Goal: Task Accomplishment & Management: Manage account settings

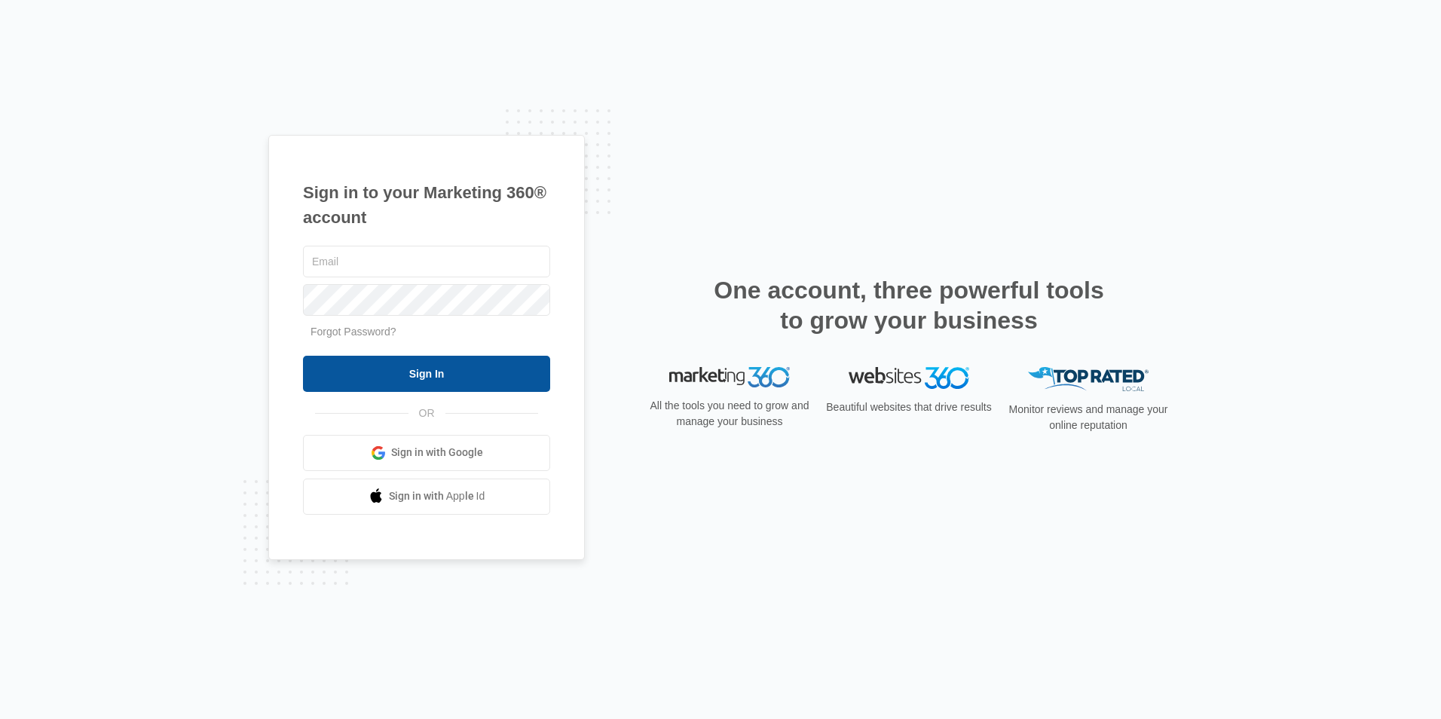
type input "[EMAIL_ADDRESS][DOMAIN_NAME]"
click at [532, 381] on input "Sign In" at bounding box center [426, 374] width 247 height 36
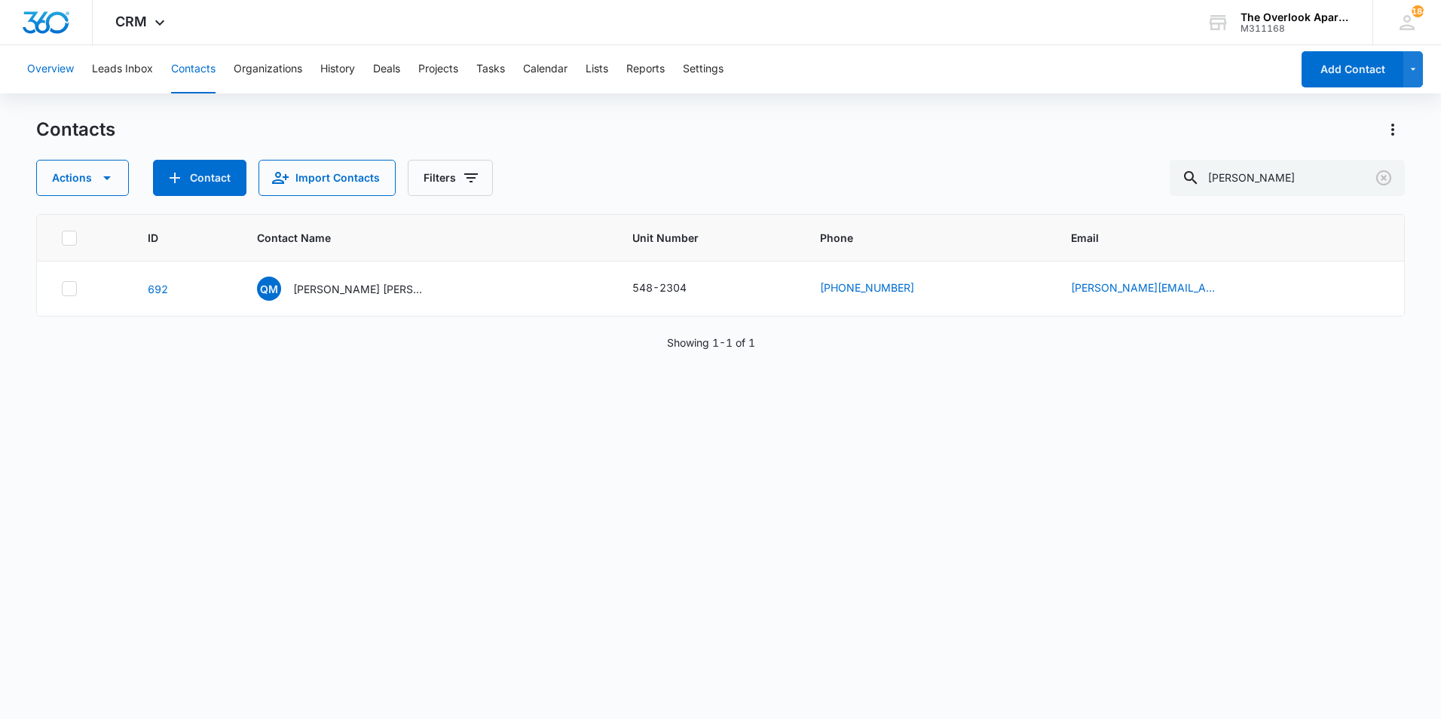
click at [60, 72] on button "Overview" at bounding box center [50, 69] width 47 height 48
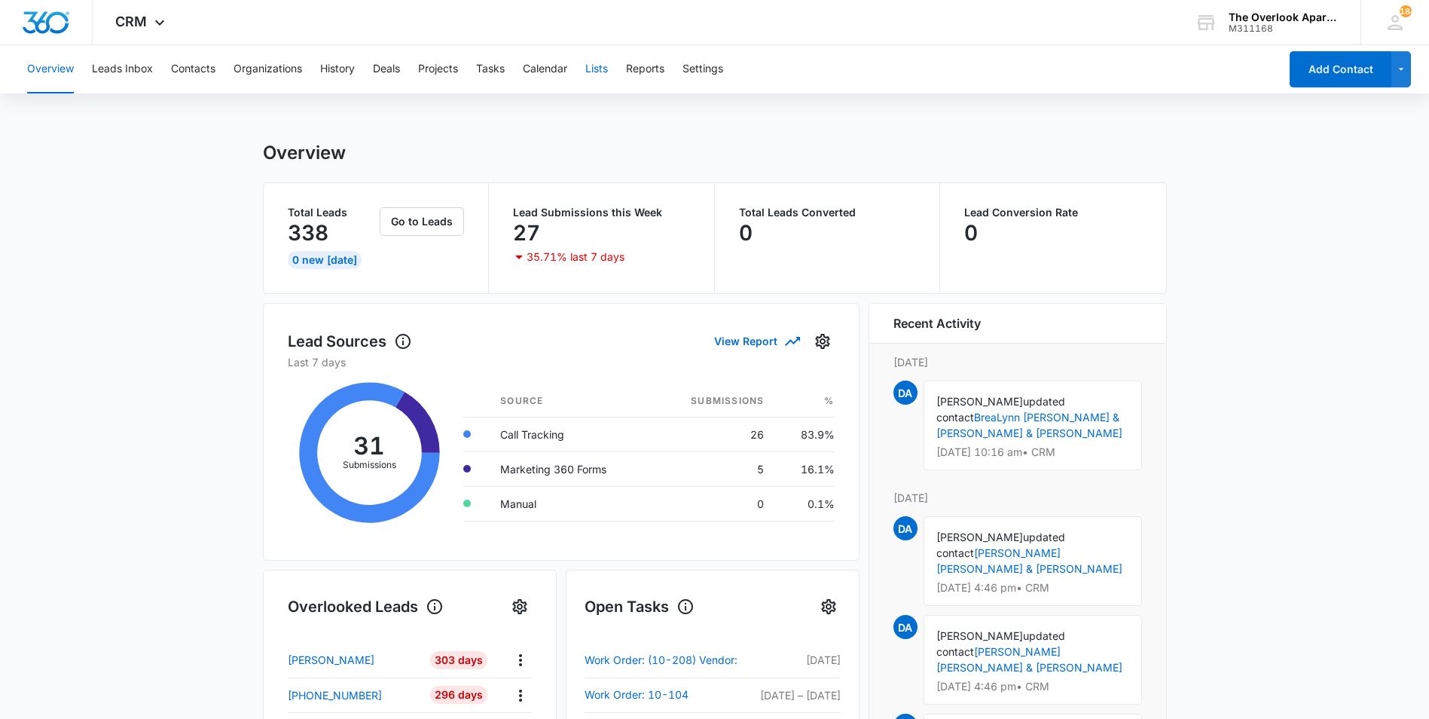
click at [599, 69] on button "Lists" at bounding box center [596, 69] width 23 height 48
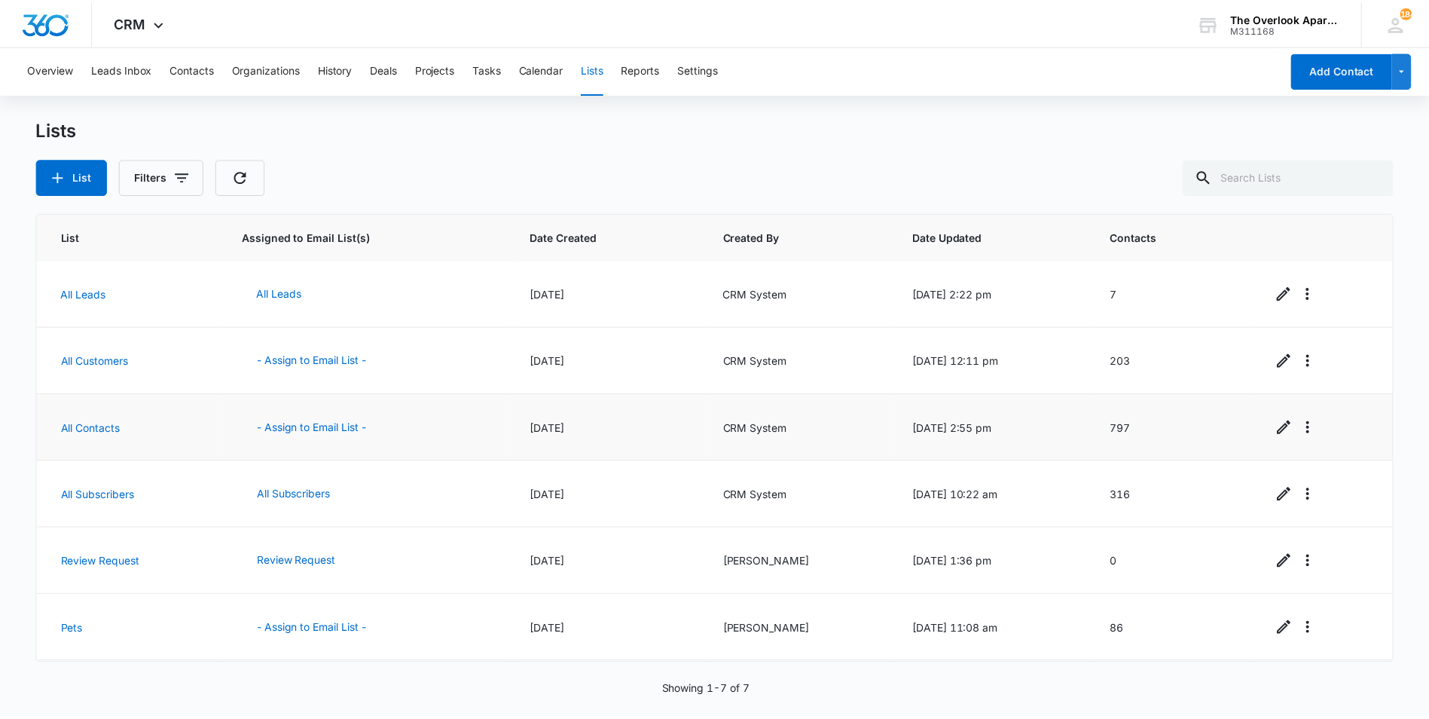
scroll to position [66, 0]
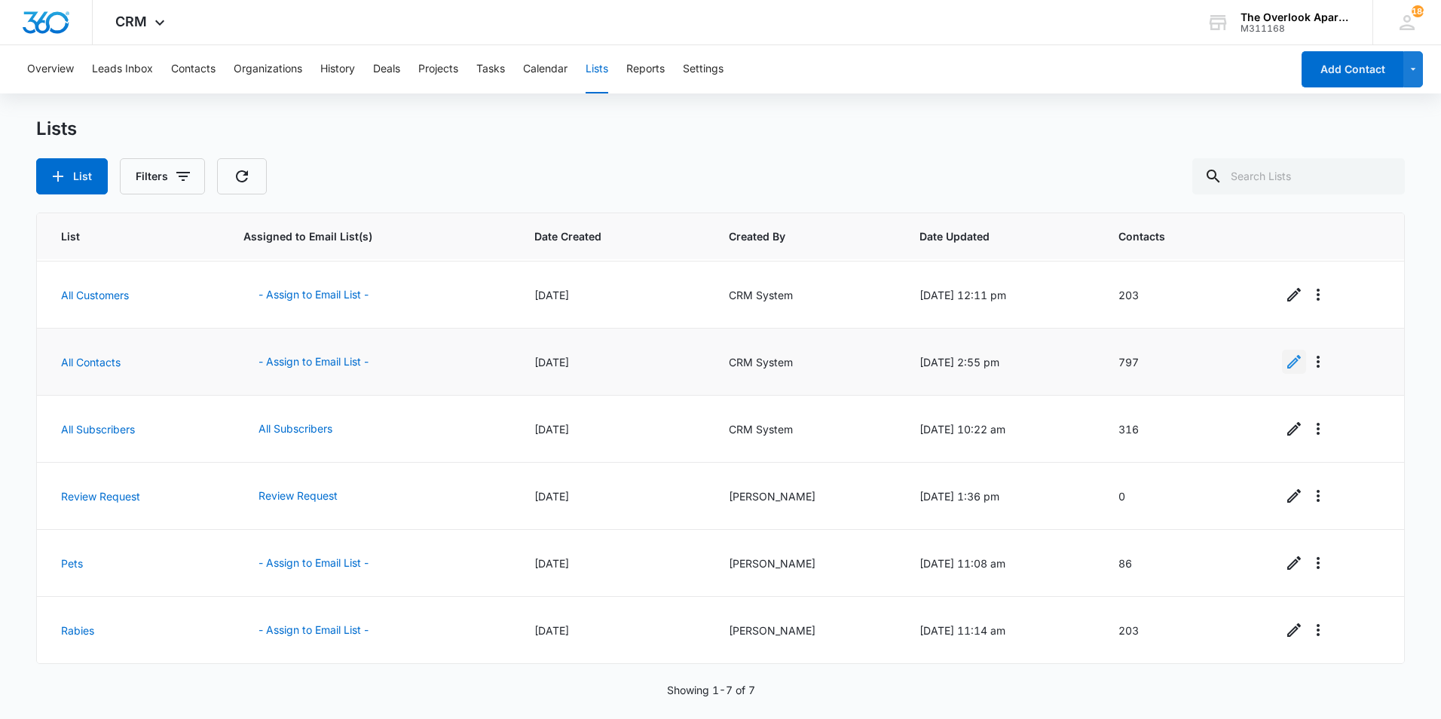
click at [1295, 357] on icon "Edit" at bounding box center [1294, 362] width 18 height 18
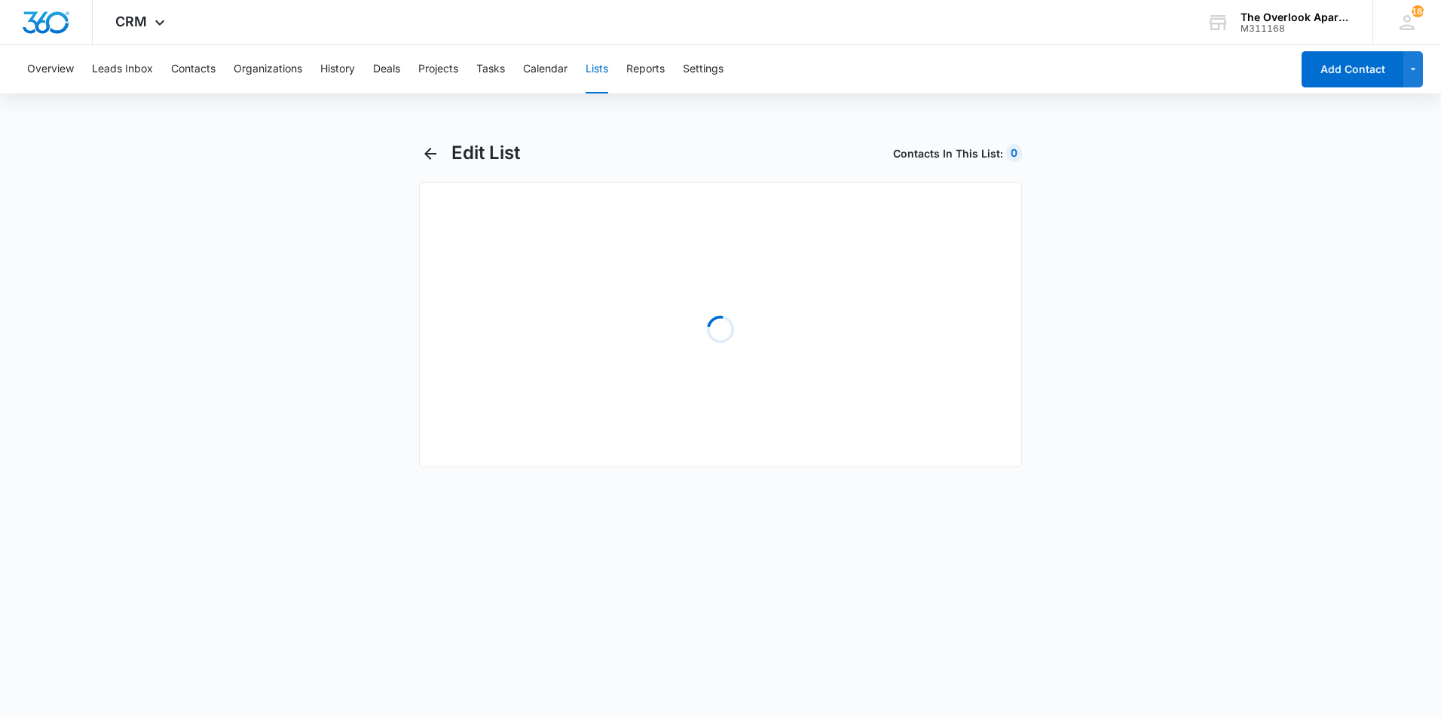
select select "31"
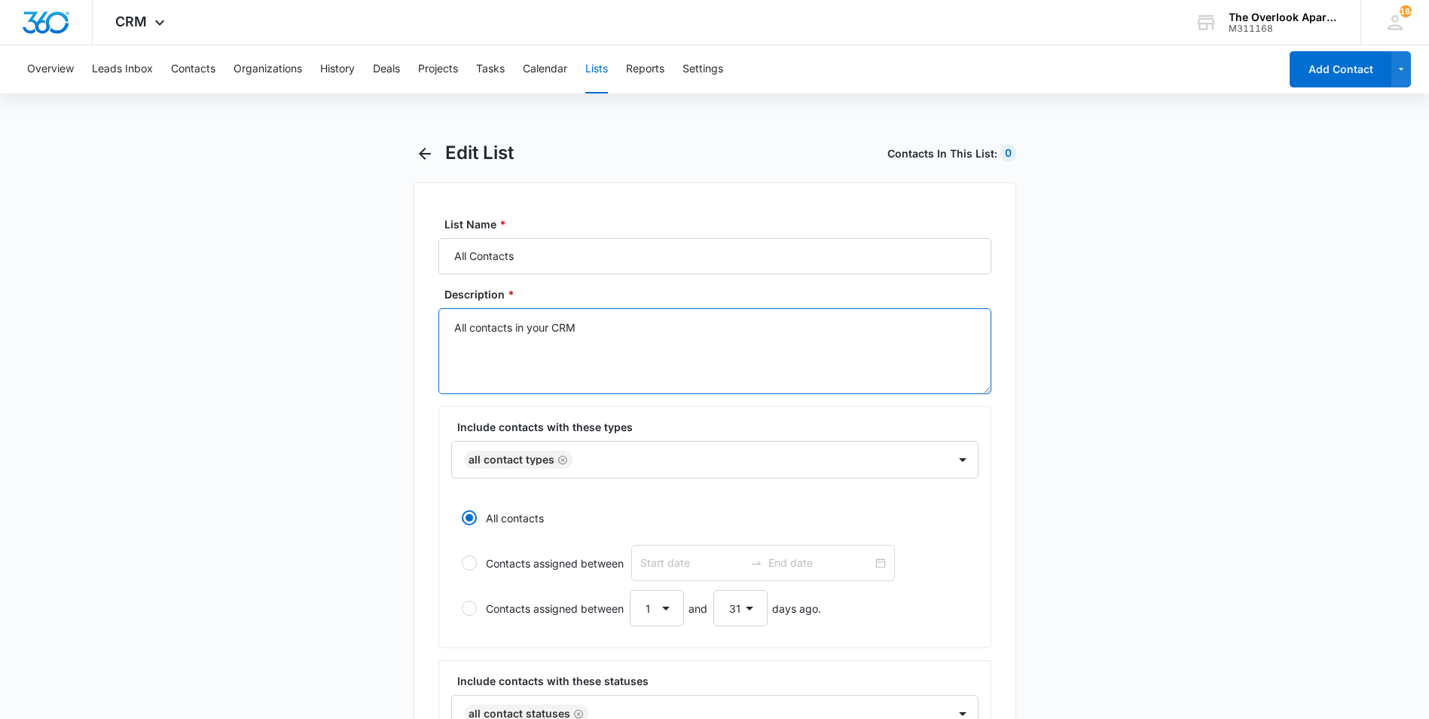
click at [698, 339] on textarea "All contacts in your CRM" at bounding box center [715, 351] width 553 height 86
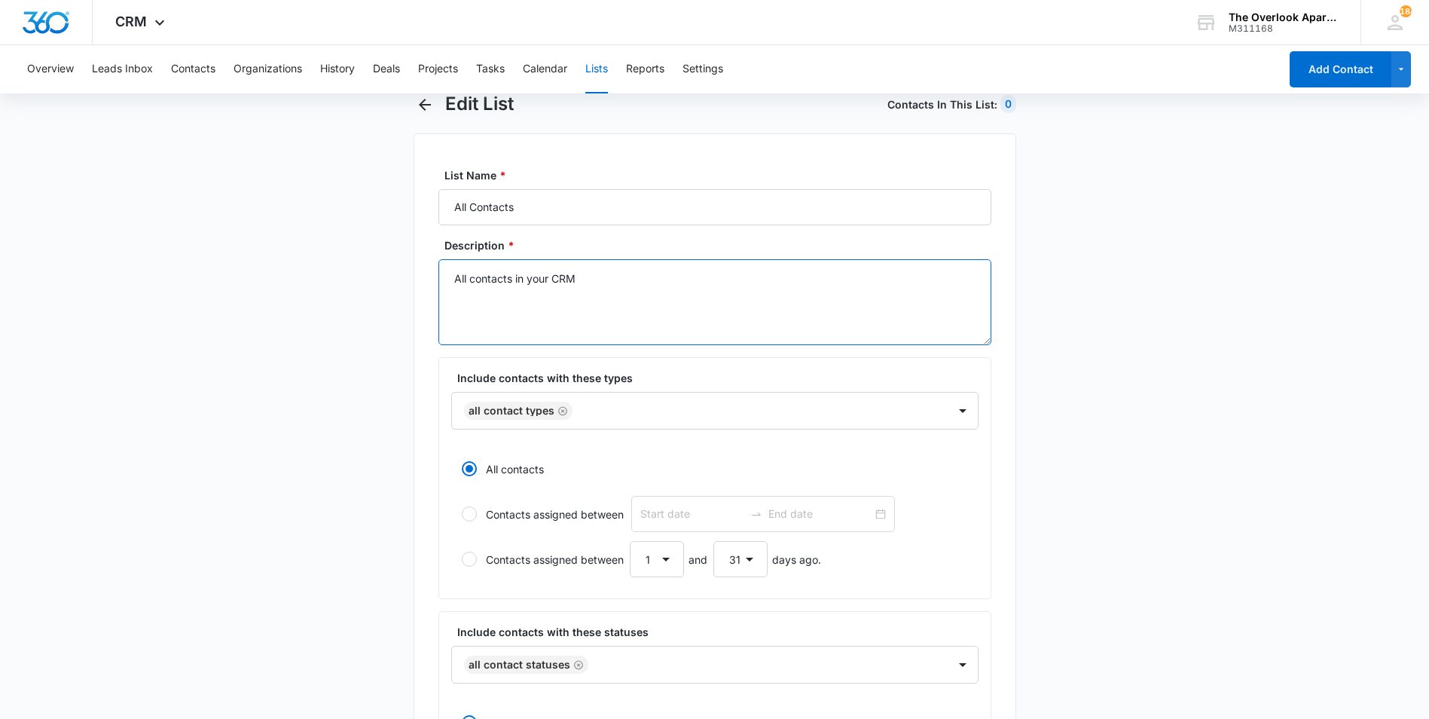
scroll to position [75, 0]
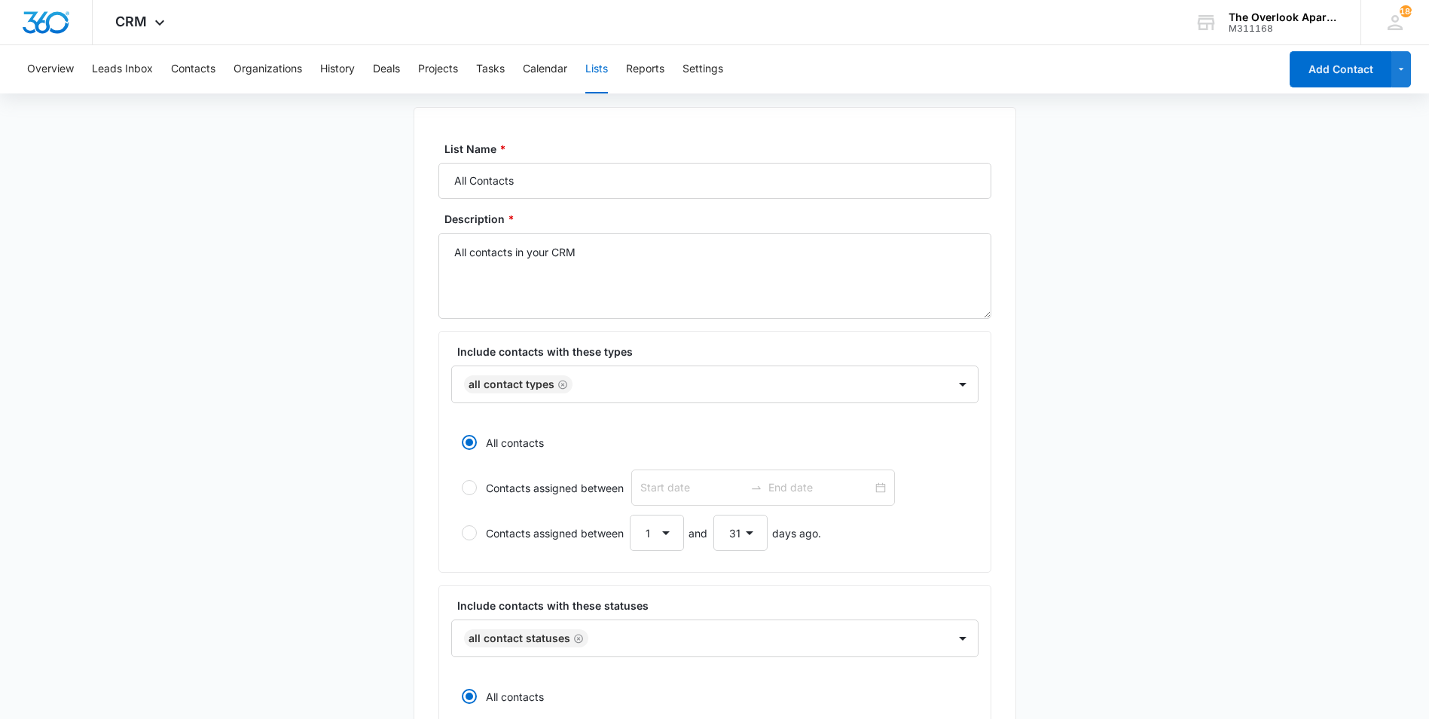
click at [591, 76] on button "Lists" at bounding box center [596, 69] width 23 height 48
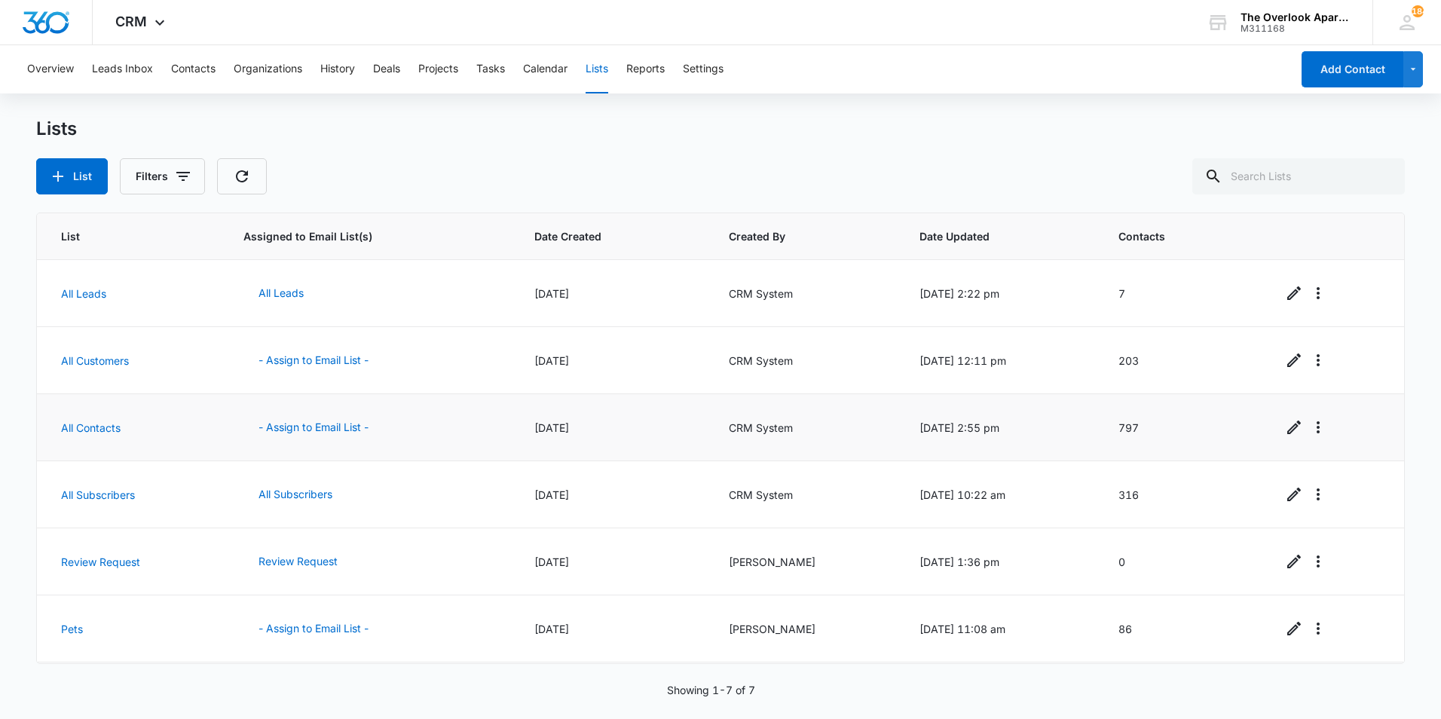
click at [1321, 439] on td at bounding box center [1334, 427] width 141 height 67
click at [1310, 430] on icon "Overflow Menu" at bounding box center [1318, 427] width 18 height 18
click at [1287, 431] on icon "Edit" at bounding box center [1294, 427] width 18 height 18
click at [1287, 431] on icon "Edit" at bounding box center [1294, 427] width 14 height 14
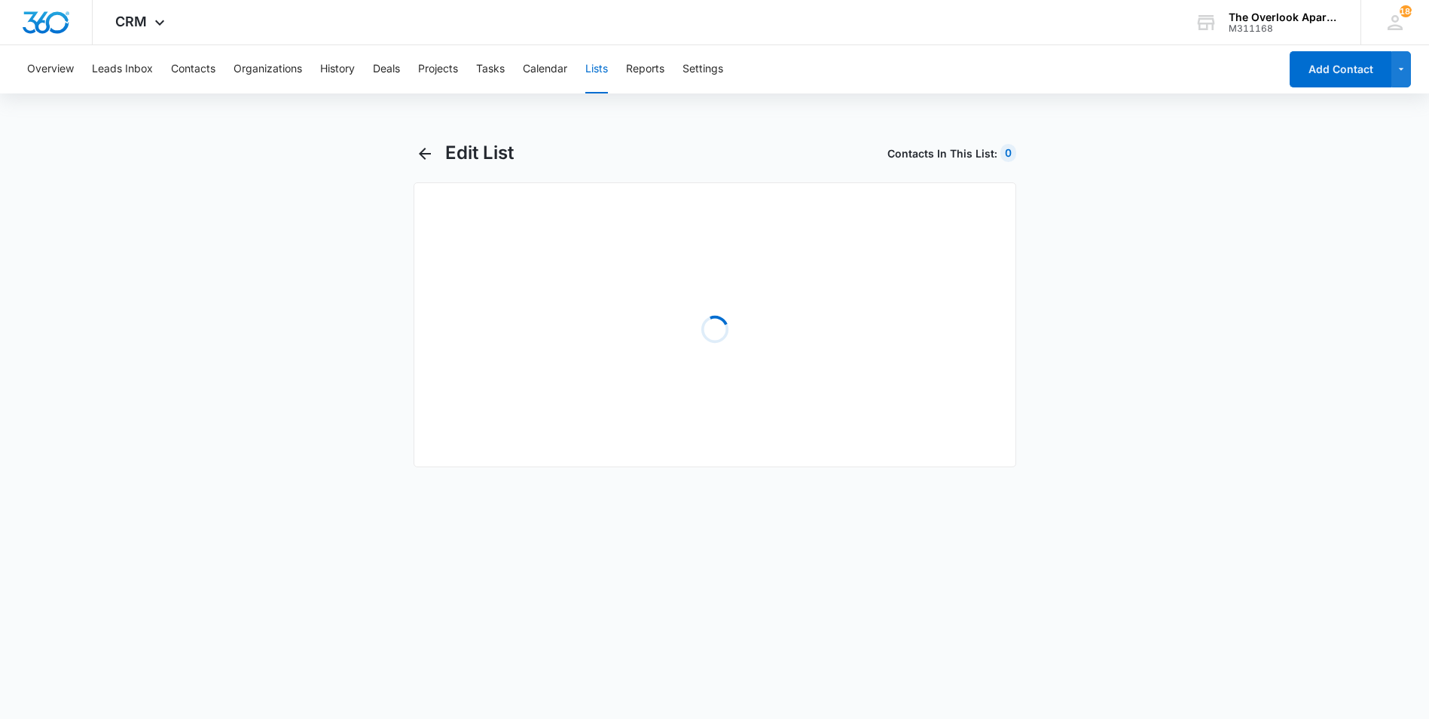
select select "31"
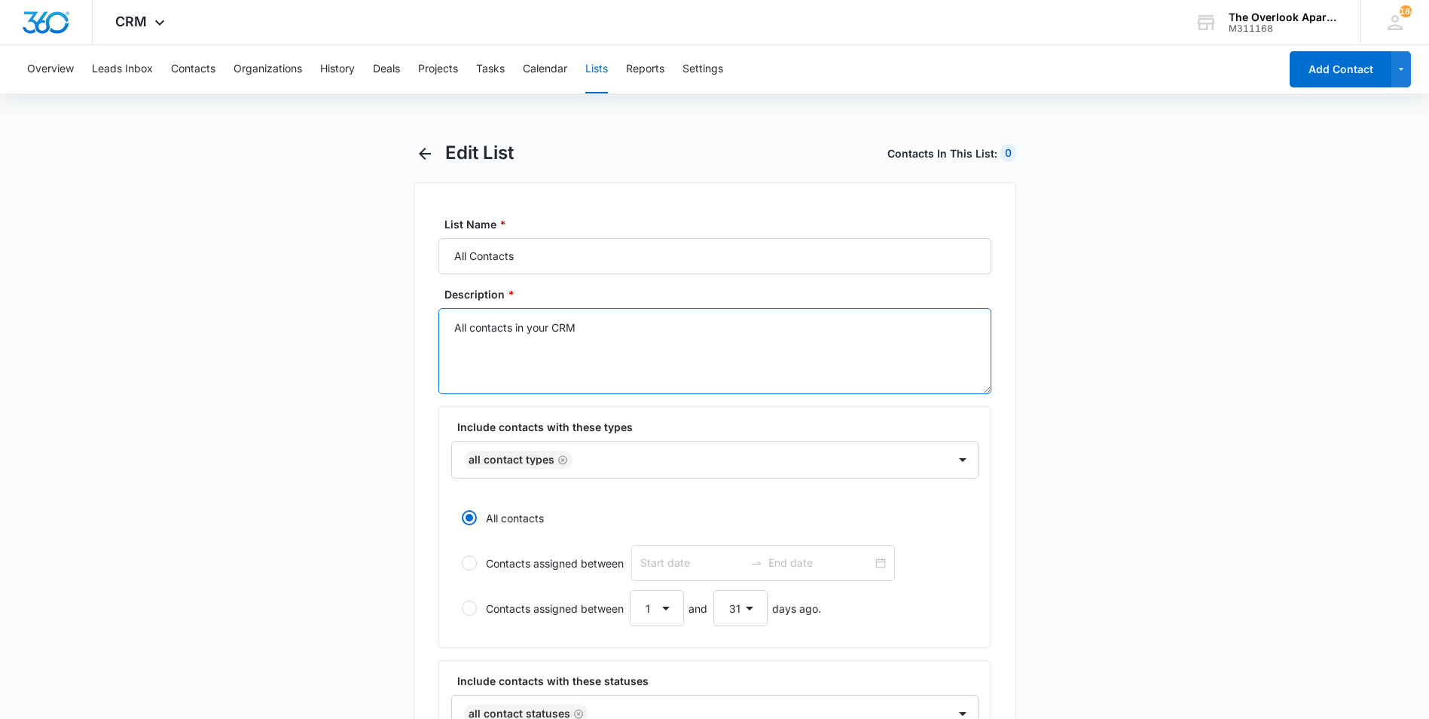
click at [603, 347] on textarea "All contacts in your CRM" at bounding box center [715, 351] width 553 height 86
drag, startPoint x: 603, startPoint y: 347, endPoint x: 579, endPoint y: 347, distance: 23.4
click at [579, 347] on textarea "All contacts in your CRM" at bounding box center [715, 351] width 553 height 86
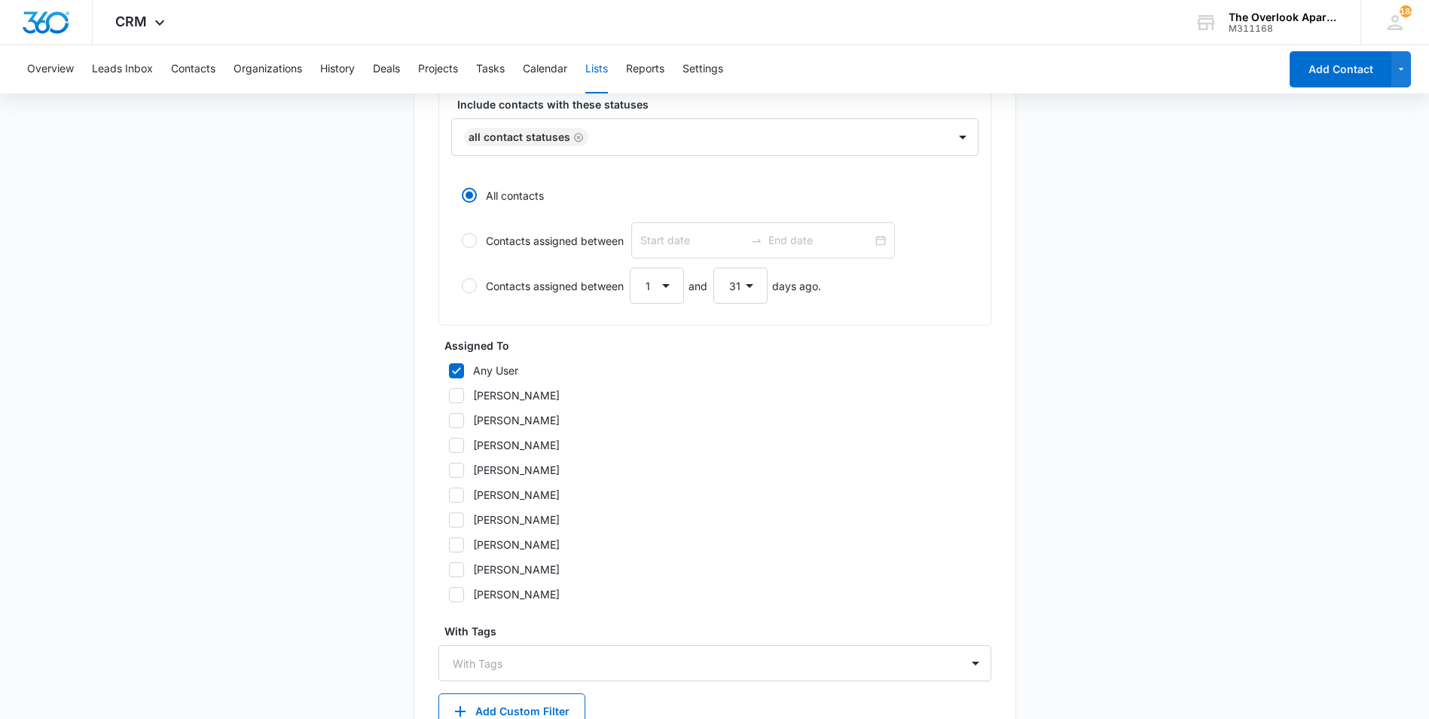
scroll to position [678, 0]
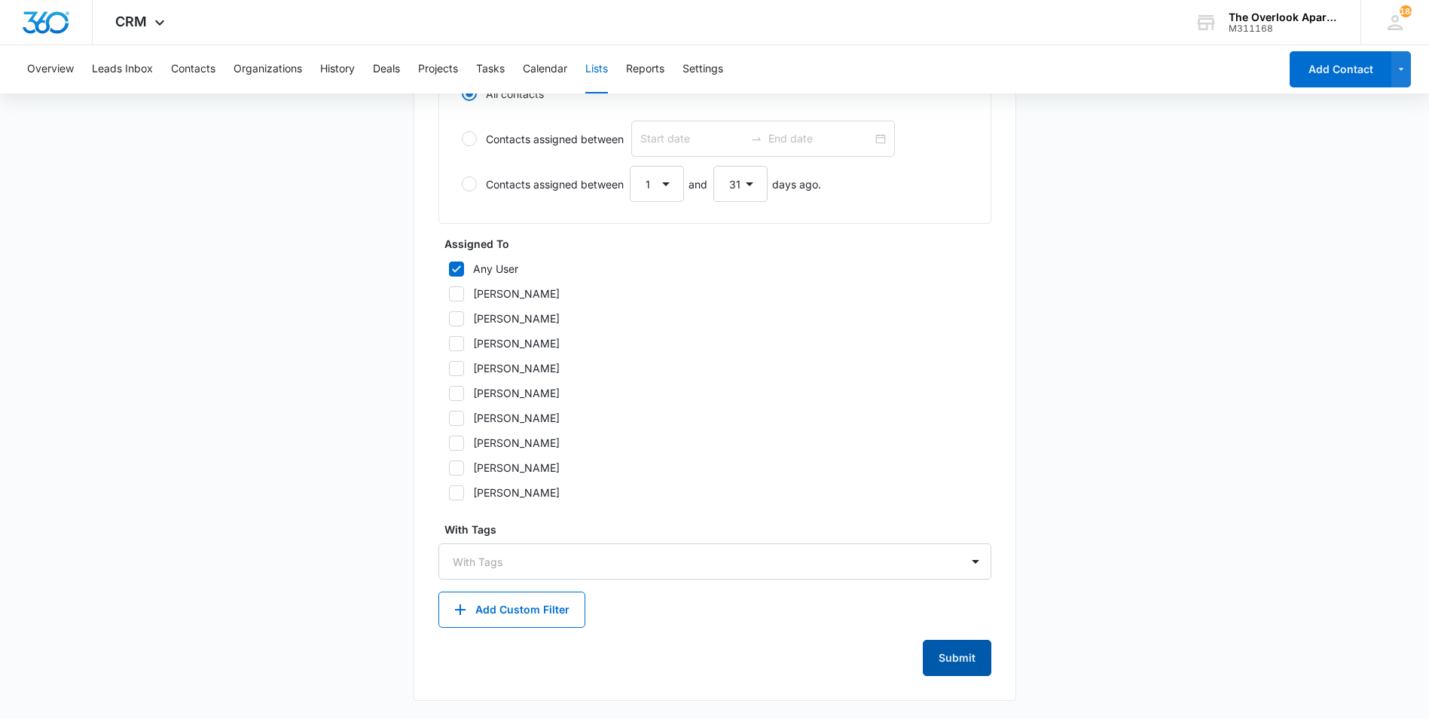
click at [958, 670] on button "Submit" at bounding box center [957, 658] width 69 height 36
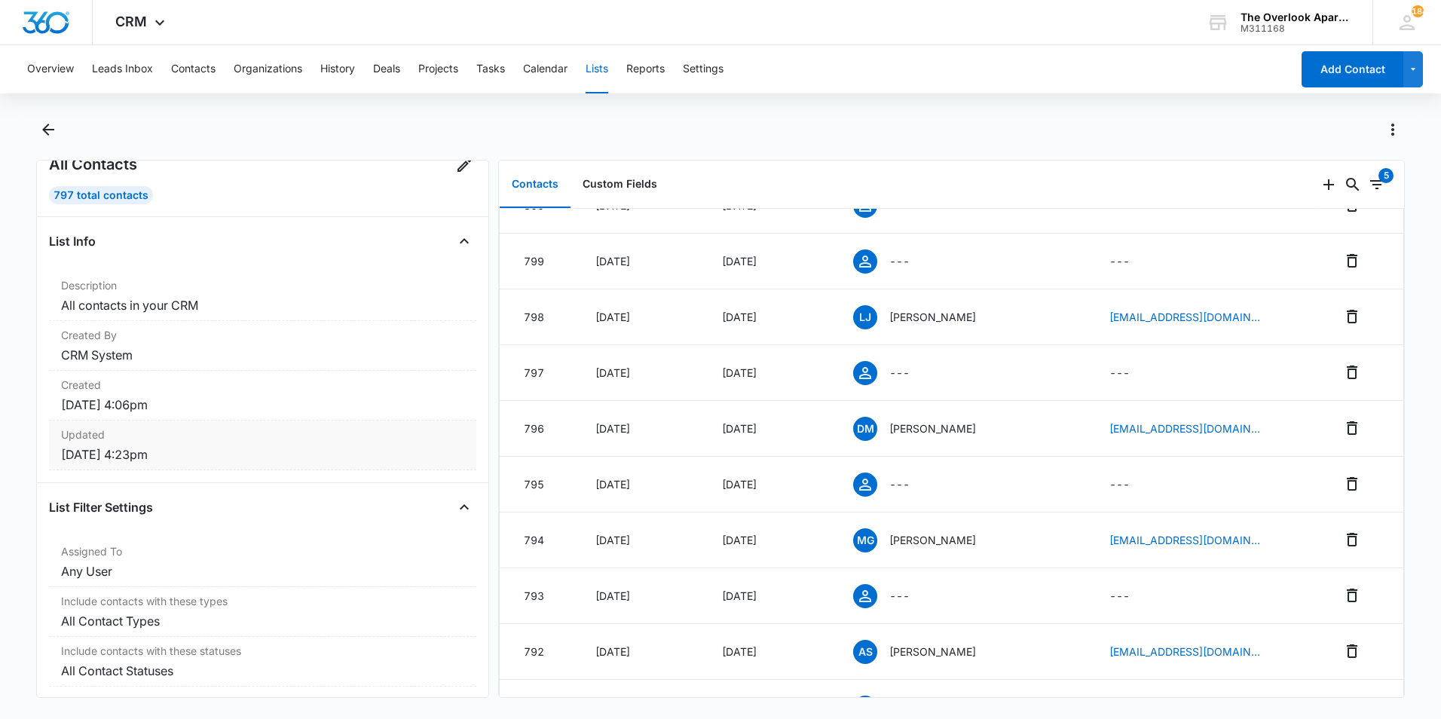
scroll to position [60, 0]
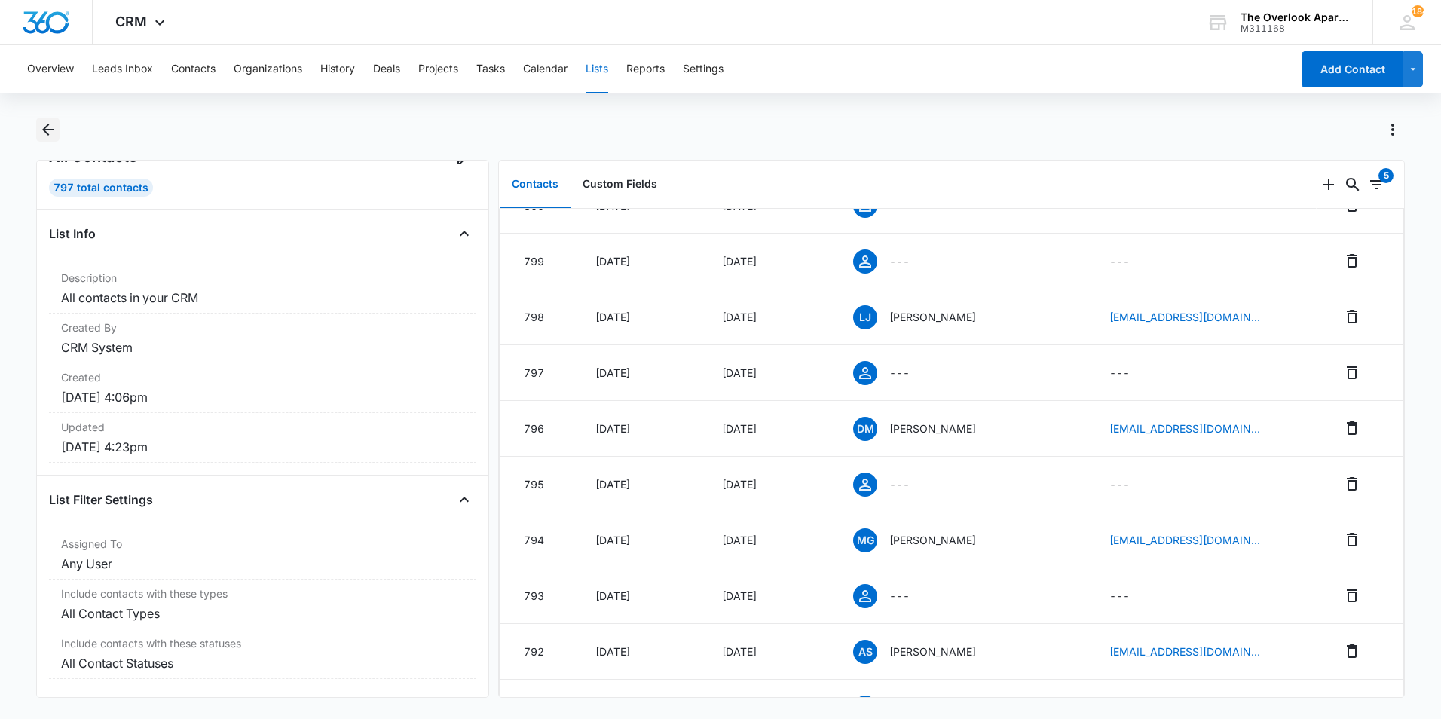
click at [51, 133] on icon "Back" at bounding box center [48, 130] width 18 height 18
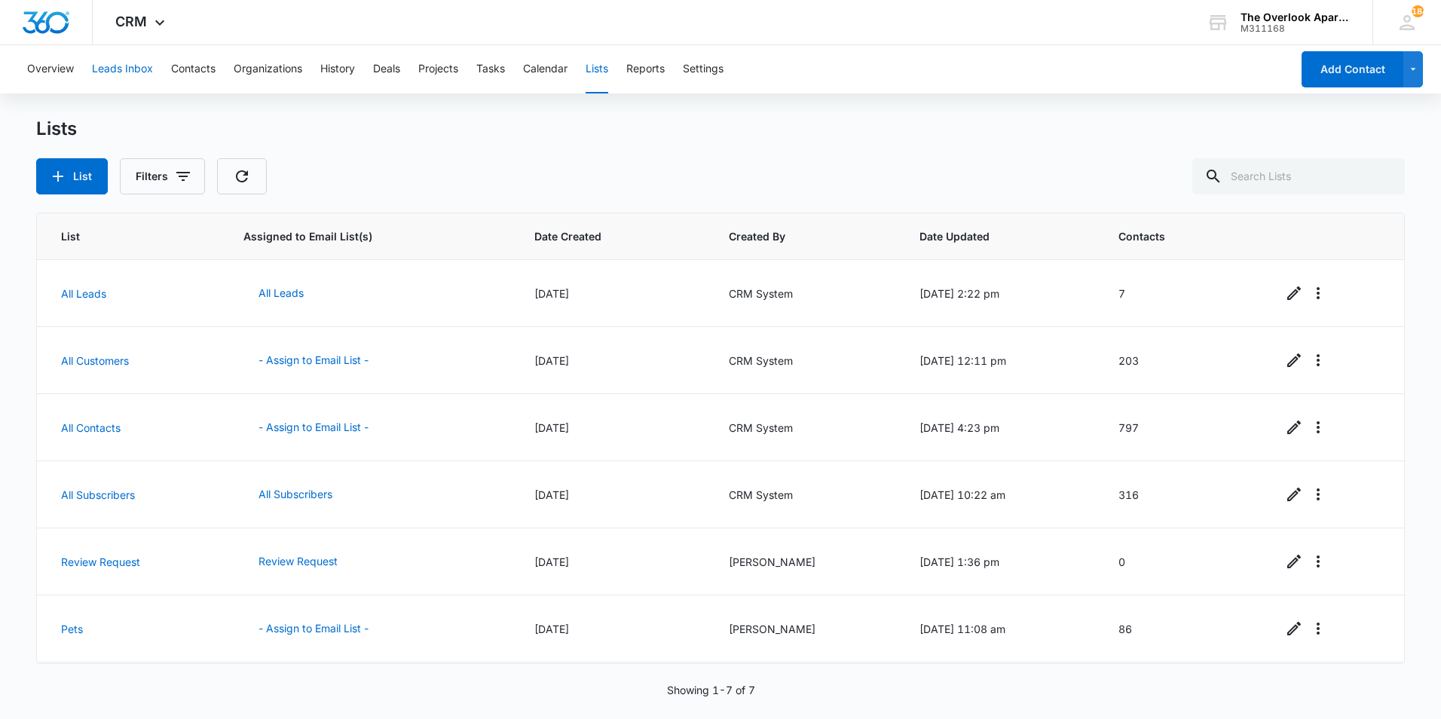
click at [111, 75] on button "Leads Inbox" at bounding box center [122, 69] width 61 height 48
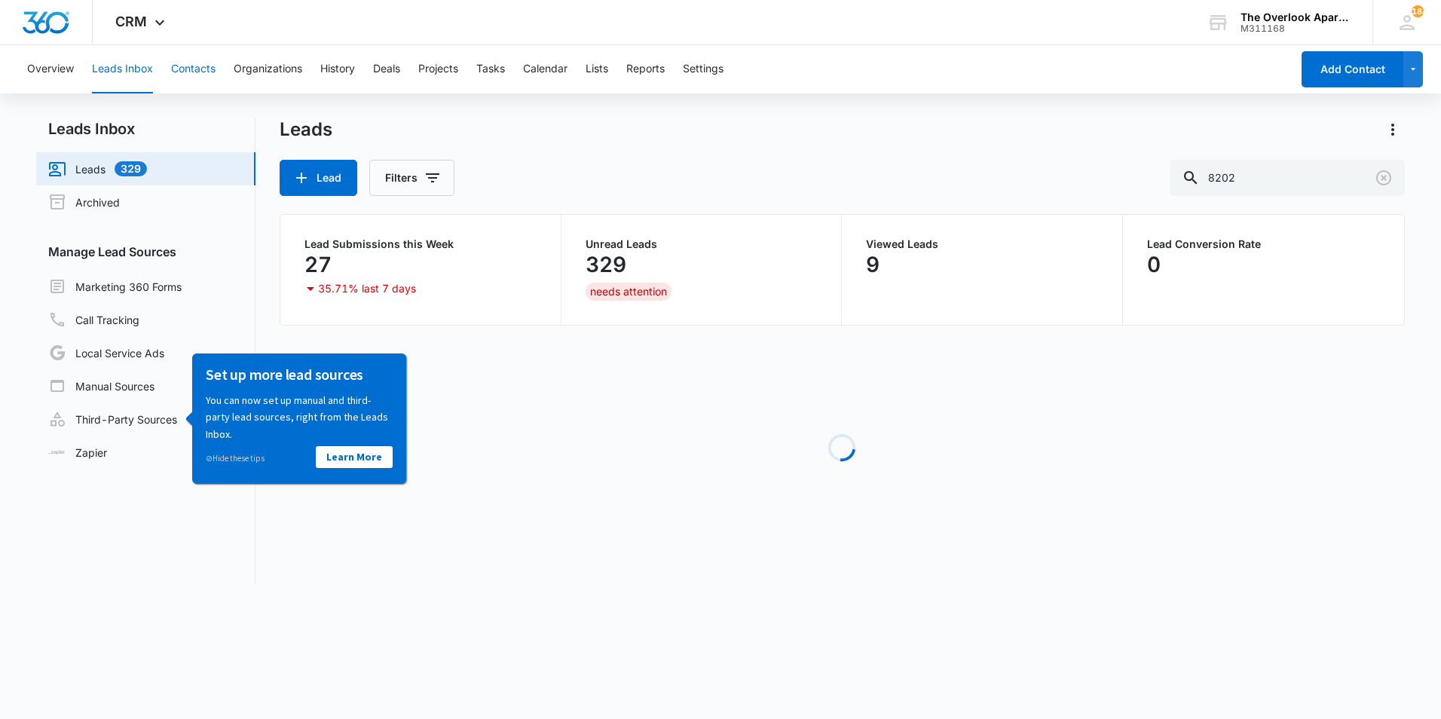
click at [181, 76] on button "Contacts" at bounding box center [193, 69] width 44 height 48
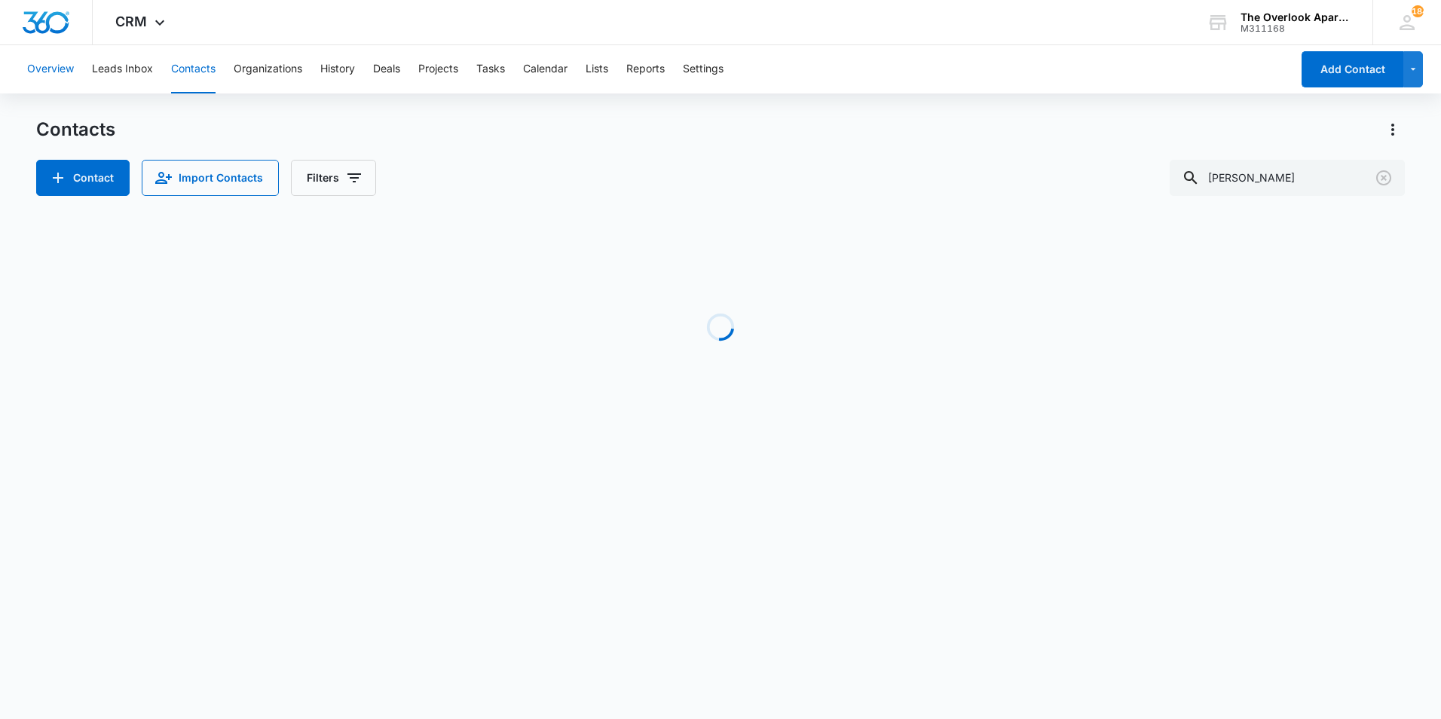
click at [45, 75] on button "Overview" at bounding box center [50, 69] width 47 height 48
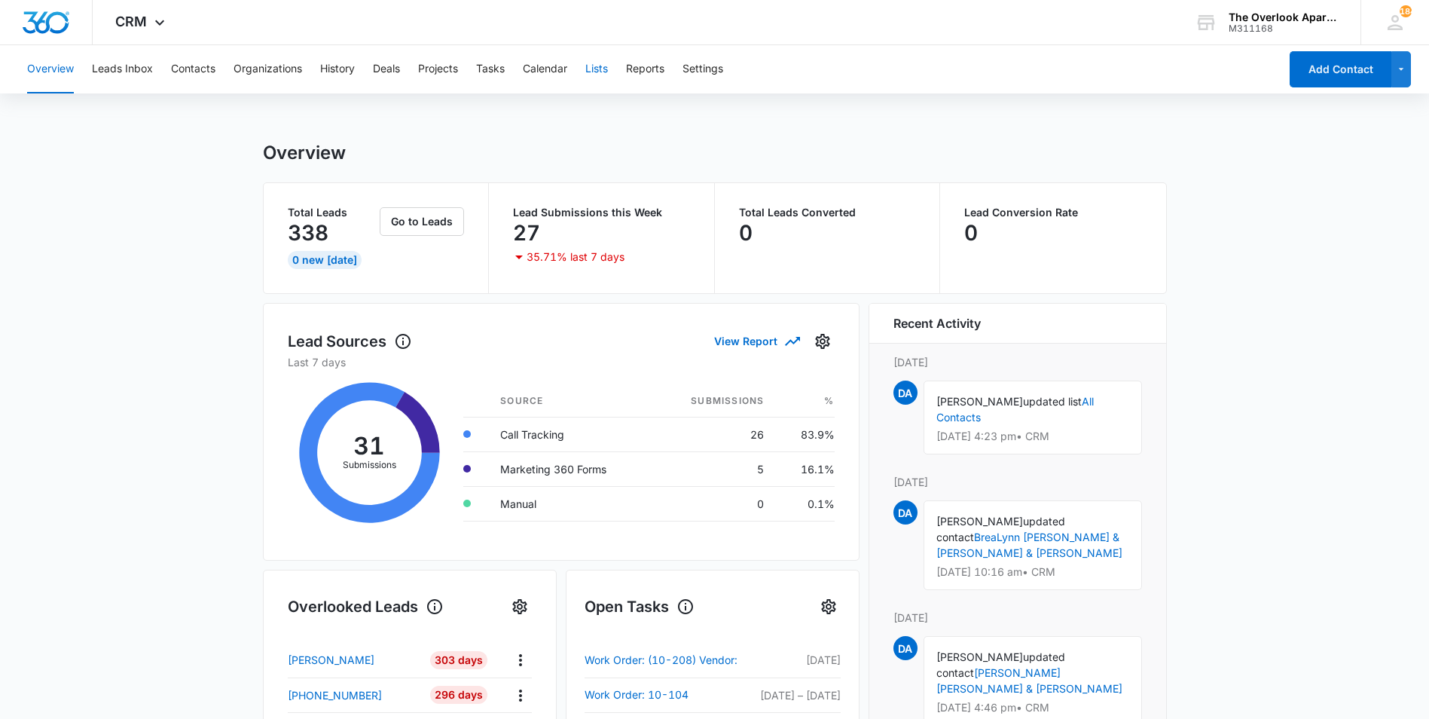
click at [596, 70] on button "Lists" at bounding box center [596, 69] width 23 height 48
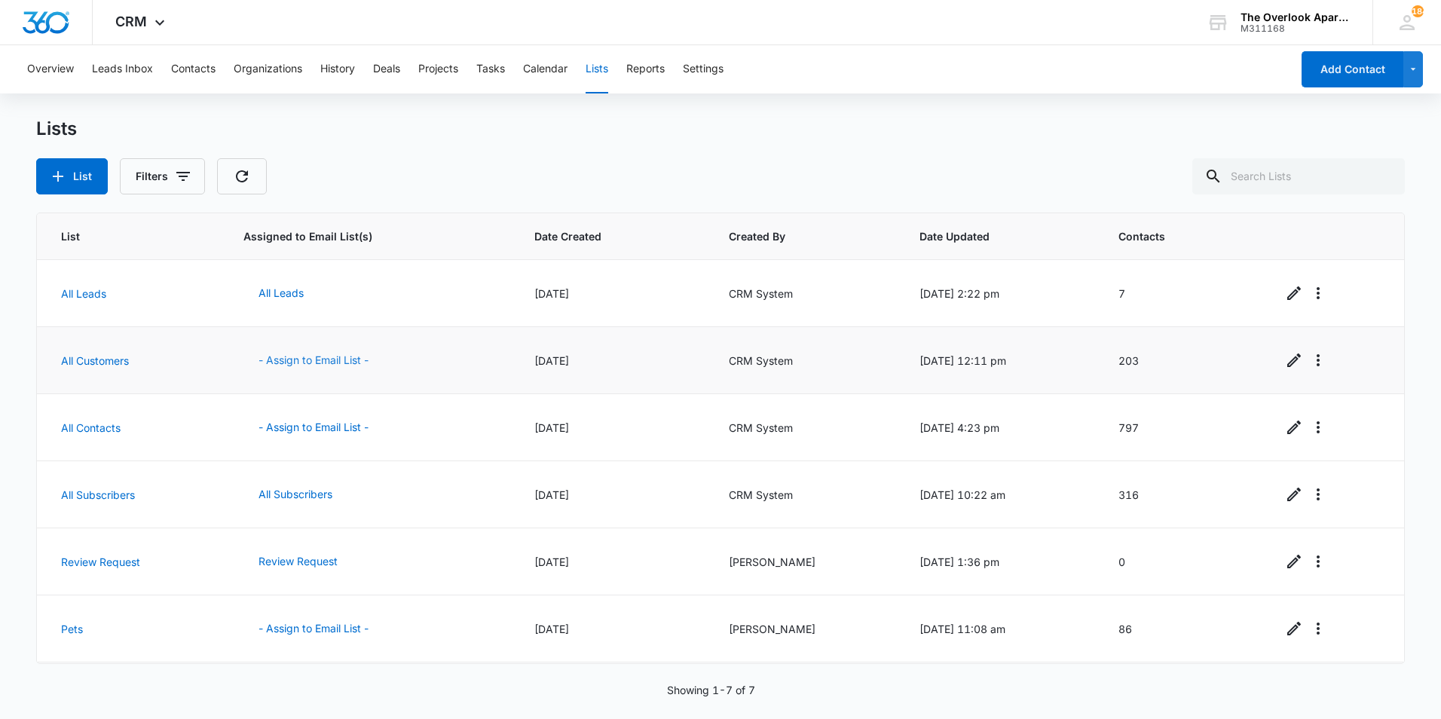
click at [289, 362] on button "- Assign to Email List -" at bounding box center [313, 360] width 140 height 36
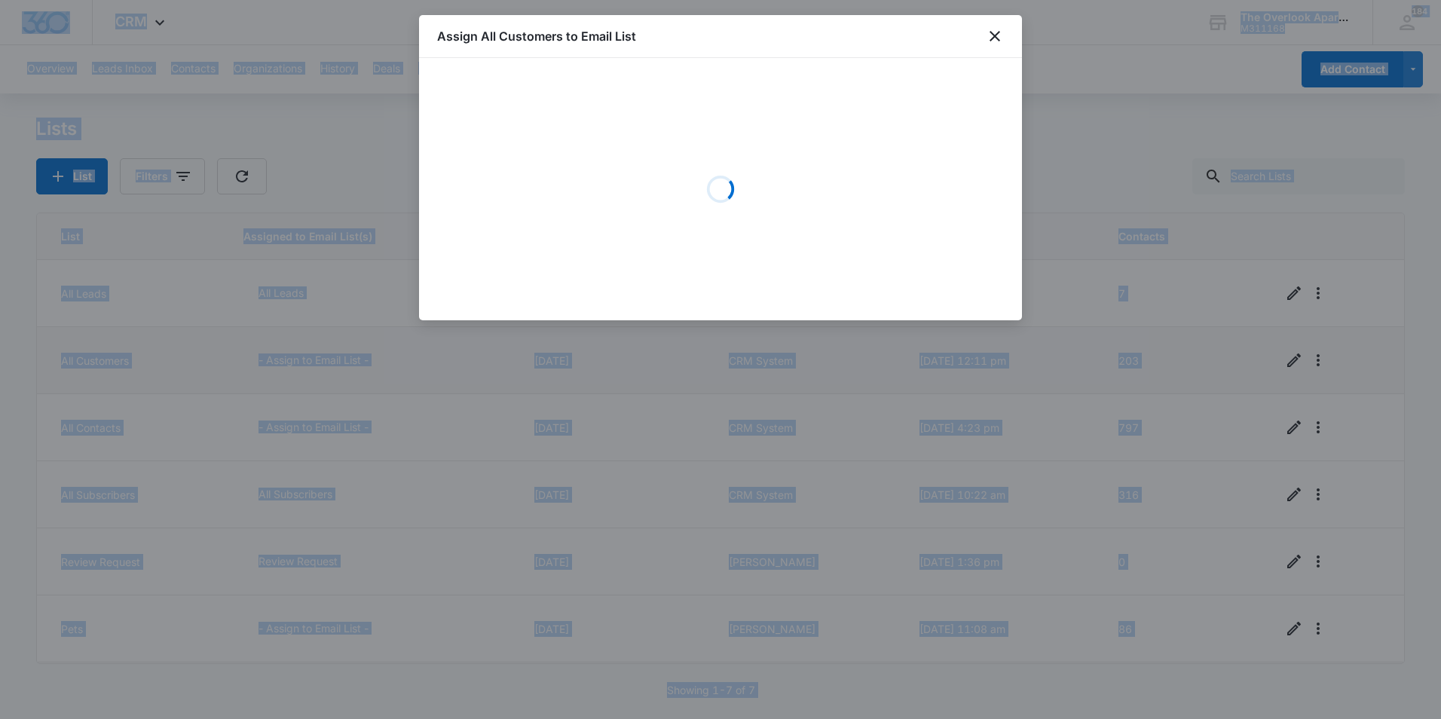
click at [289, 362] on div at bounding box center [720, 359] width 1441 height 719
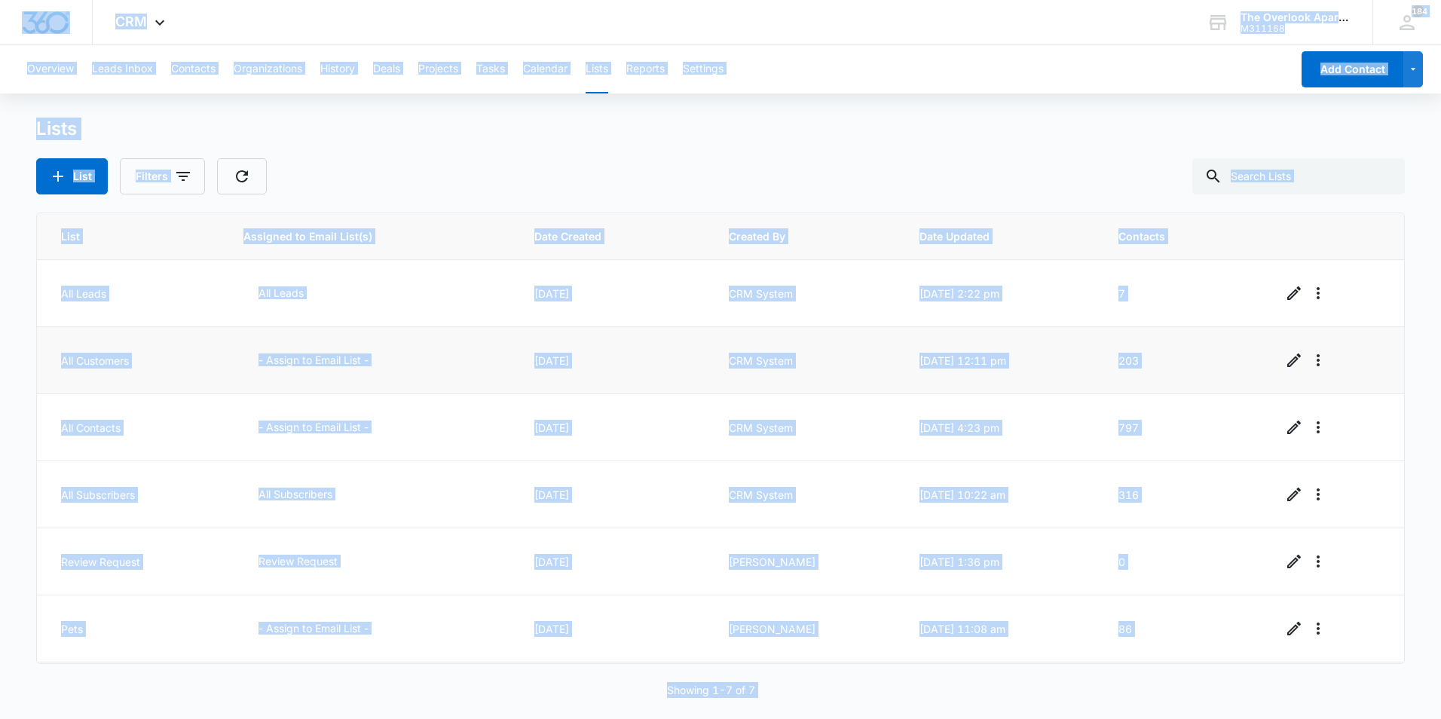
click at [289, 362] on button "- Assign to Email List -" at bounding box center [313, 360] width 140 height 36
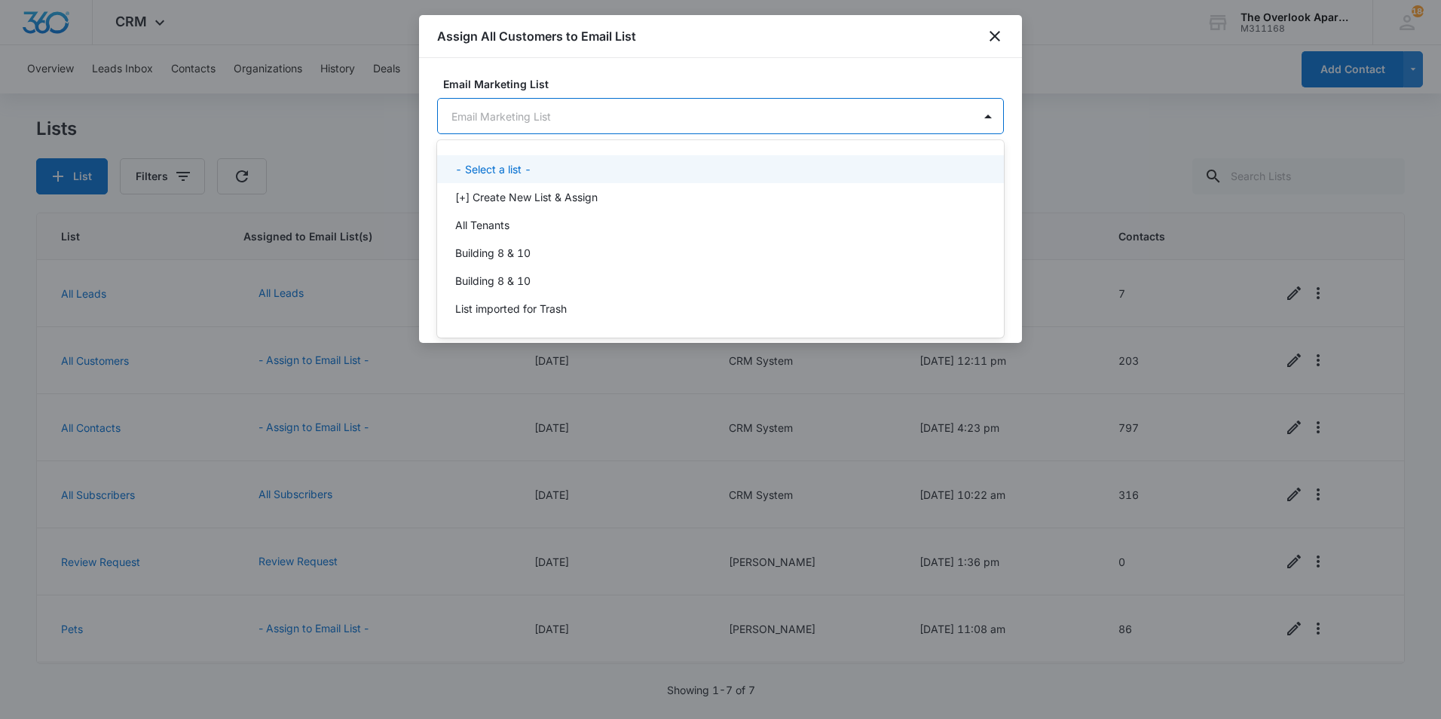
click at [699, 112] on body "CRM Apps Reputation Websites Forms CRM Email Social Content Ads Intelligence Fi…" at bounding box center [720, 359] width 1441 height 719
click at [713, 117] on div at bounding box center [720, 359] width 1441 height 719
click at [601, 119] on body "CRM Apps Reputation Websites Forms CRM Email Social Content Ads Intelligence Fi…" at bounding box center [720, 359] width 1441 height 719
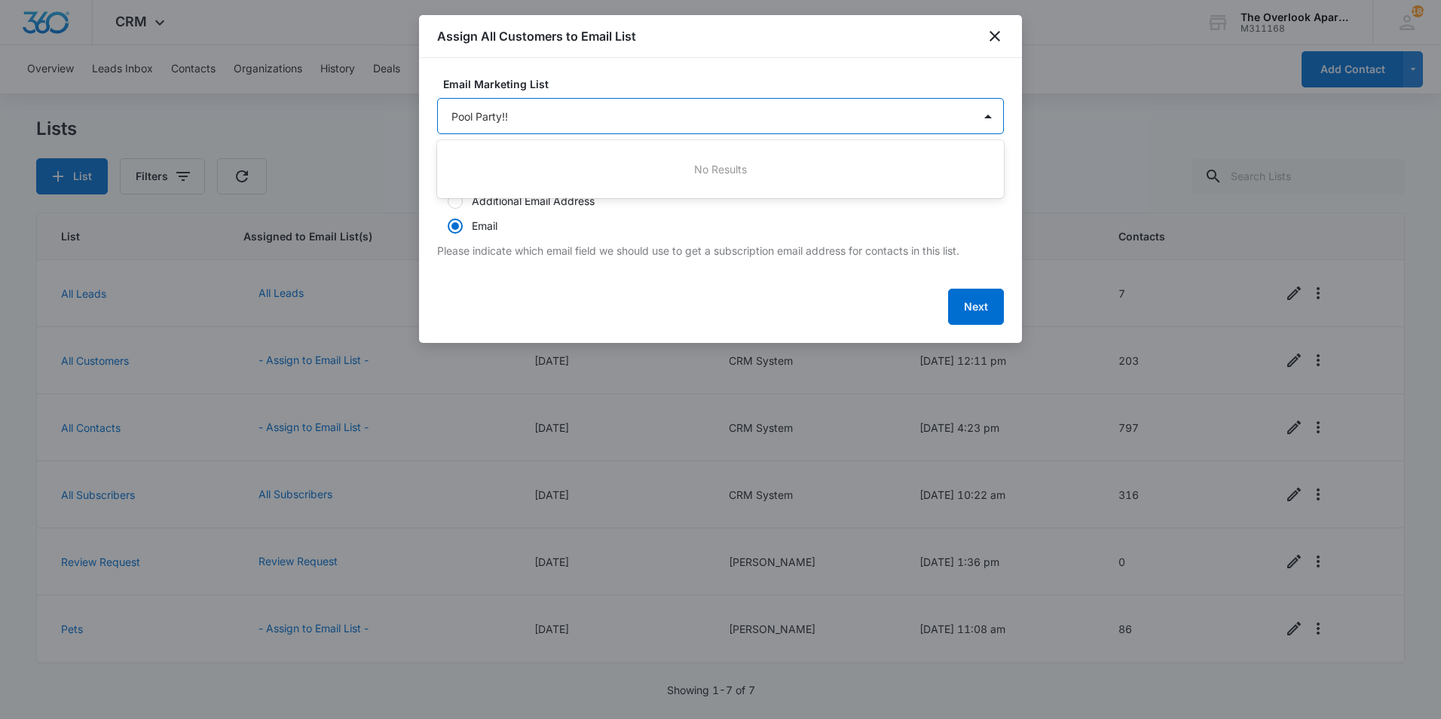
click at [689, 305] on div at bounding box center [720, 359] width 1441 height 719
type input "Pool Party!!"
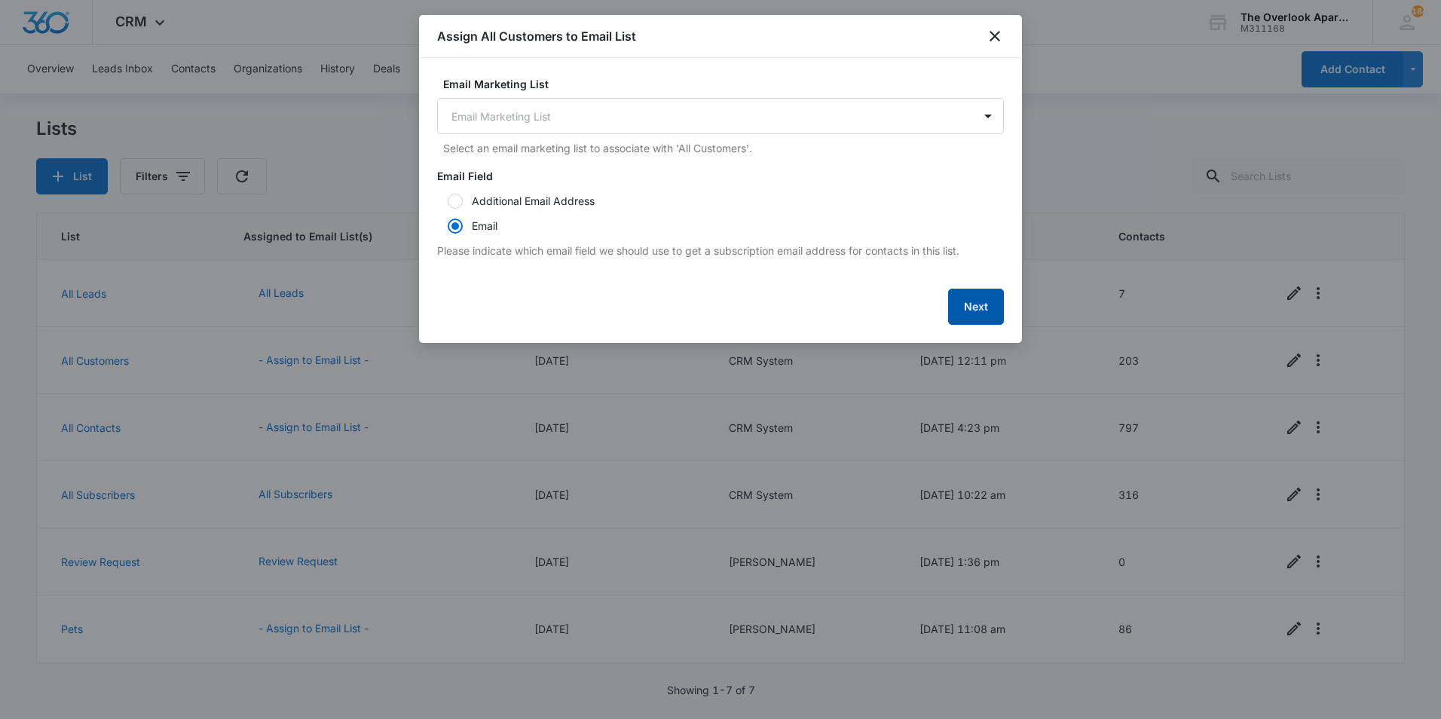
click at [973, 303] on button "Next" at bounding box center [976, 307] width 56 height 36
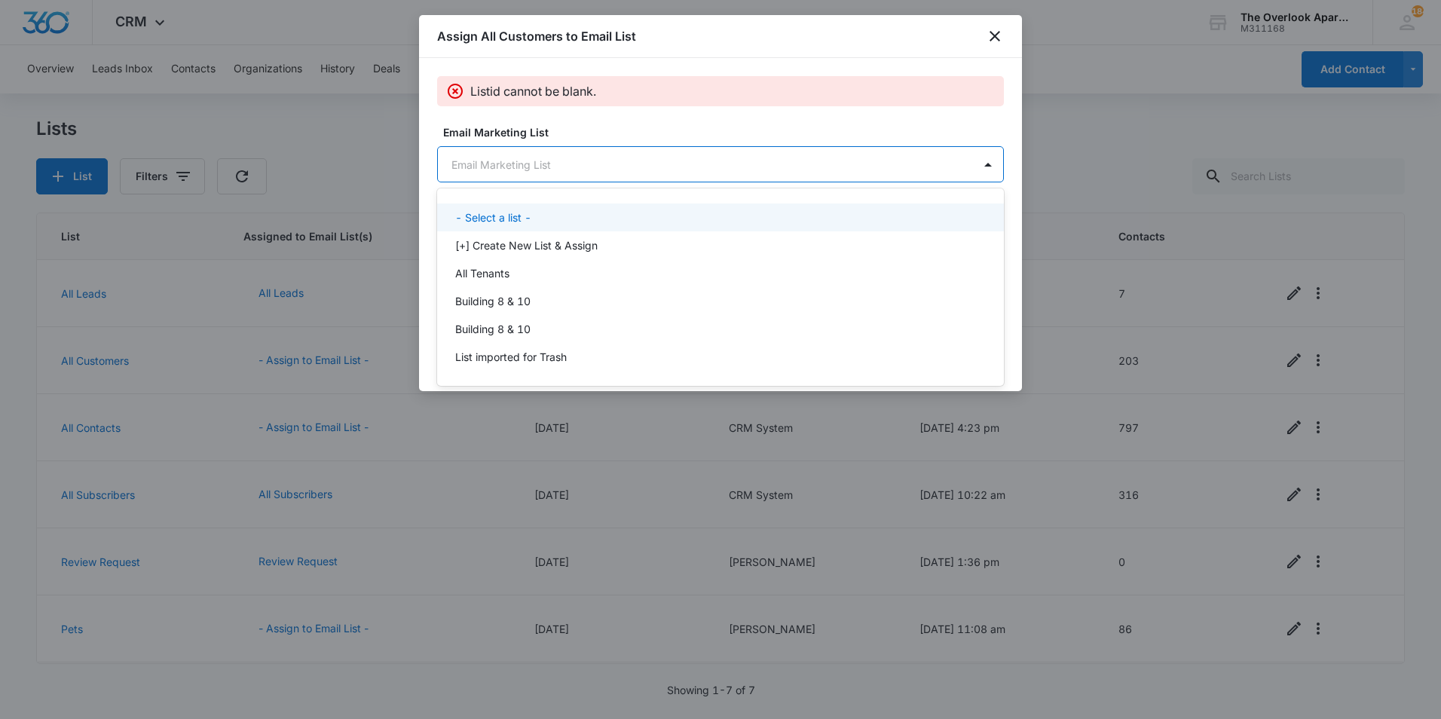
click at [517, 148] on body "CRM Apps Reputation Websites Forms CRM Email Social Content Ads Intelligence Fi…" at bounding box center [720, 359] width 1441 height 719
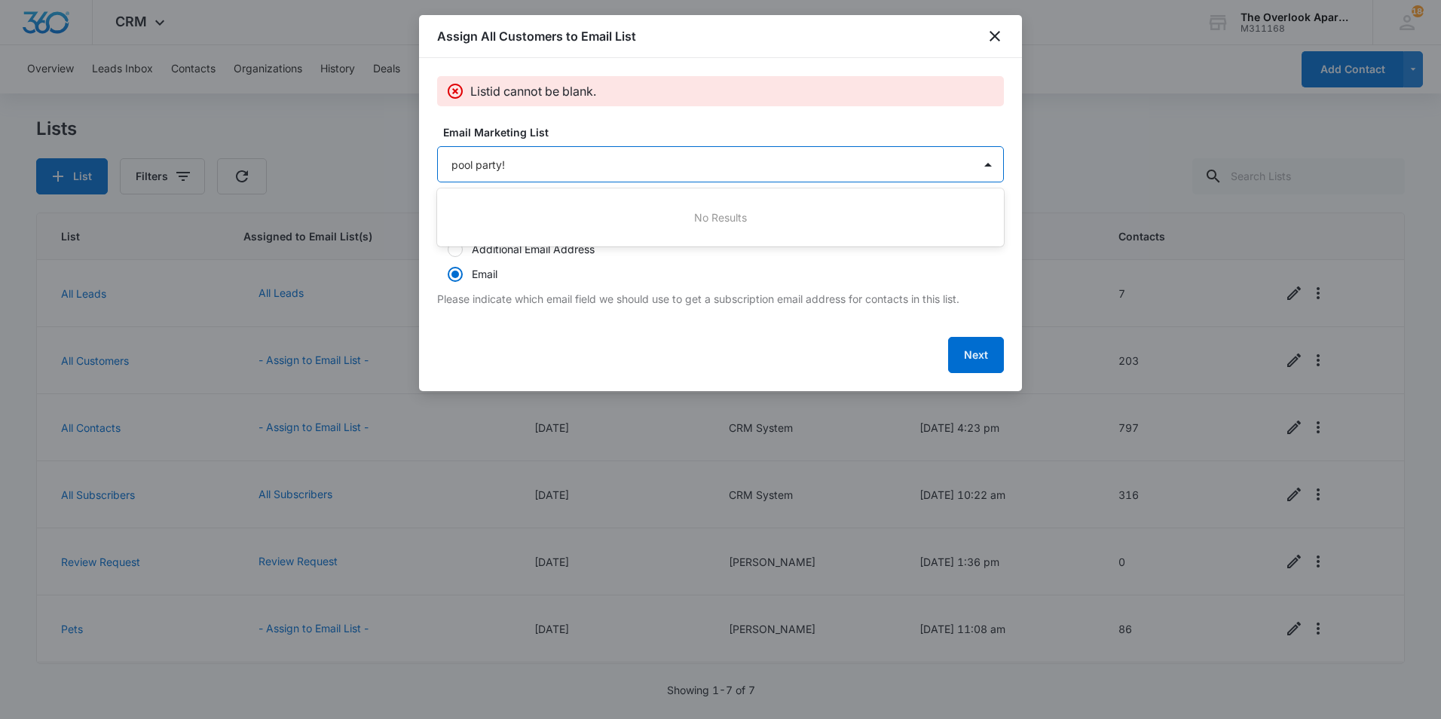
click at [730, 256] on div at bounding box center [720, 359] width 1441 height 719
type input "pool party!"
click at [683, 182] on div "Email Marketing List Email Marketing List Select an email marketing list to ass…" at bounding box center [720, 164] width 567 height 80
click at [680, 166] on body "CRM Apps Reputation Websites Forms CRM Email Social Content Ads Intelligence Fi…" at bounding box center [720, 359] width 1441 height 719
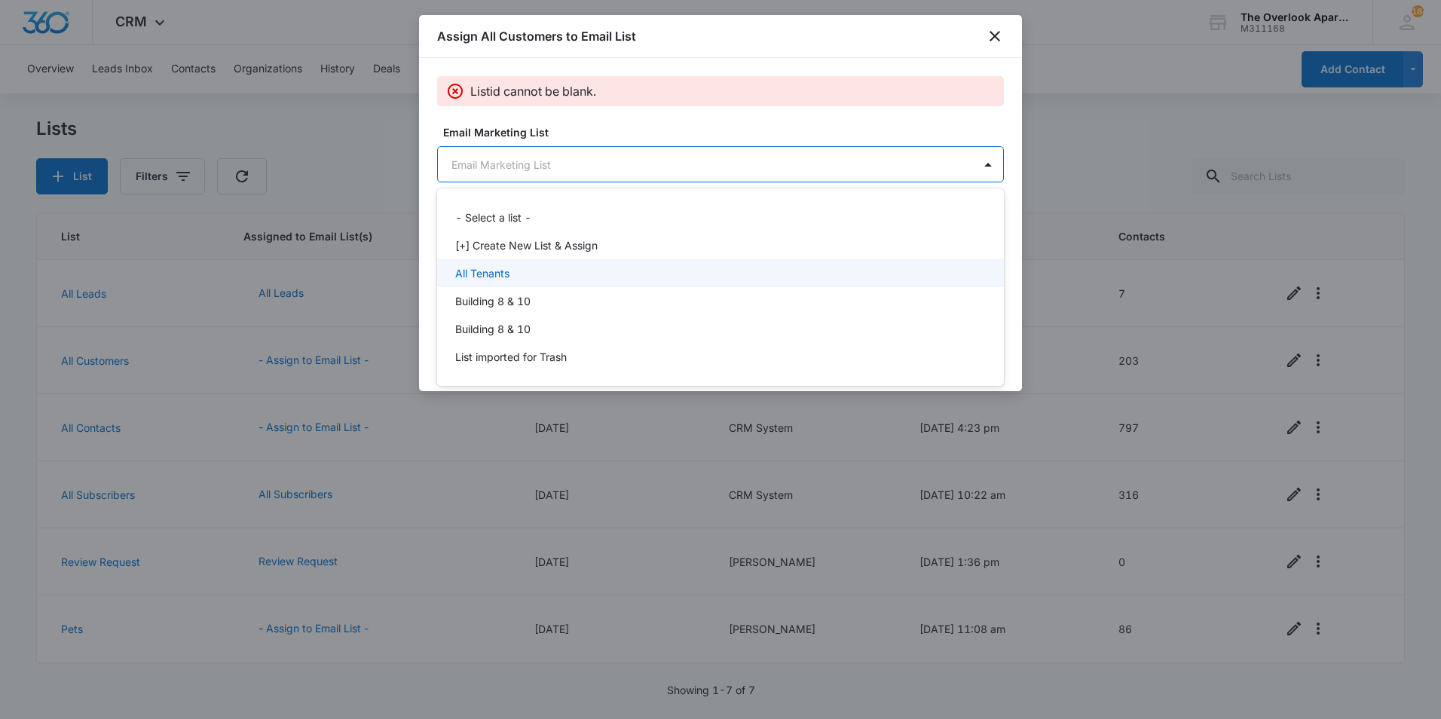
click at [506, 272] on p "All Tenants" at bounding box center [482, 273] width 54 height 16
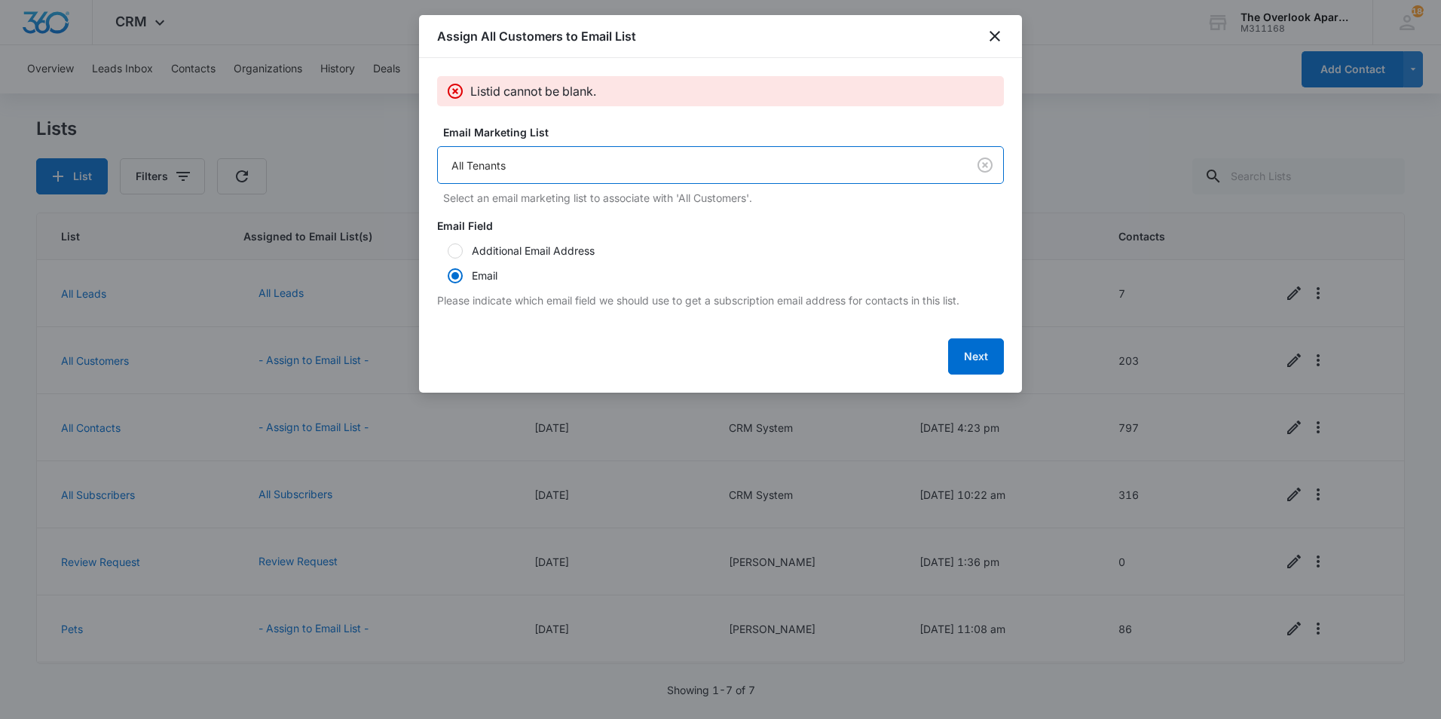
click at [611, 321] on form "Email Marketing List option All Tenants, selected. All Tenants Select an email …" at bounding box center [720, 249] width 567 height 250
click at [982, 356] on button "Next" at bounding box center [976, 356] width 56 height 36
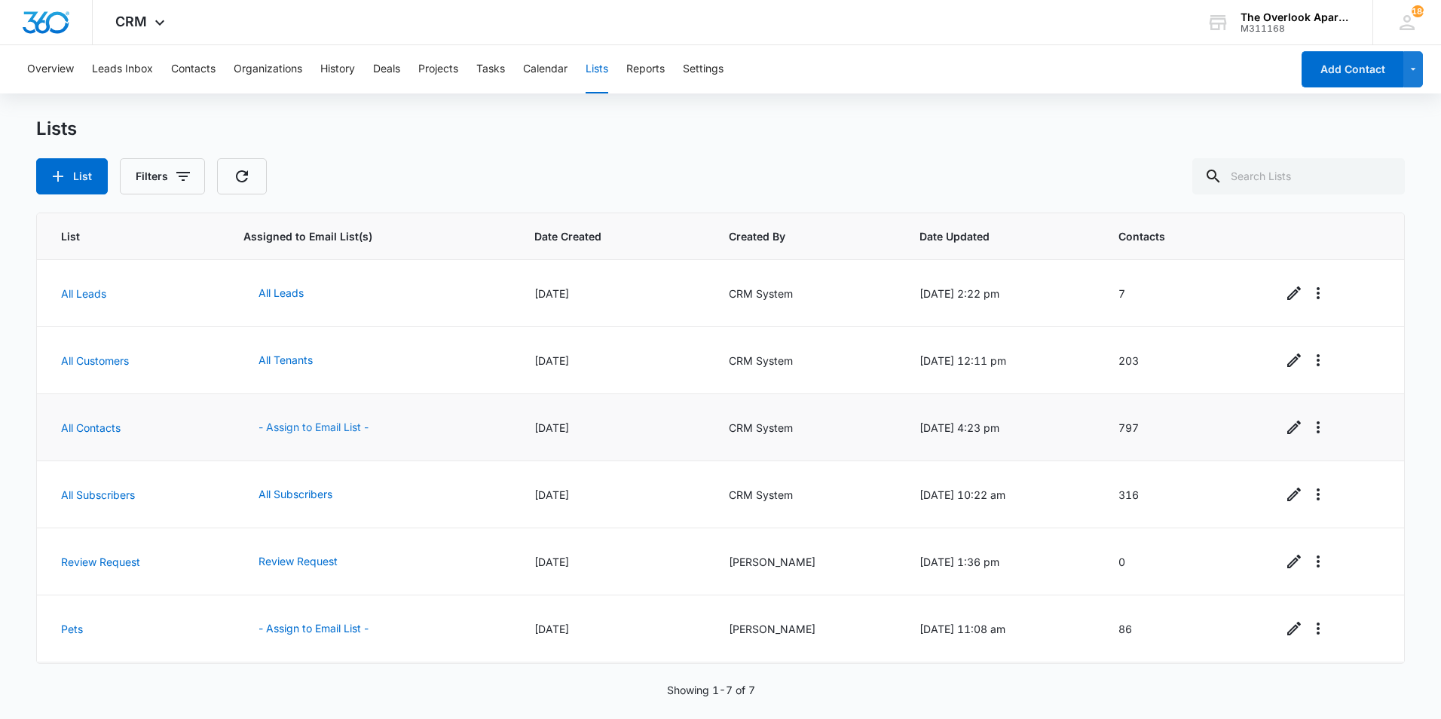
click at [291, 431] on button "- Assign to Email List -" at bounding box center [313, 427] width 140 height 36
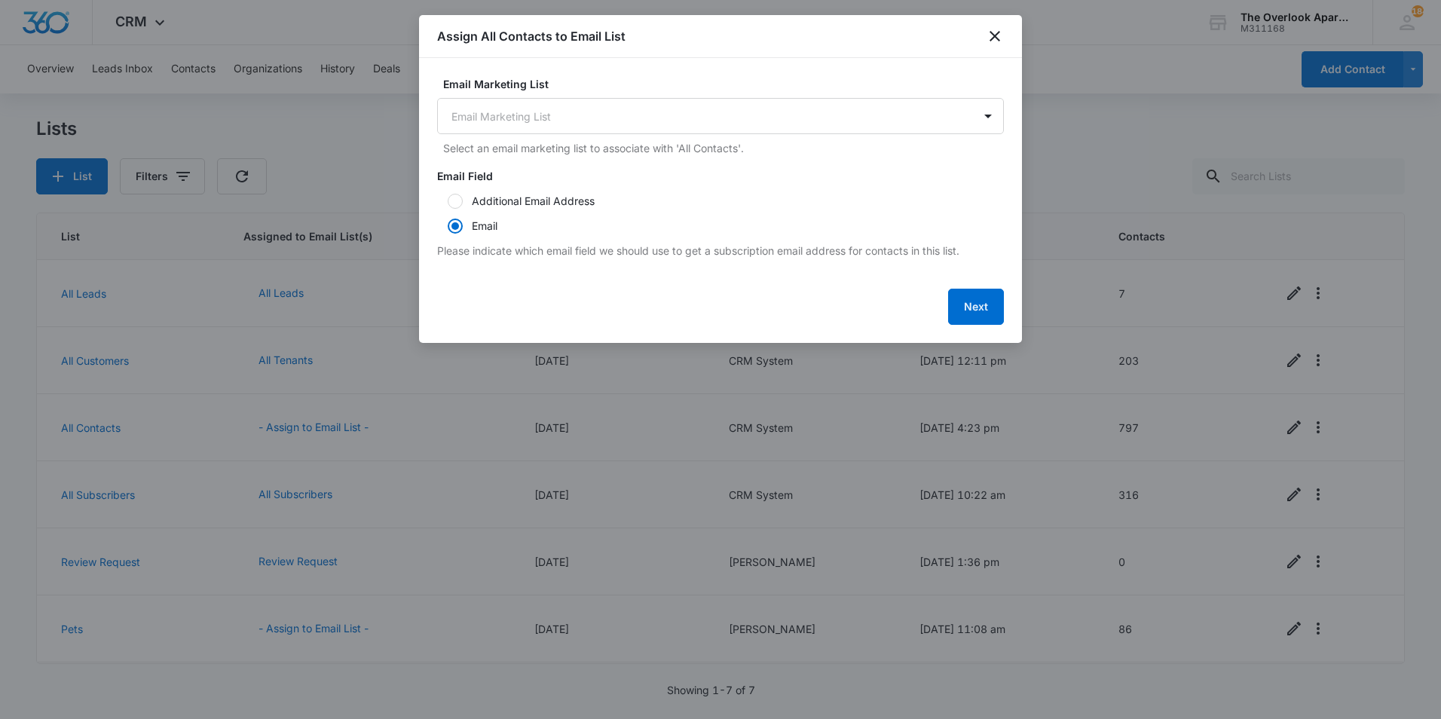
click at [1000, 56] on div "Assign All Contacts to Email List" at bounding box center [720, 36] width 603 height 43
click at [1004, 39] on div "Assign All Contacts to Email List" at bounding box center [720, 36] width 603 height 43
click at [1003, 29] on icon "close" at bounding box center [995, 36] width 18 height 18
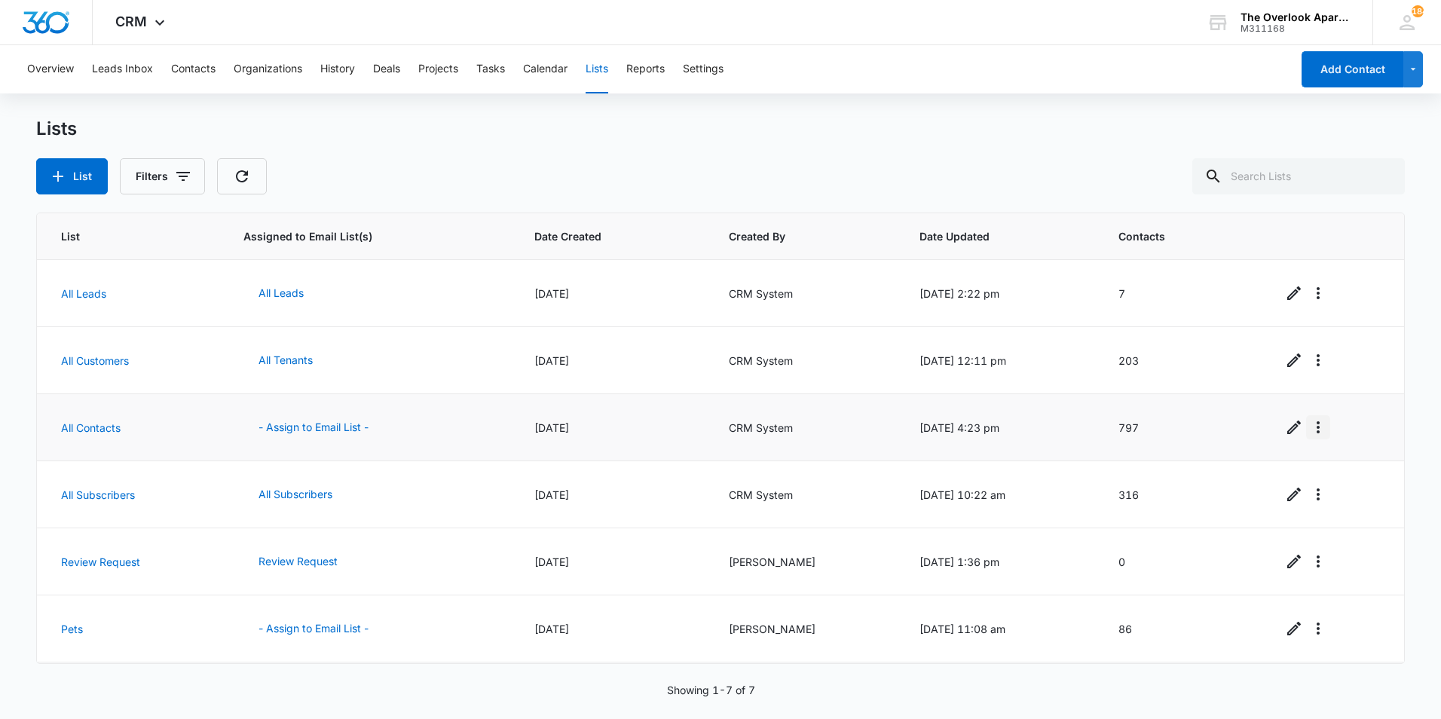
click at [1309, 422] on icon "Overflow Menu" at bounding box center [1318, 427] width 18 height 18
click at [1294, 424] on icon "Edit" at bounding box center [1294, 427] width 14 height 14
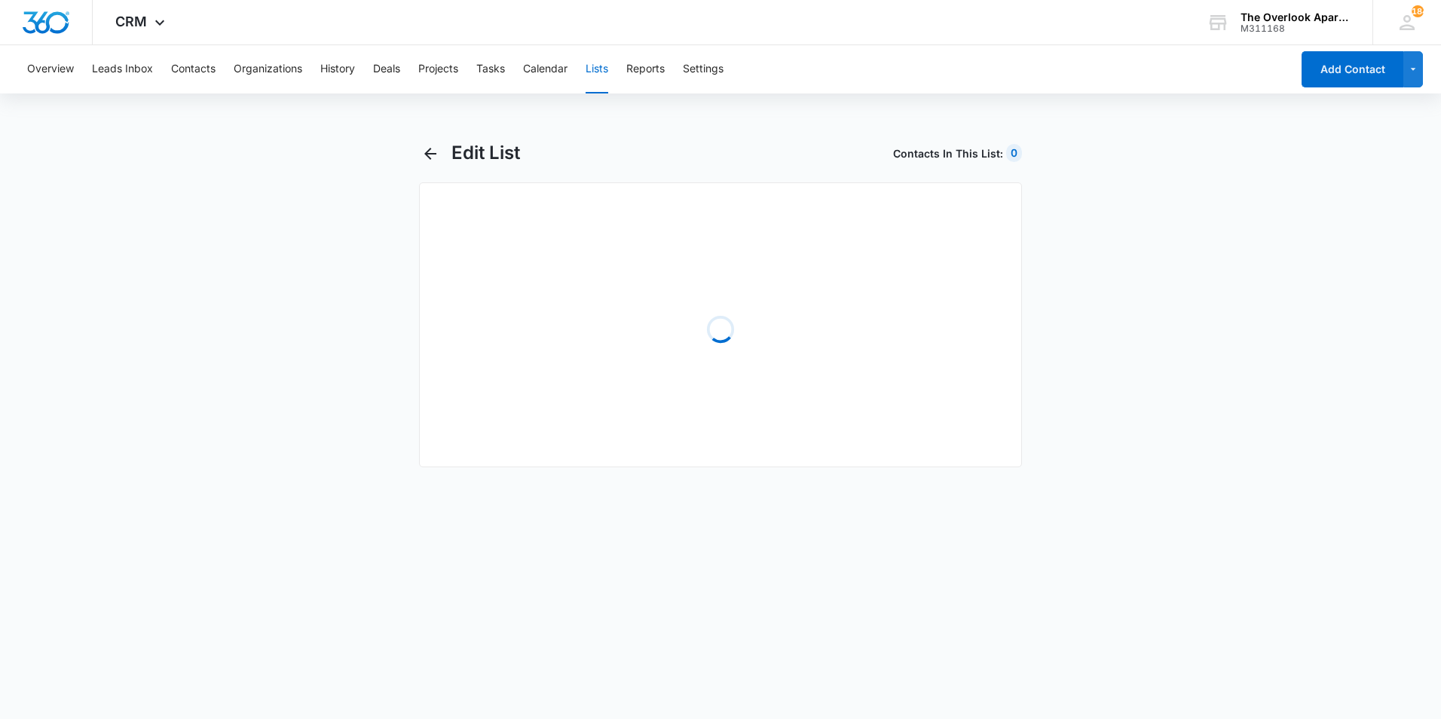
select select "31"
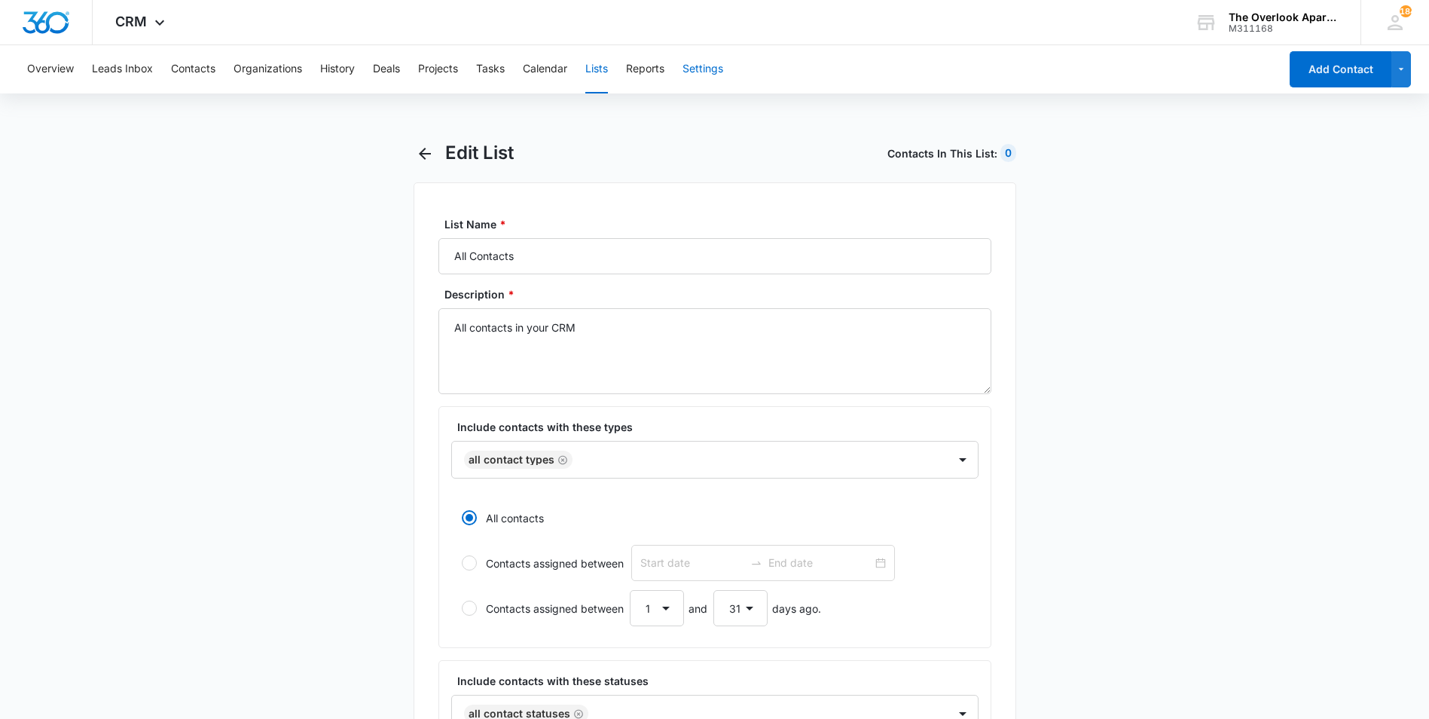
click at [710, 73] on button "Settings" at bounding box center [703, 69] width 41 height 48
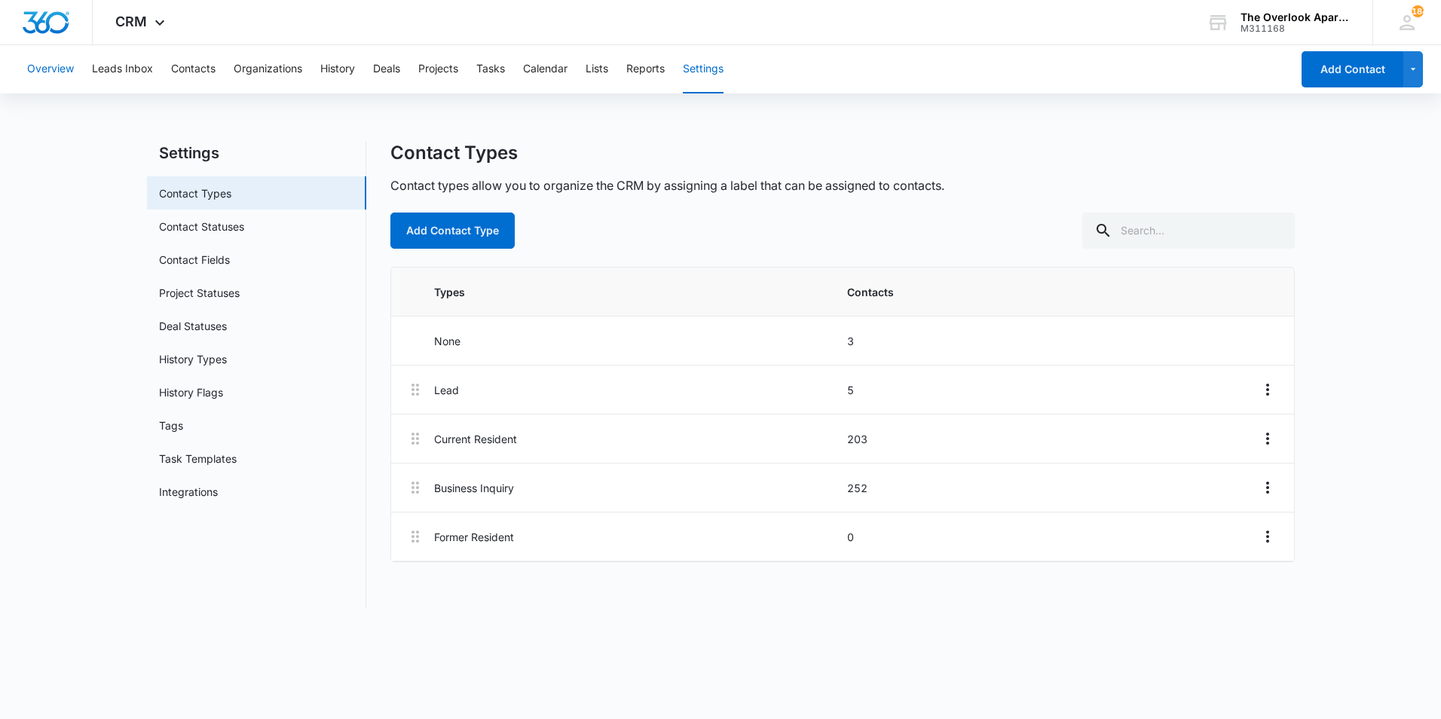
click at [66, 65] on button "Overview" at bounding box center [50, 69] width 47 height 48
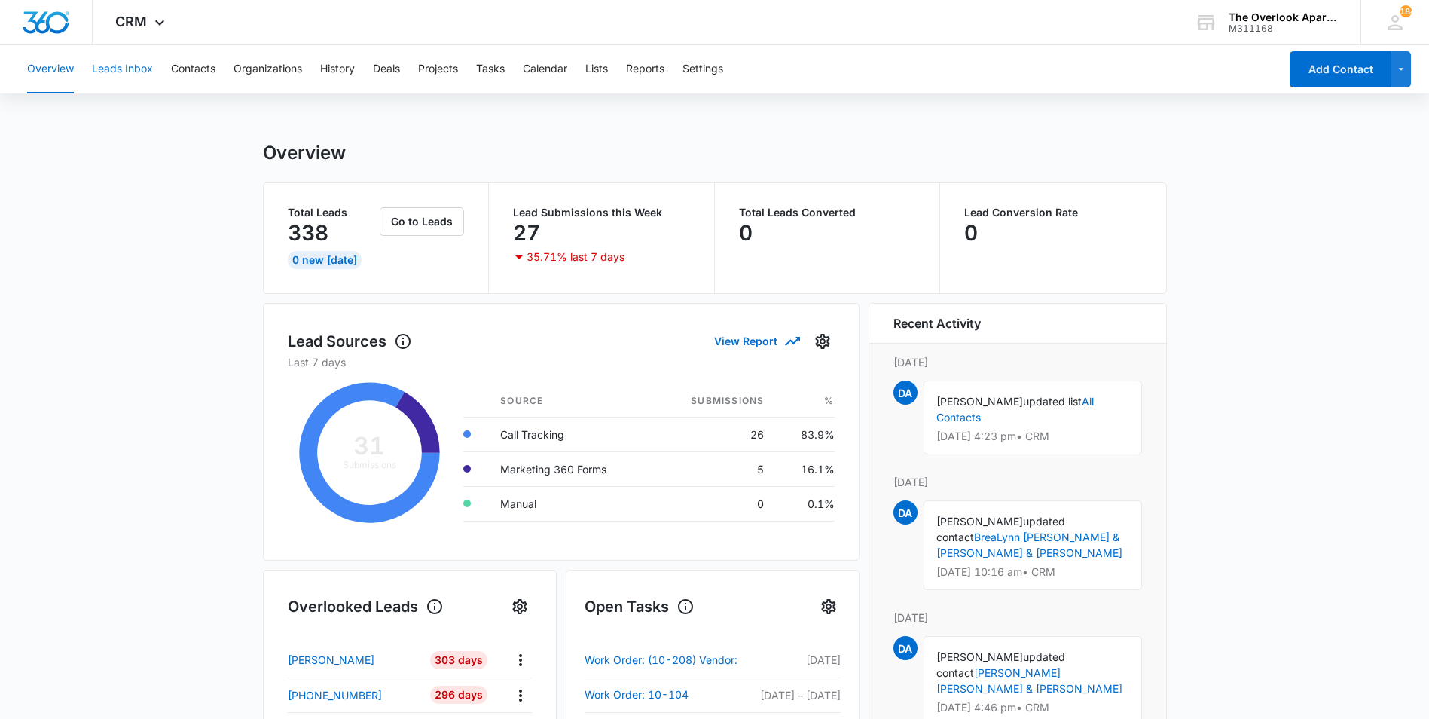
click at [112, 64] on button "Leads Inbox" at bounding box center [122, 69] width 61 height 48
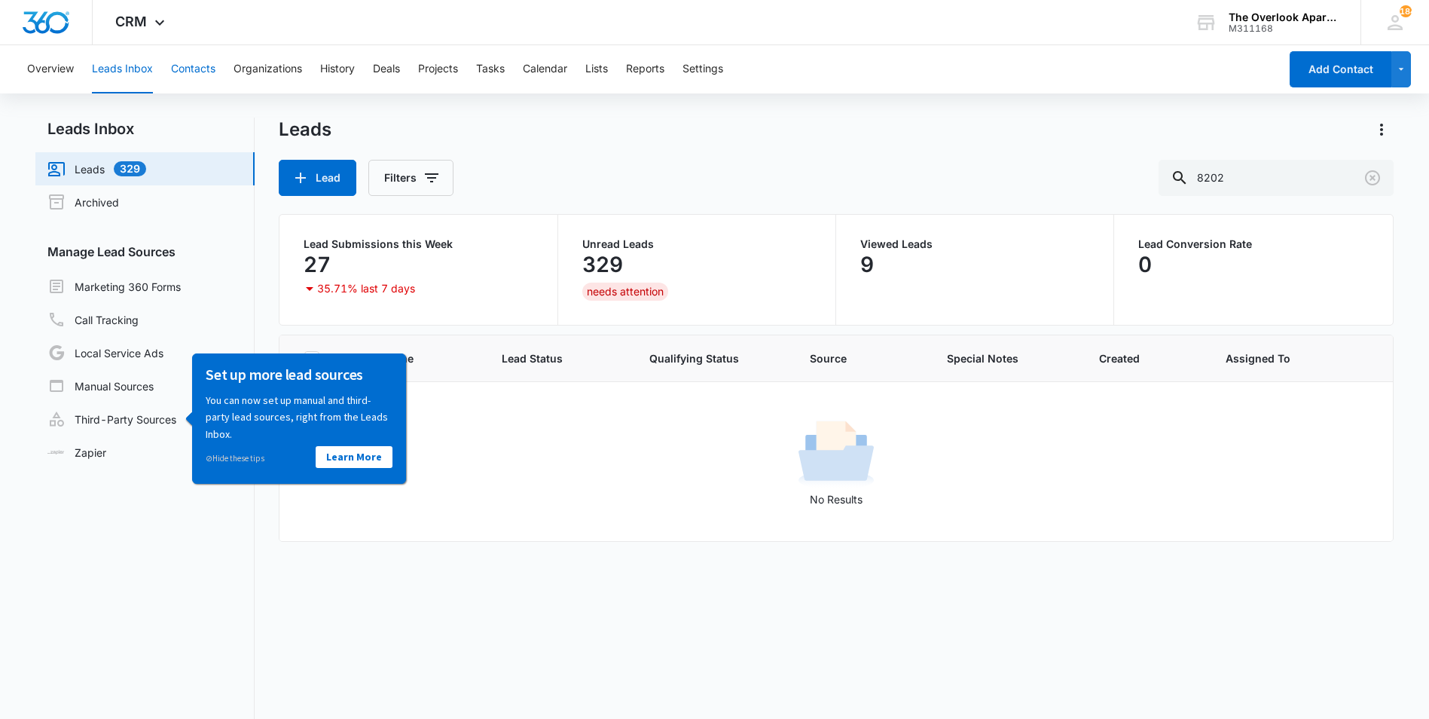
click at [212, 59] on button "Contacts" at bounding box center [193, 69] width 44 height 48
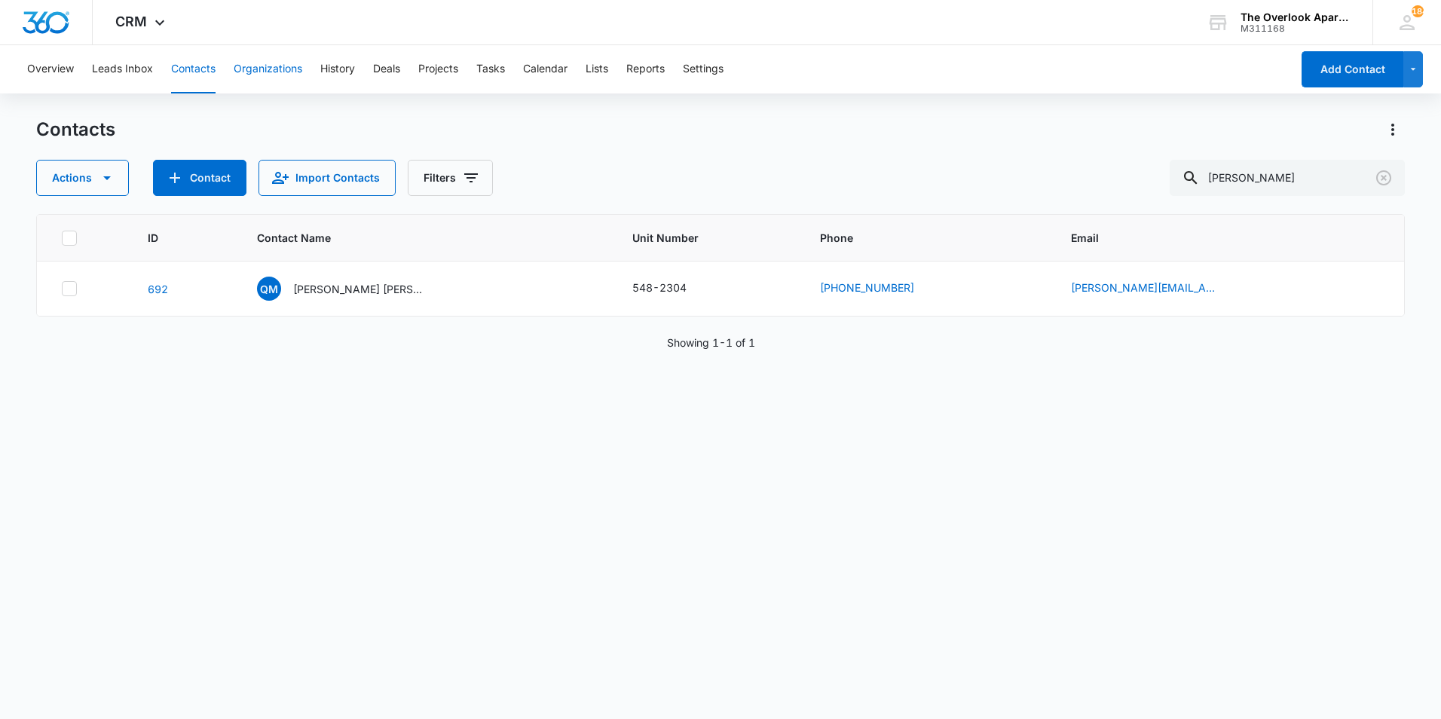
click at [249, 63] on button "Organizations" at bounding box center [268, 69] width 69 height 48
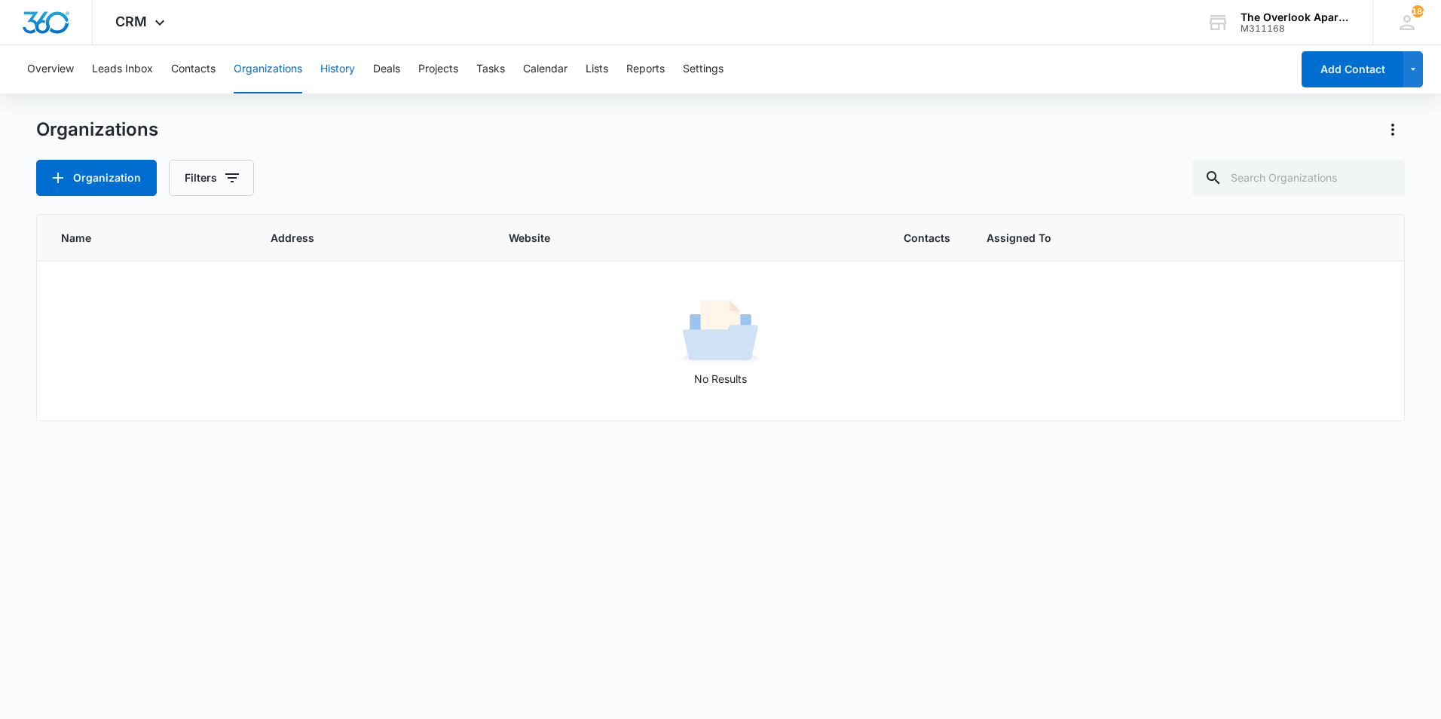
click at [321, 67] on button "History" at bounding box center [337, 69] width 35 height 48
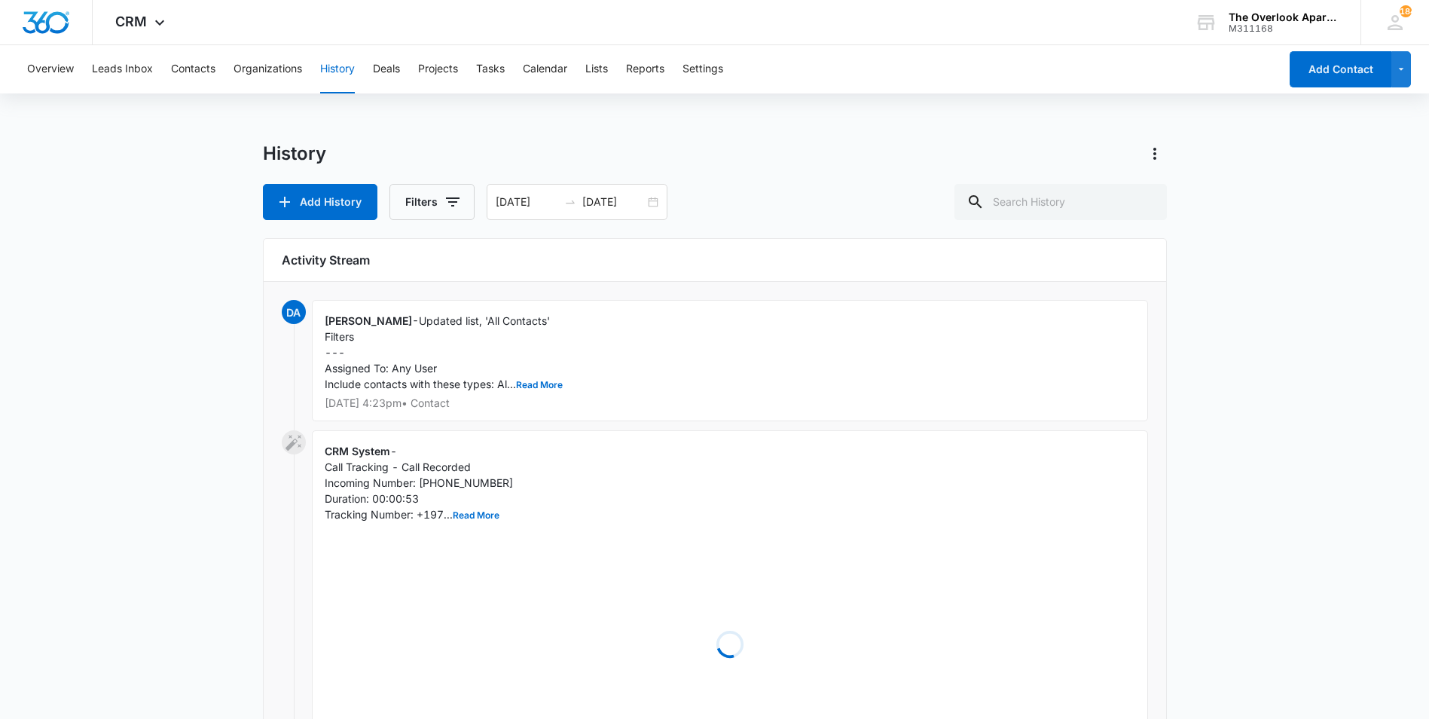
click at [372, 68] on div "Overview Leads Inbox Contacts Organizations History Deals Projects Tasks Calend…" at bounding box center [648, 69] width 1261 height 48
click at [382, 69] on button "Deals" at bounding box center [386, 69] width 27 height 48
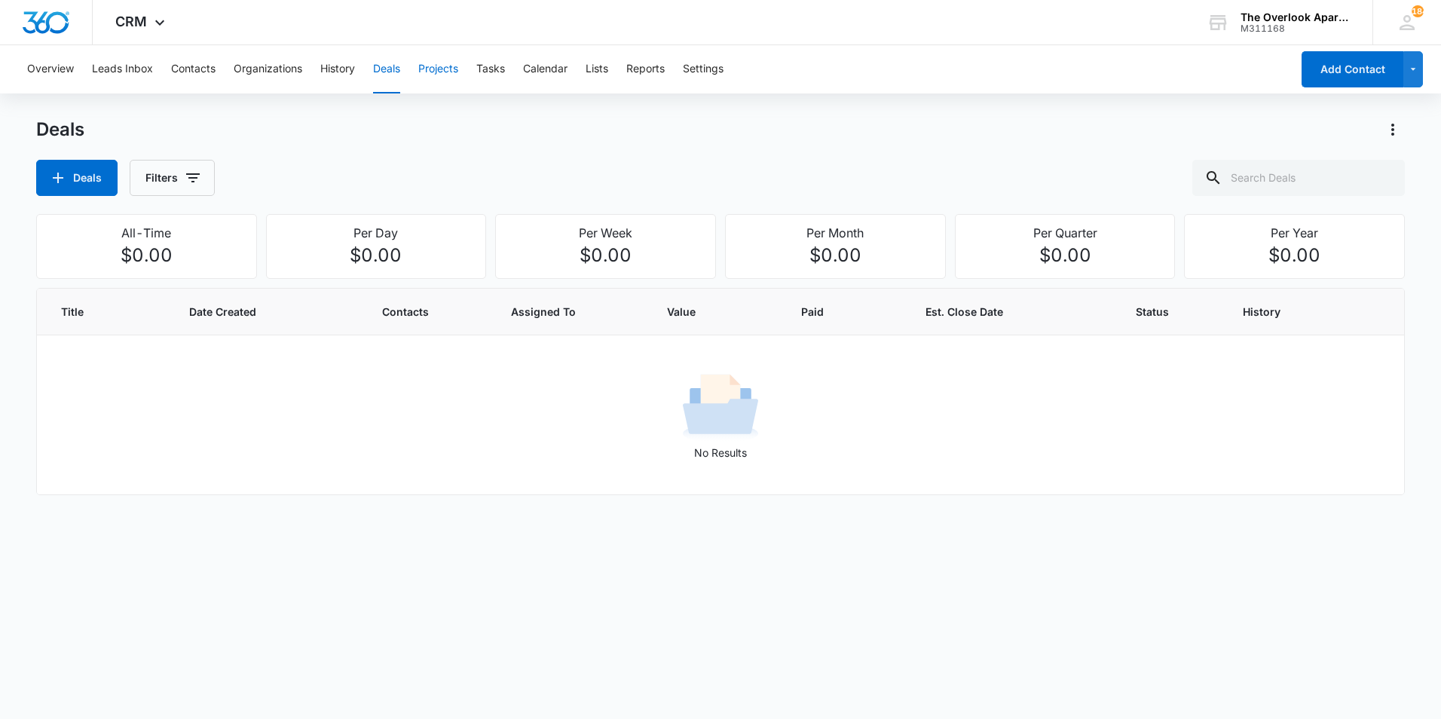
click at [448, 70] on button "Projects" at bounding box center [438, 69] width 40 height 48
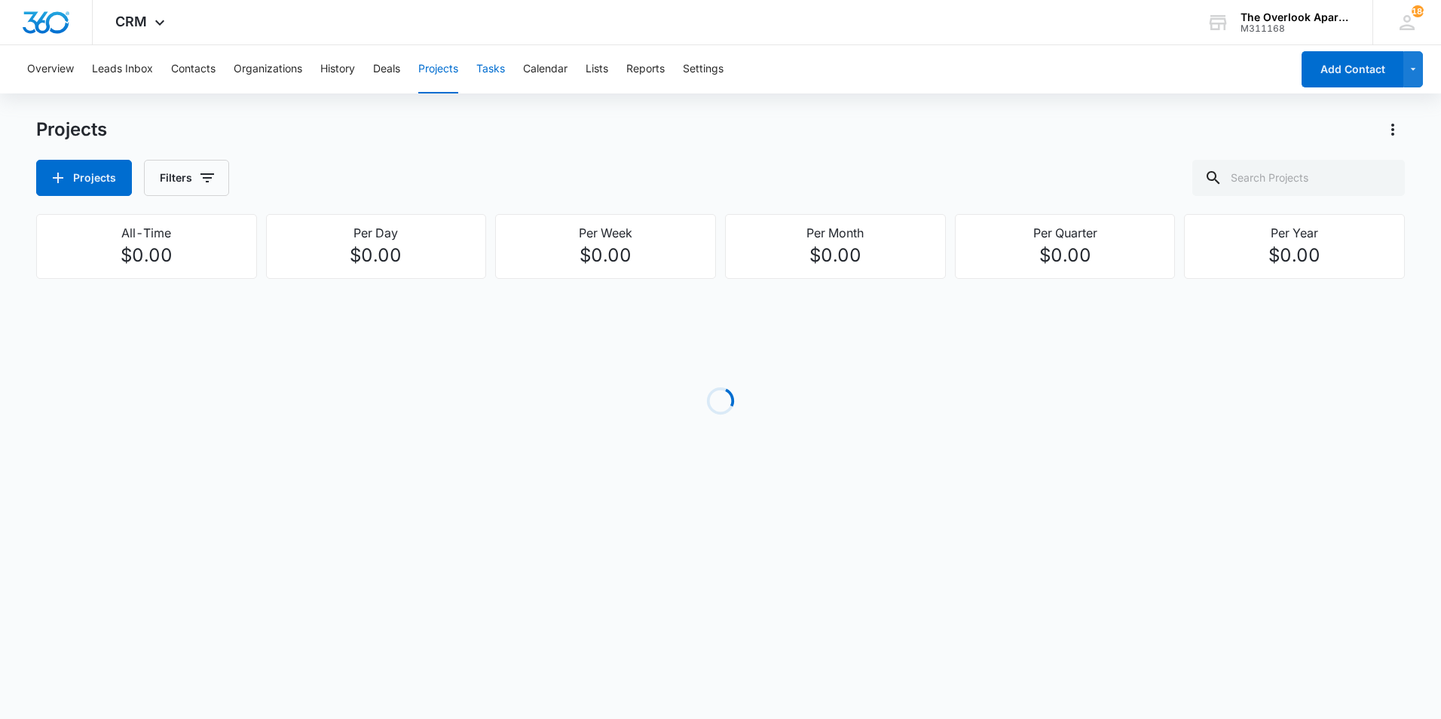
click at [484, 67] on button "Tasks" at bounding box center [490, 69] width 29 height 48
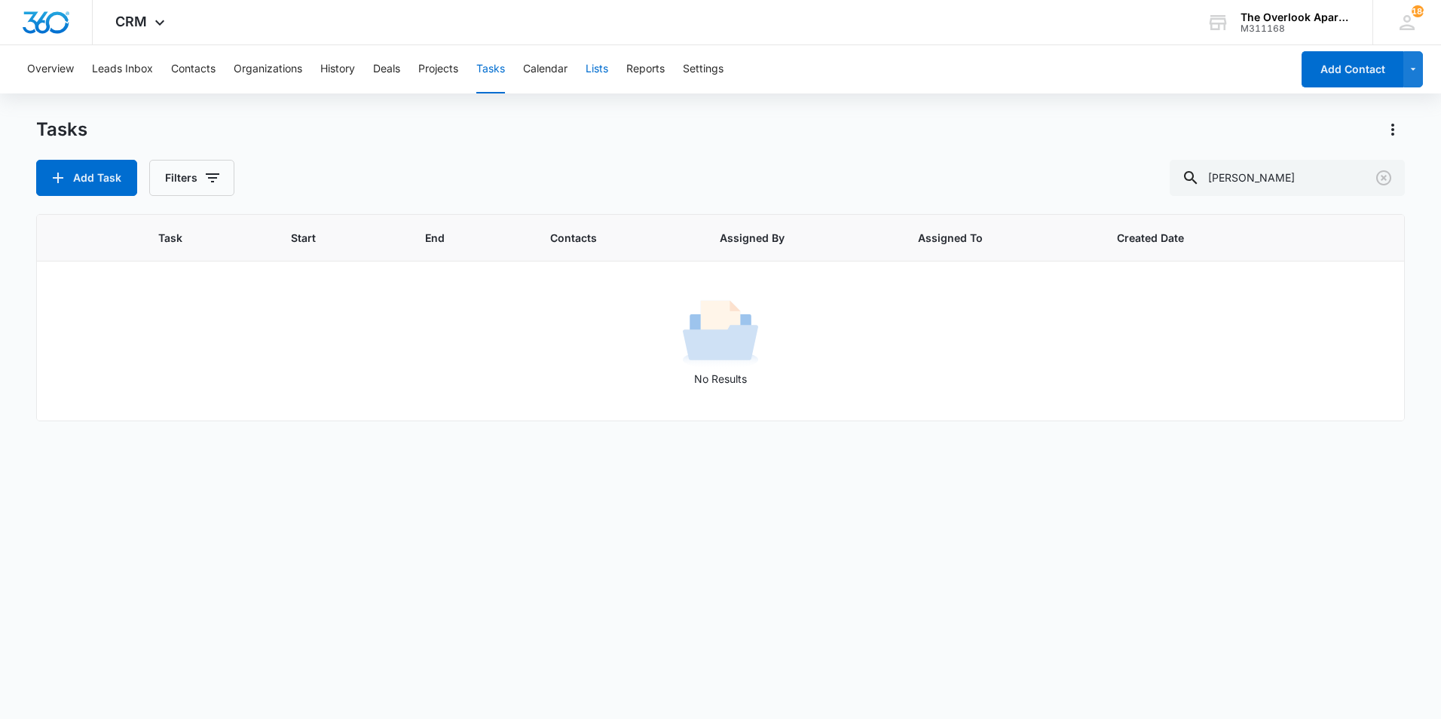
click at [598, 72] on button "Lists" at bounding box center [596, 69] width 23 height 48
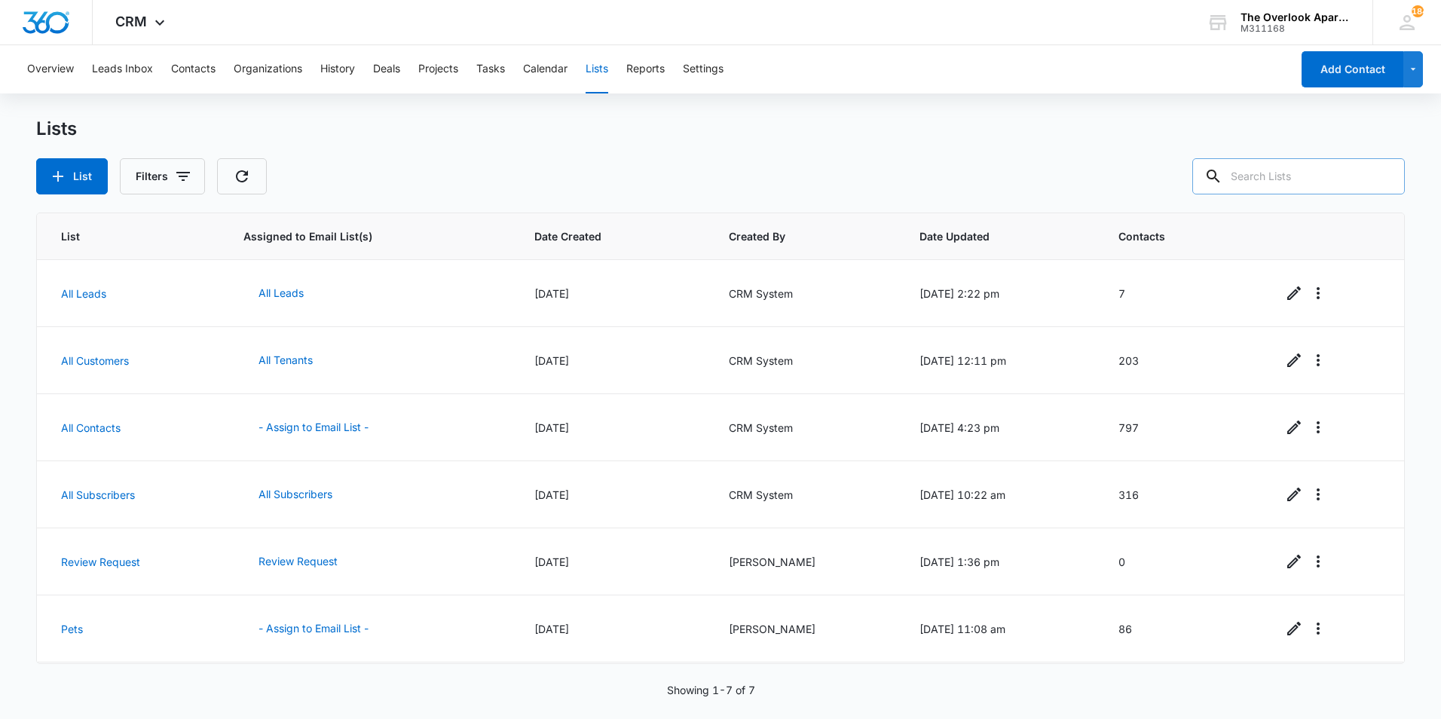
click at [1333, 185] on input "text" at bounding box center [1298, 176] width 212 height 36
click at [1423, 65] on div "Overview Leads Inbox Contacts Organizations History Deals Projects Tasks Calend…" at bounding box center [720, 69] width 1441 height 48
click at [1418, 77] on icon "button" at bounding box center [1413, 69] width 13 height 18
click at [1242, 132] on div "Lists" at bounding box center [720, 129] width 1368 height 23
click at [1266, 173] on input "text" at bounding box center [1298, 176] width 212 height 36
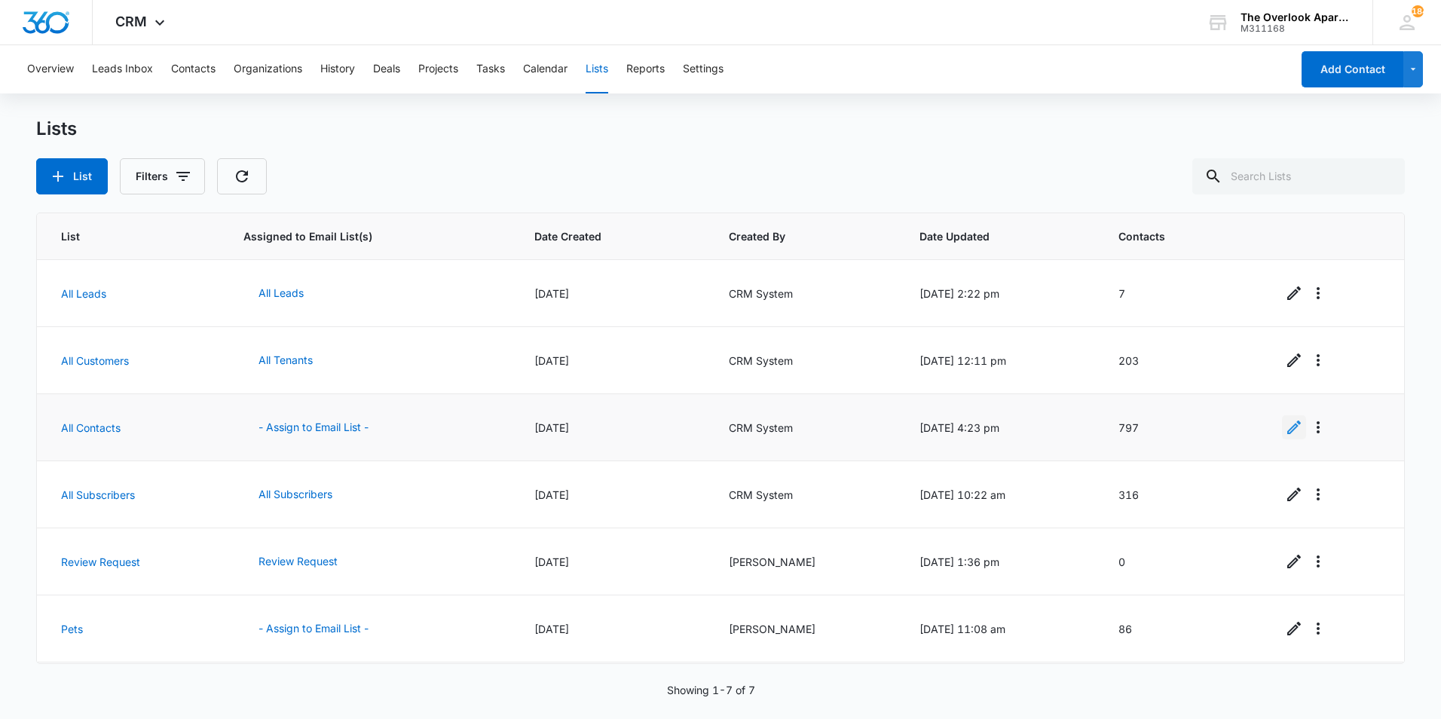
click at [1291, 422] on icon "Edit" at bounding box center [1294, 427] width 14 height 14
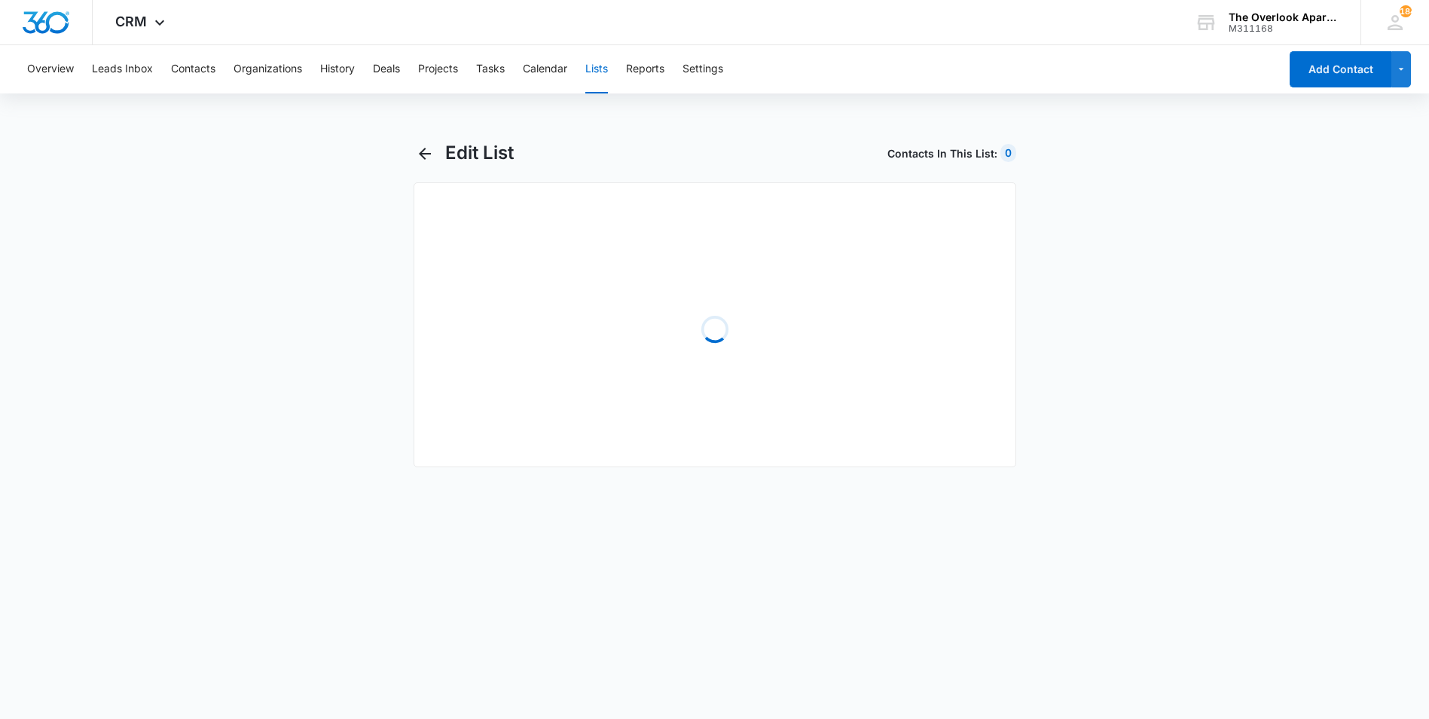
select select "31"
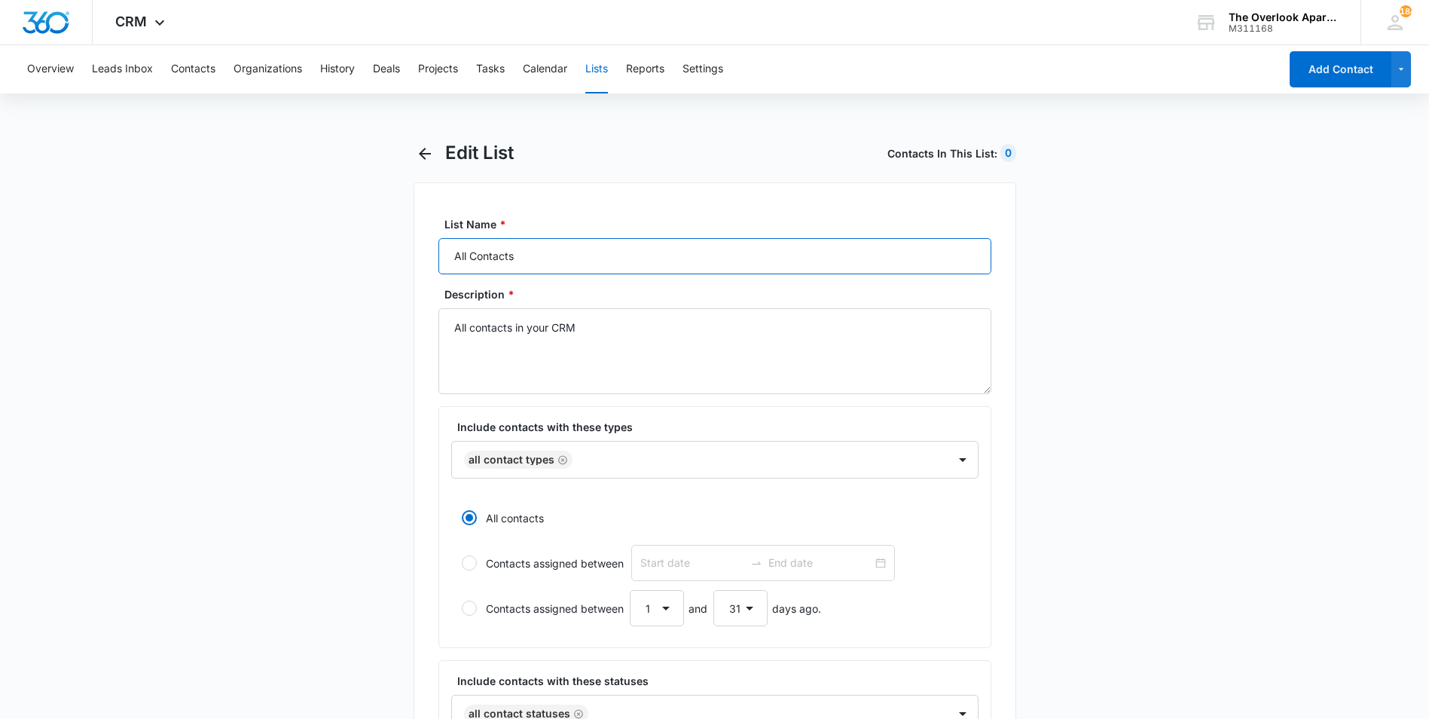
click at [640, 262] on input "All Contacts" at bounding box center [715, 256] width 553 height 36
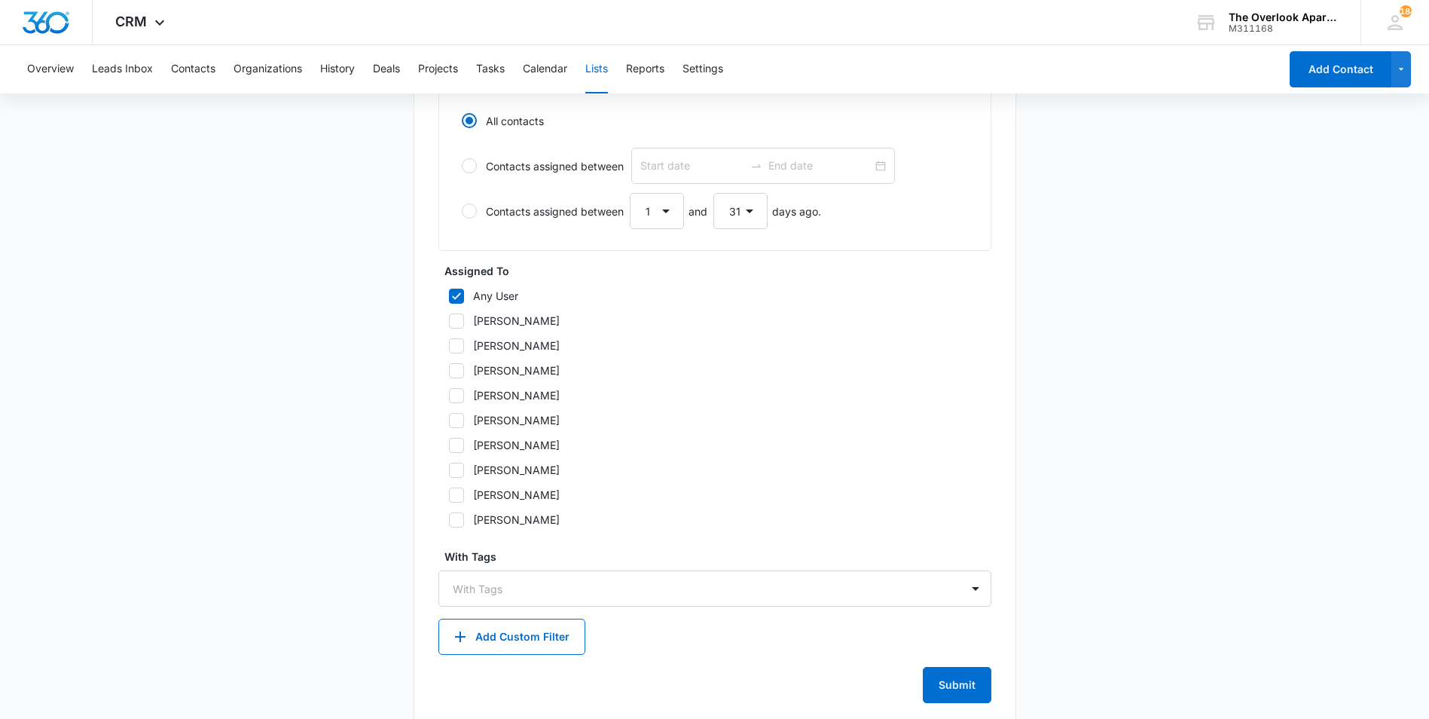
scroll to position [678, 0]
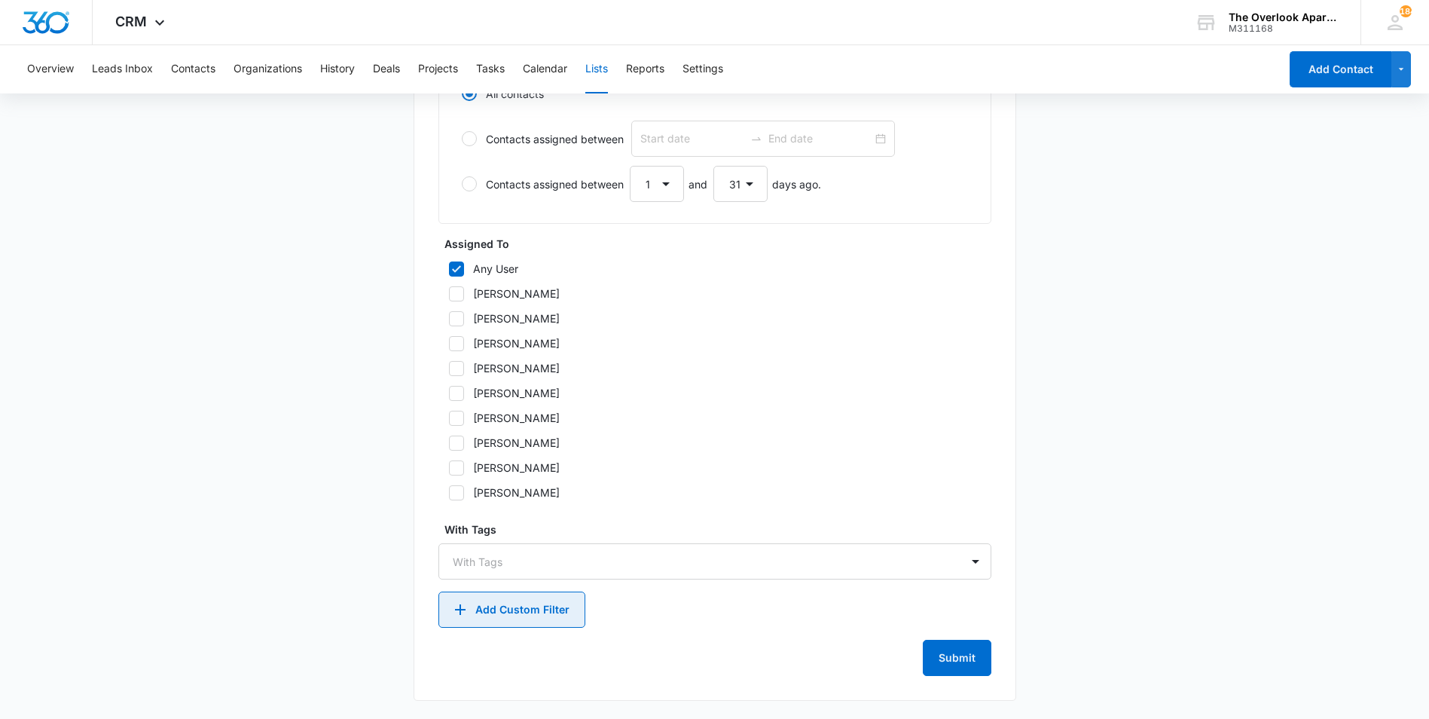
click at [506, 614] on button "Add Custom Filter" at bounding box center [512, 609] width 147 height 36
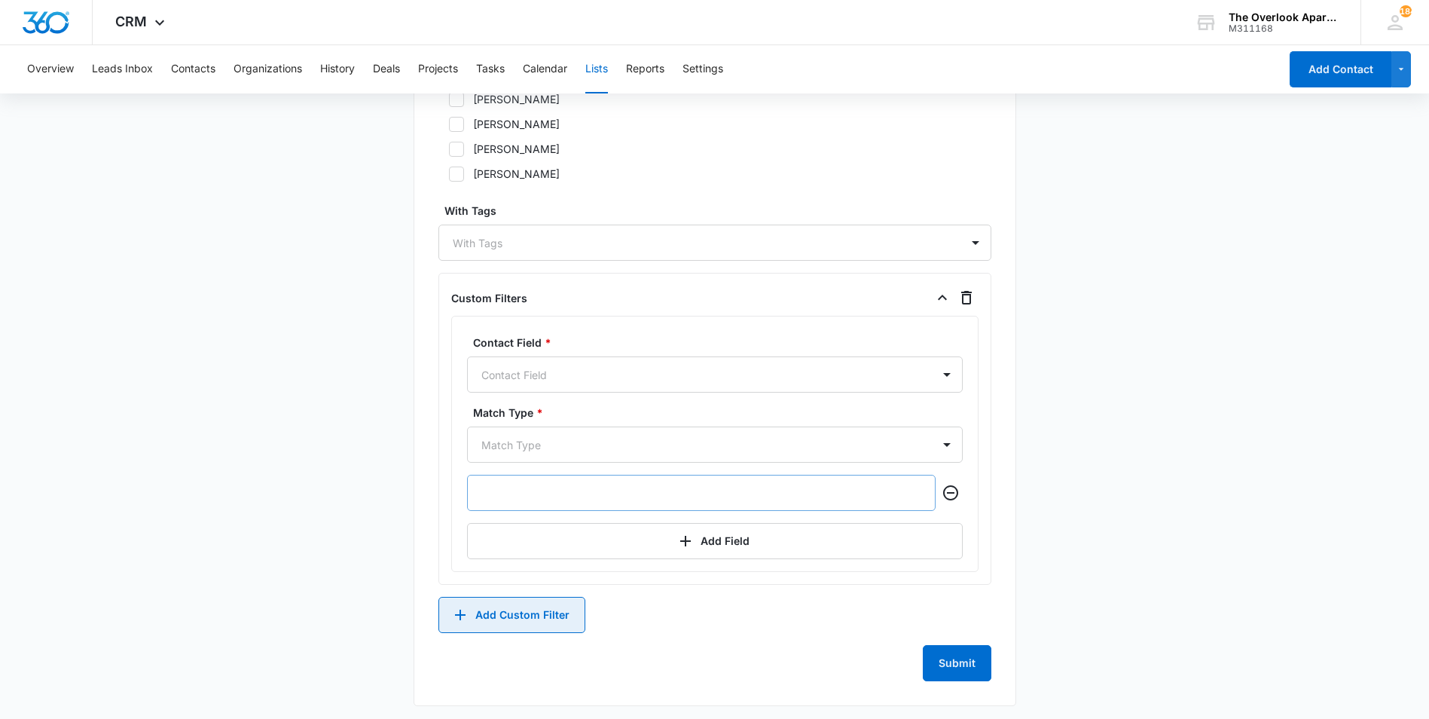
scroll to position [1002, 0]
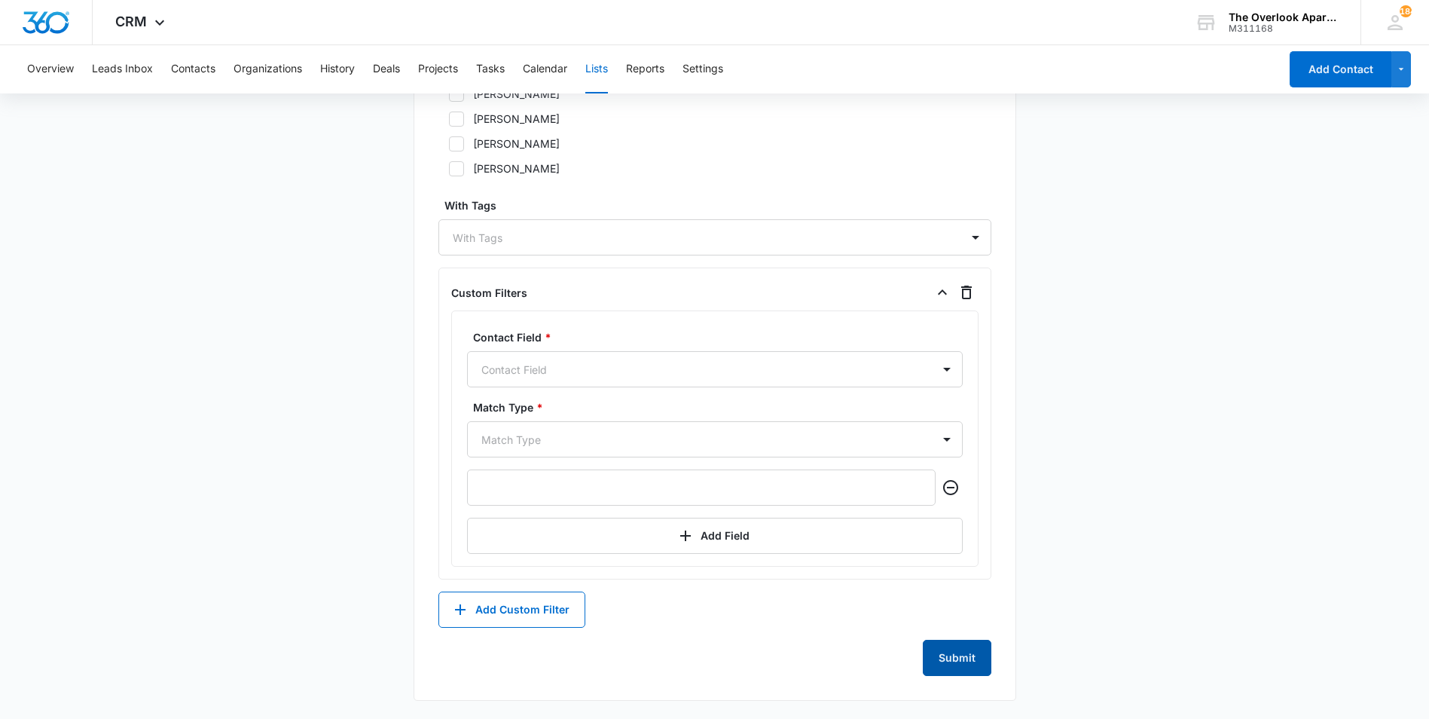
click at [970, 671] on button "Submit" at bounding box center [957, 658] width 69 height 36
click at [522, 240] on div at bounding box center [706, 237] width 506 height 19
click at [947, 153] on div "Any User David Garcia Desirea Archuleta Ernie Martinez Jamie Dagg Joshua Stocks…" at bounding box center [715, 57] width 553 height 240
click at [959, 288] on icon "button" at bounding box center [967, 292] width 18 height 18
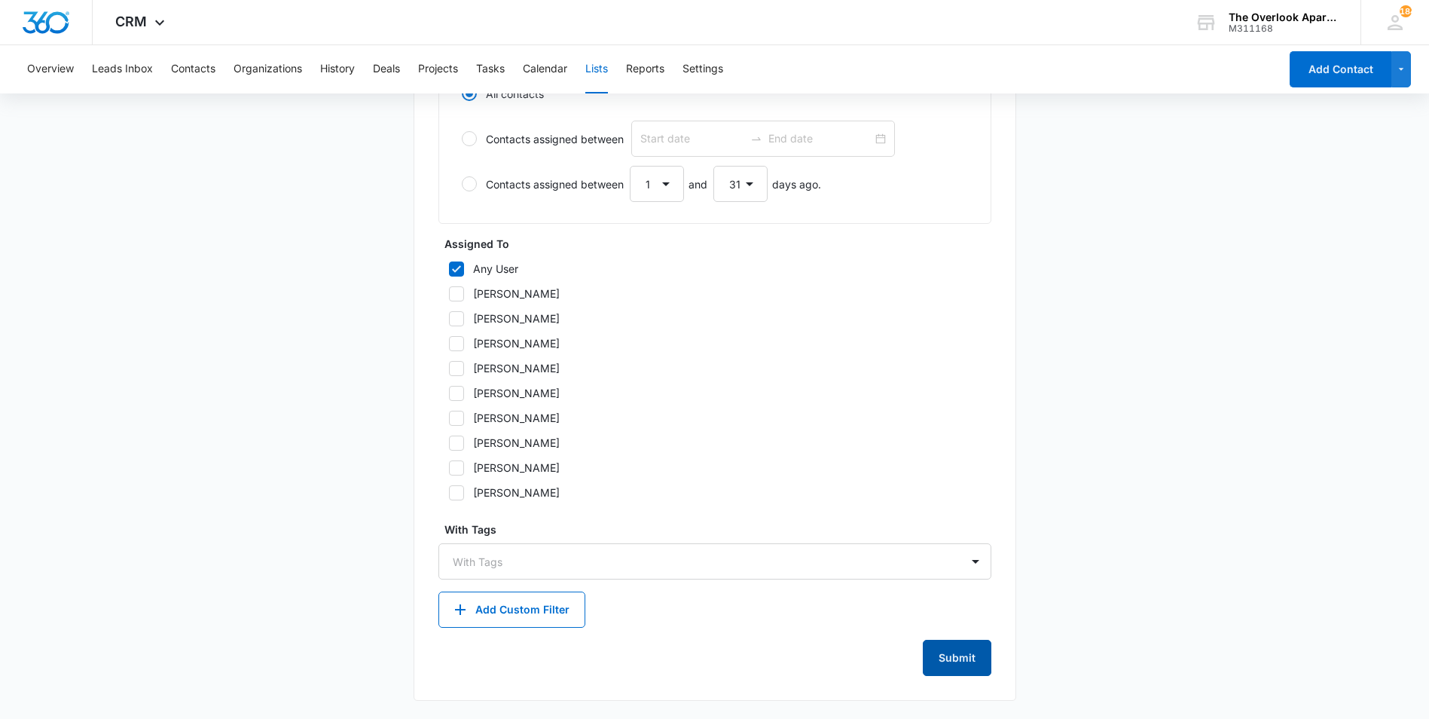
click at [966, 650] on button "Submit" at bounding box center [957, 658] width 69 height 36
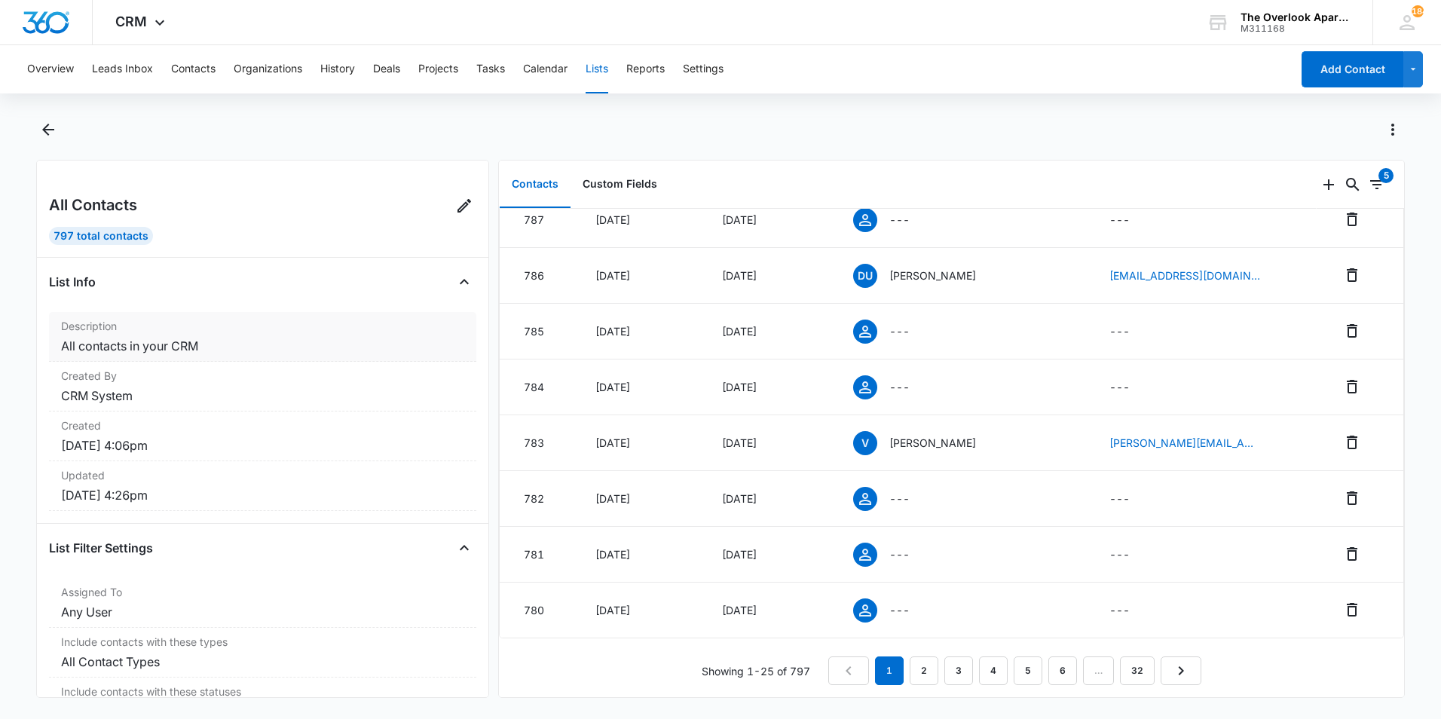
click at [185, 343] on dd "All contacts in your CRM" at bounding box center [262, 346] width 403 height 18
click at [96, 352] on dd "All contacts in your CRM" at bounding box center [262, 346] width 403 height 18
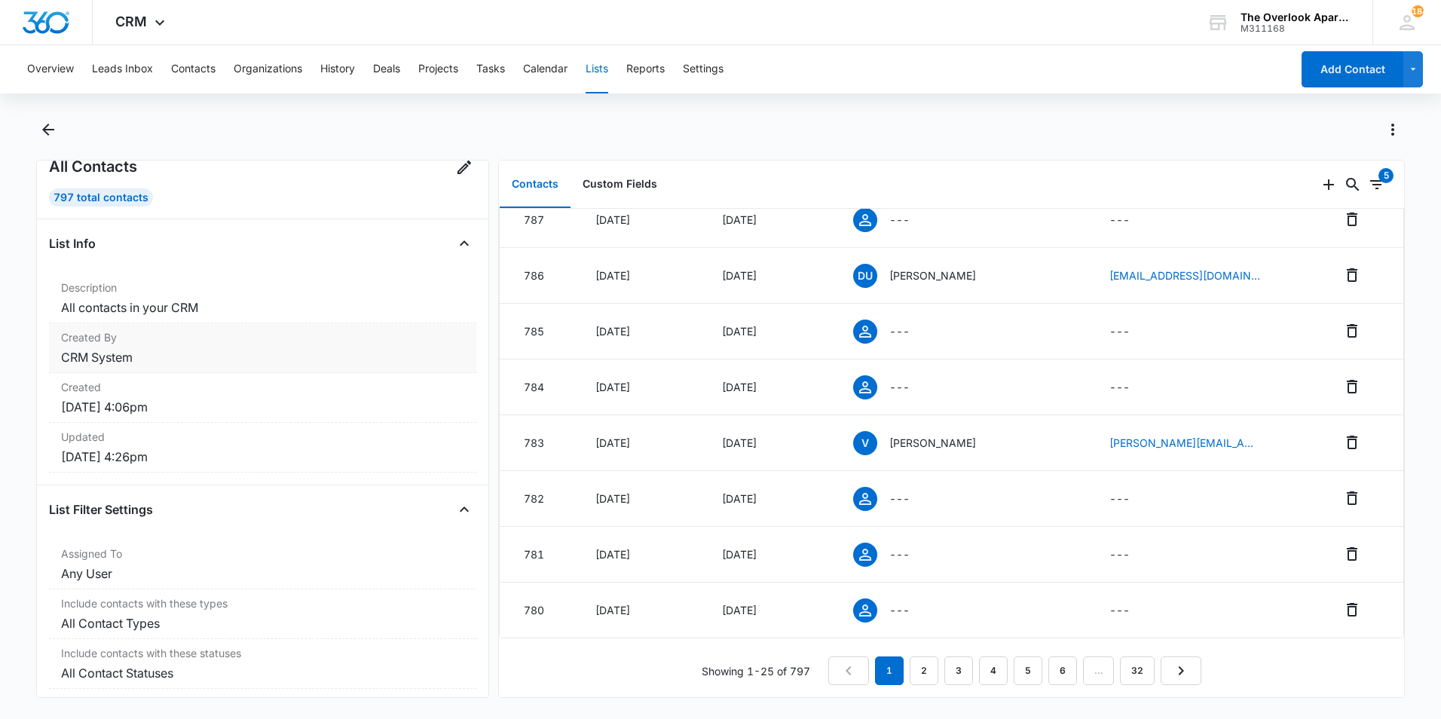
scroll to position [60, 0]
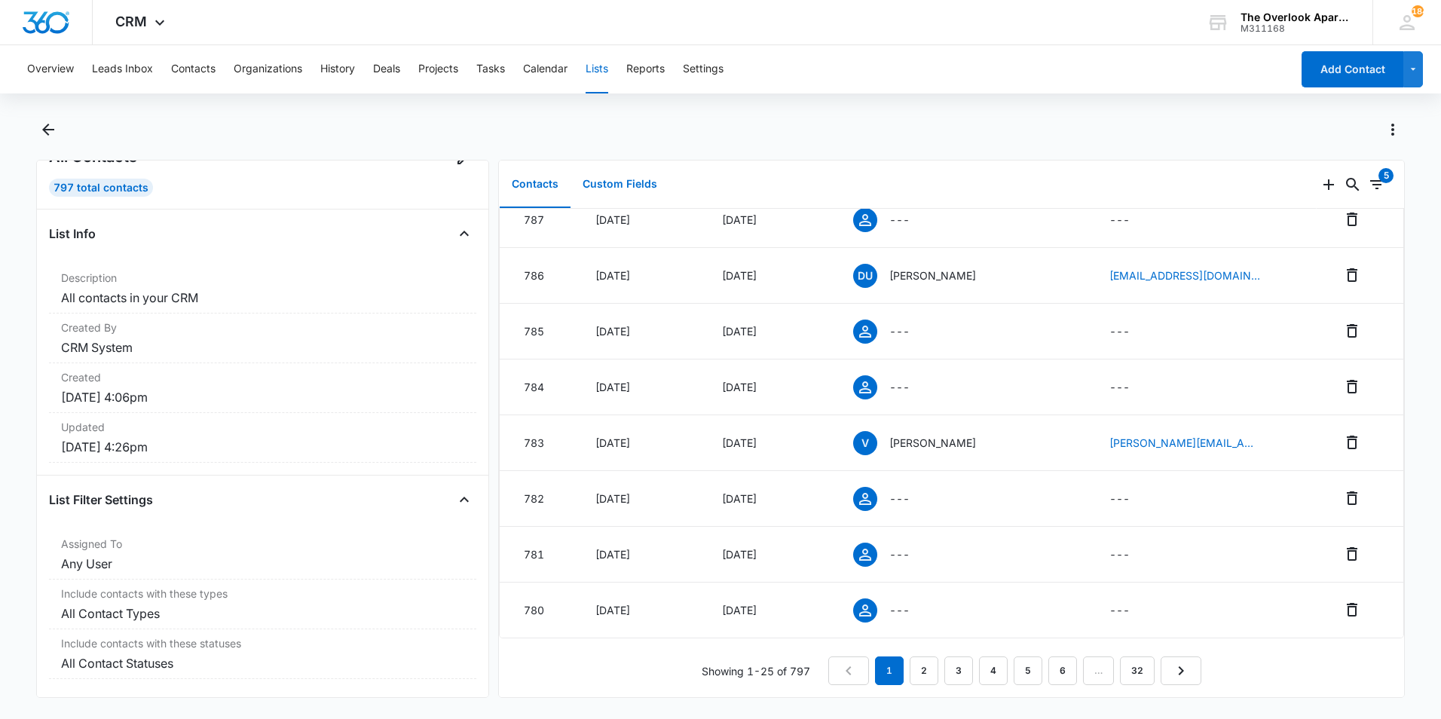
click at [600, 176] on button "Custom Fields" at bounding box center [619, 184] width 99 height 47
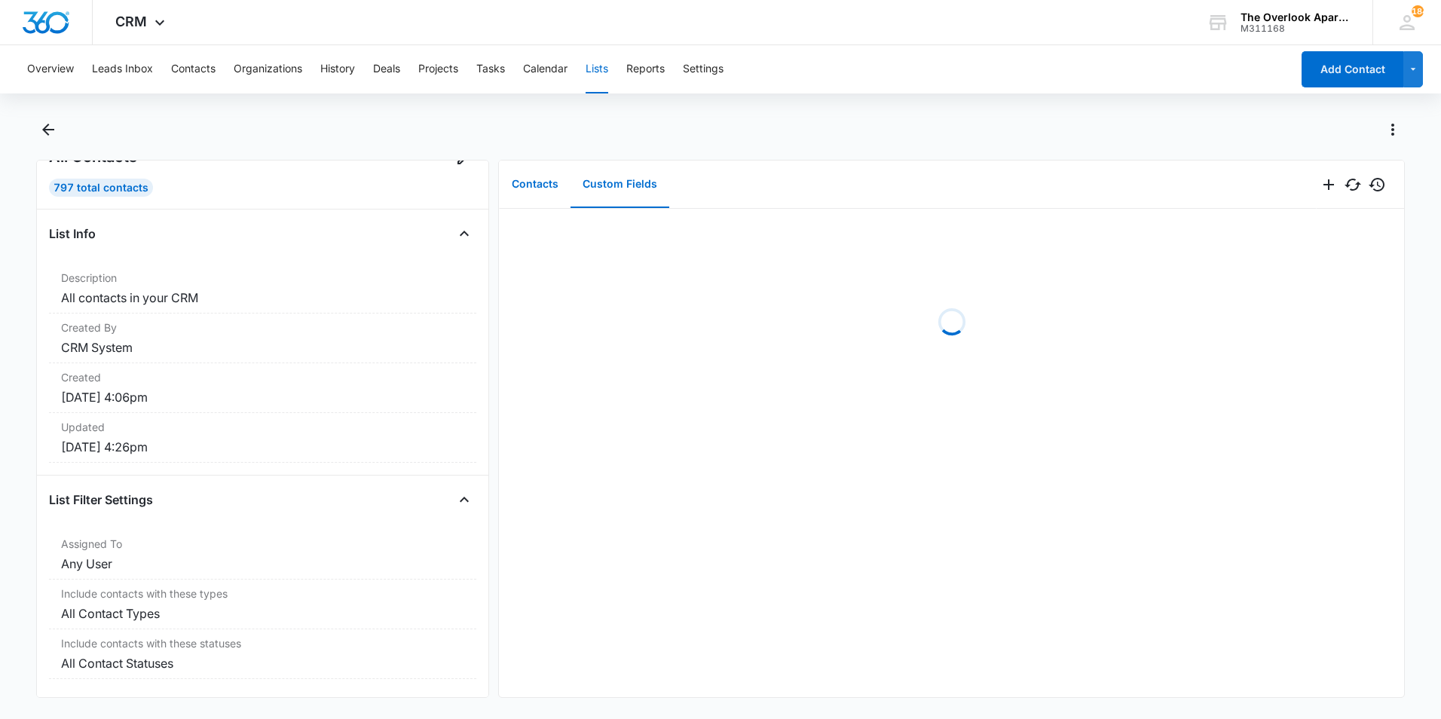
click at [549, 173] on button "Contacts" at bounding box center [535, 184] width 71 height 47
click at [1368, 182] on icon "Filters" at bounding box center [1377, 185] width 18 height 18
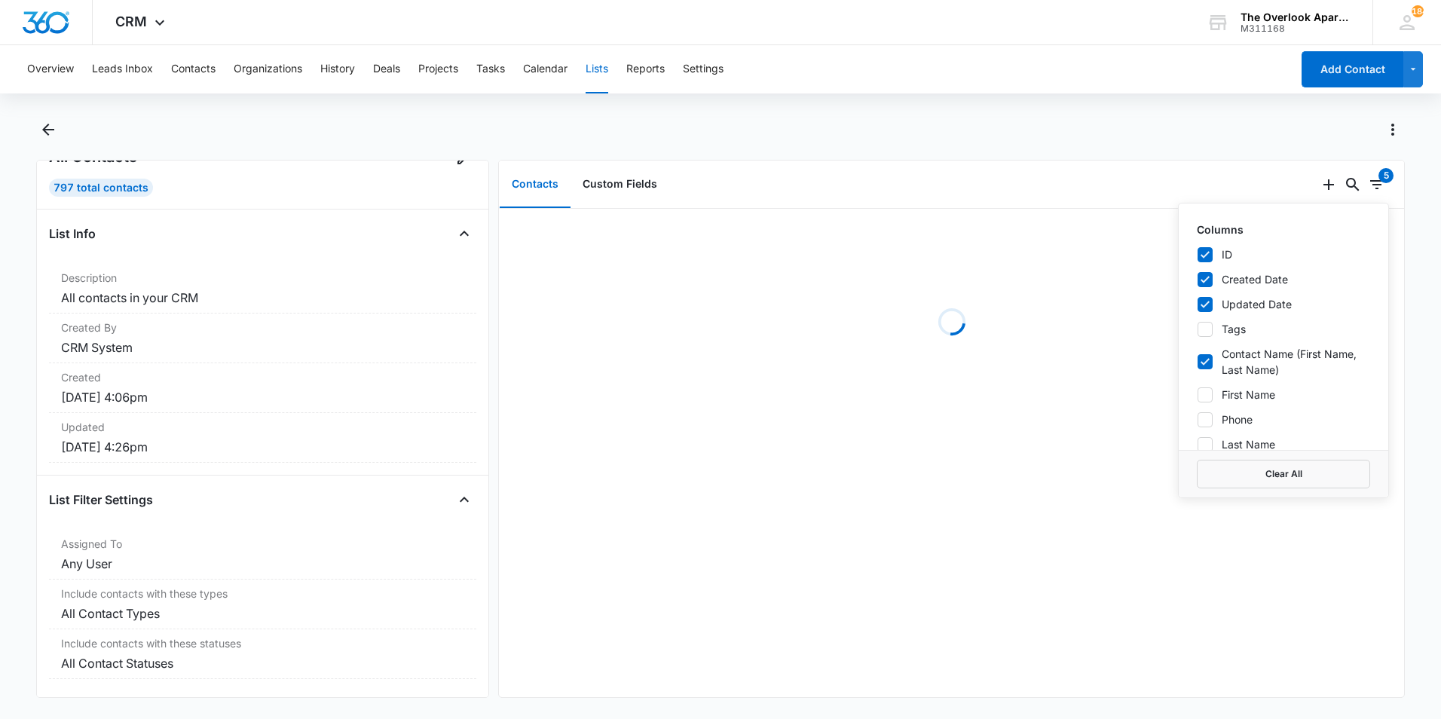
click at [1260, 153] on div at bounding box center [720, 139] width 1368 height 42
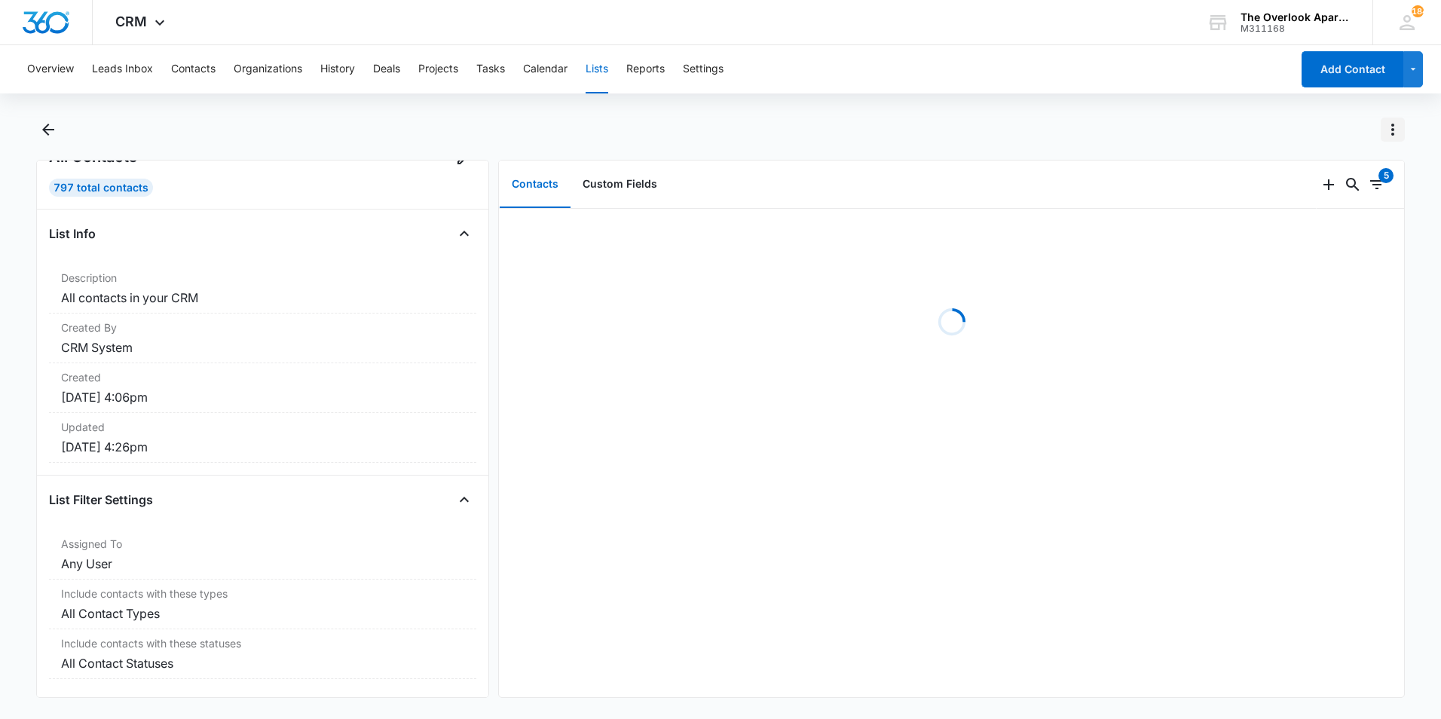
click at [1381, 122] on button "Actions" at bounding box center [1392, 130] width 24 height 24
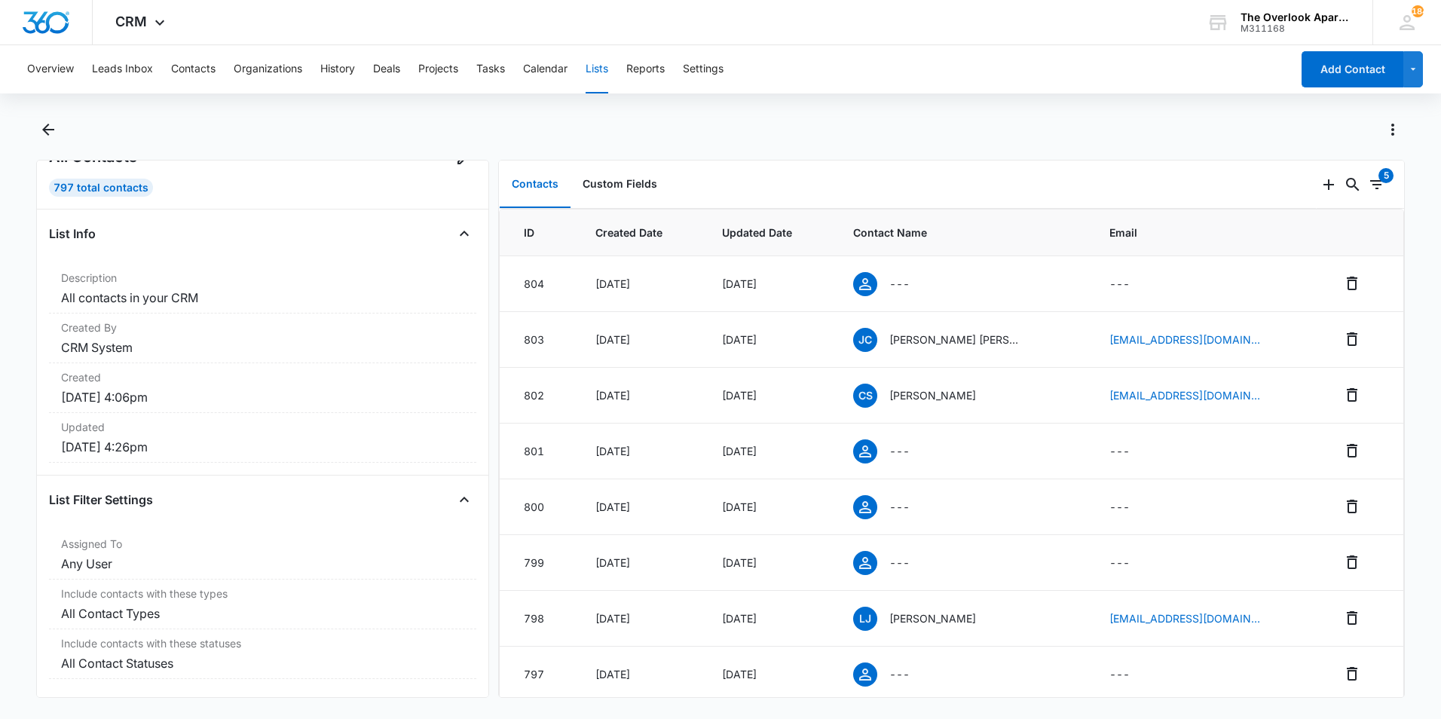
click at [1124, 131] on div at bounding box center [737, 130] width 1336 height 24
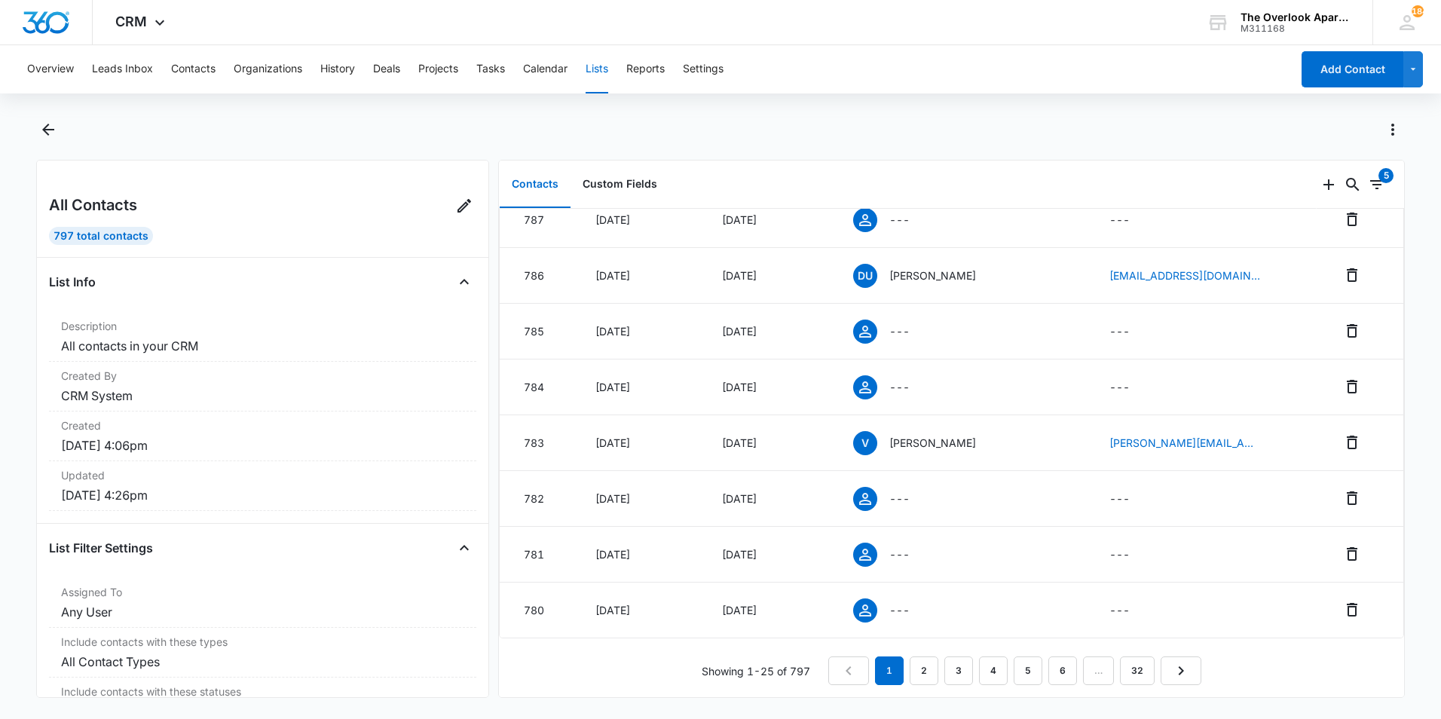
click at [93, 230] on div "797 Total Contacts" at bounding box center [101, 236] width 104 height 18
click at [47, 131] on icon "Back" at bounding box center [48, 130] width 18 height 18
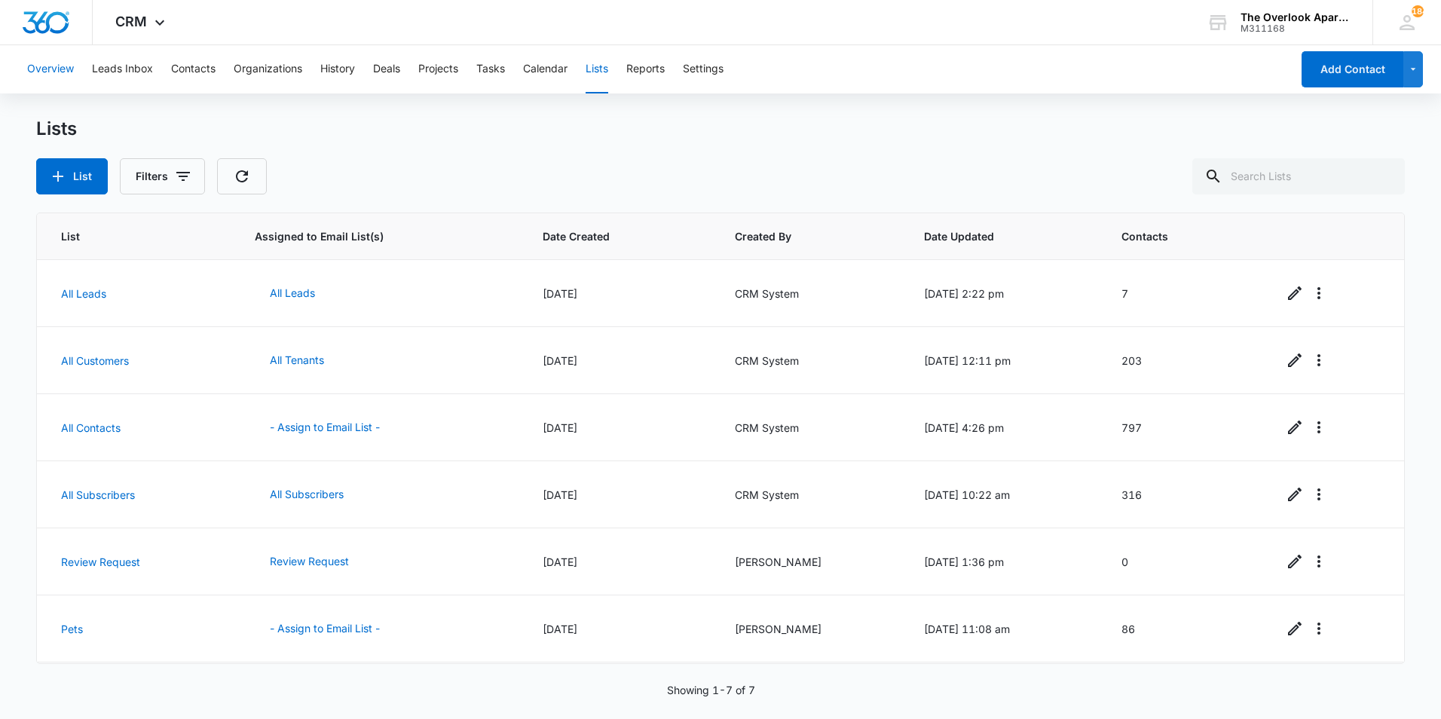
click at [65, 70] on button "Overview" at bounding box center [50, 69] width 47 height 48
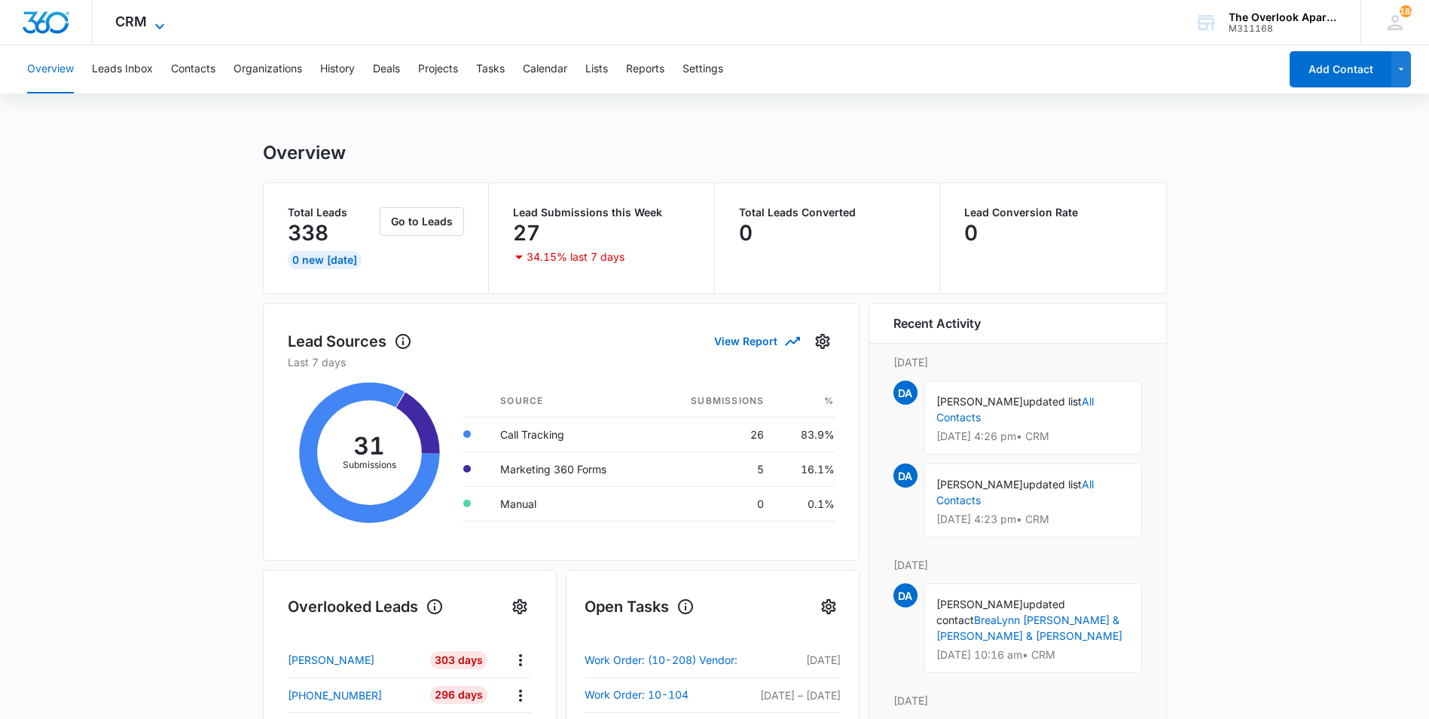
click at [152, 27] on icon at bounding box center [160, 26] width 18 height 18
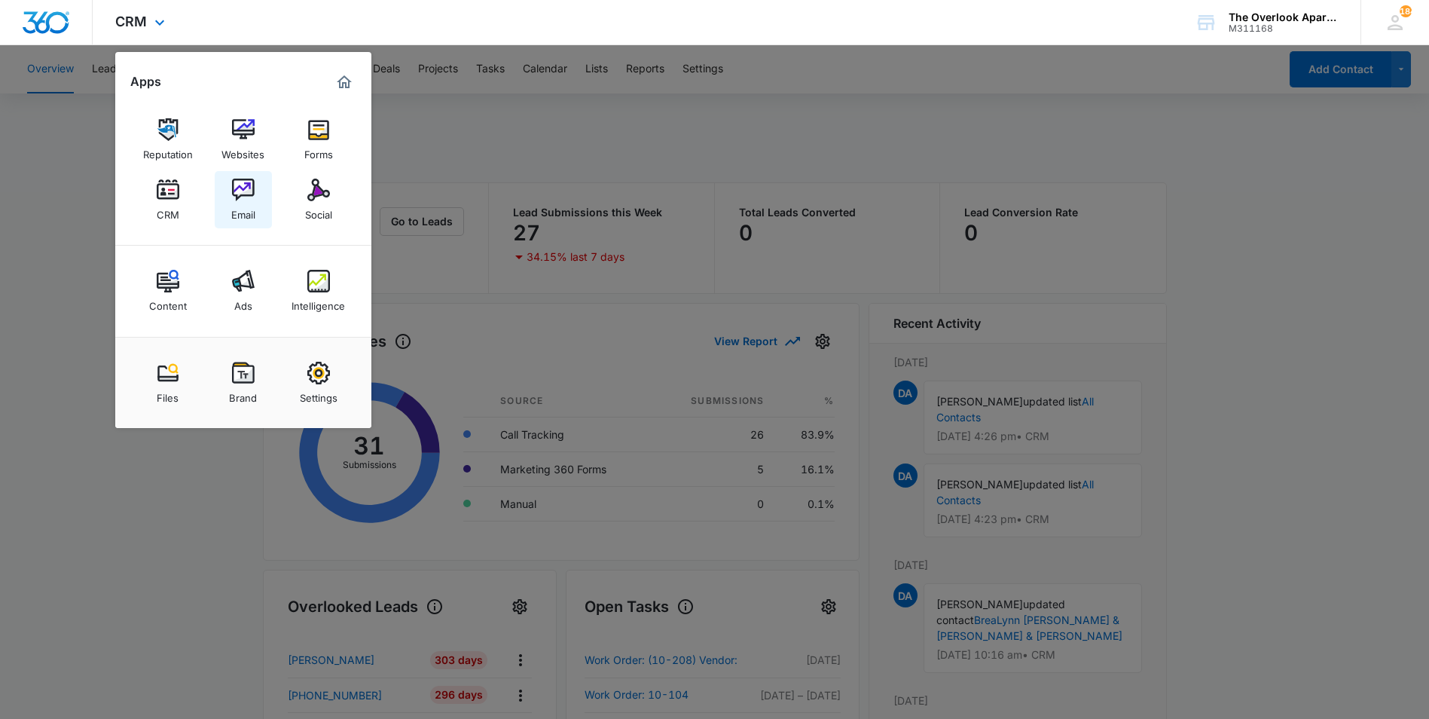
click at [248, 199] on img at bounding box center [243, 190] width 23 height 23
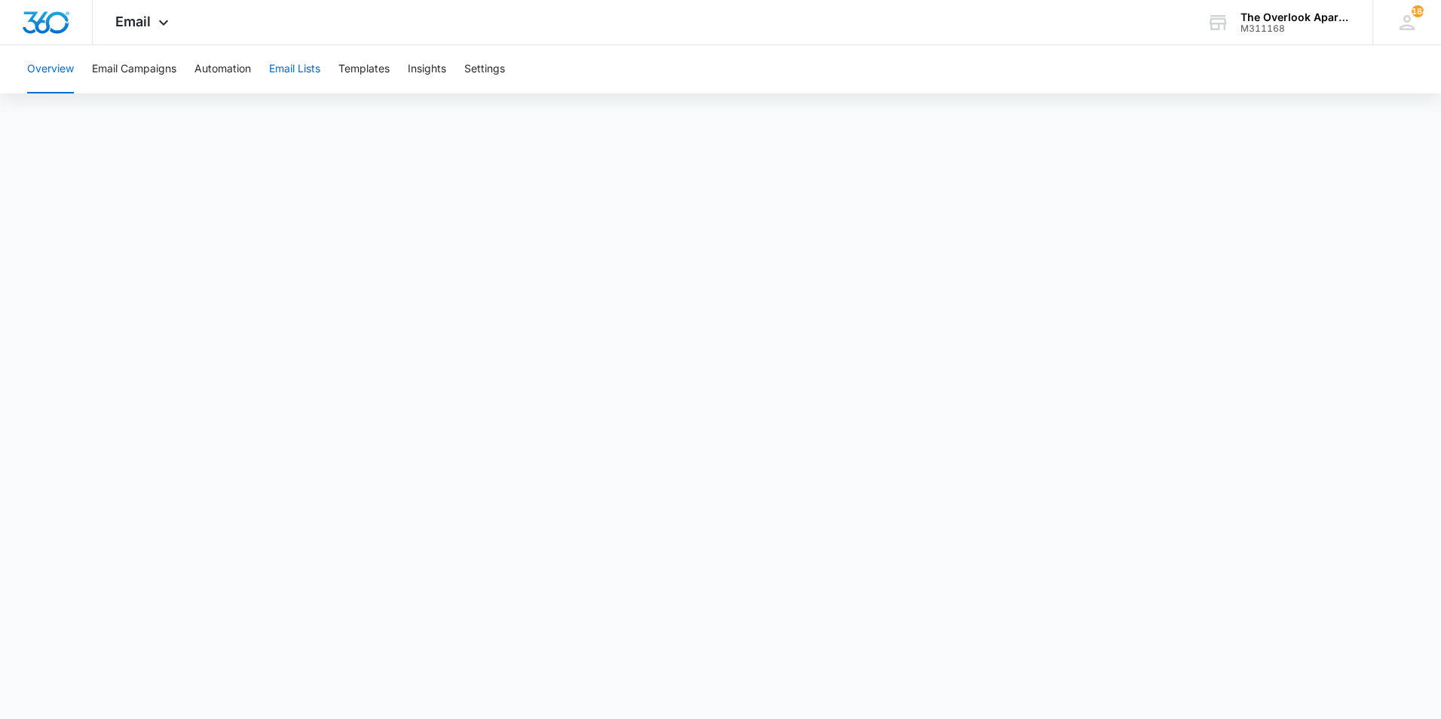
click at [317, 72] on button "Email Lists" at bounding box center [294, 69] width 51 height 48
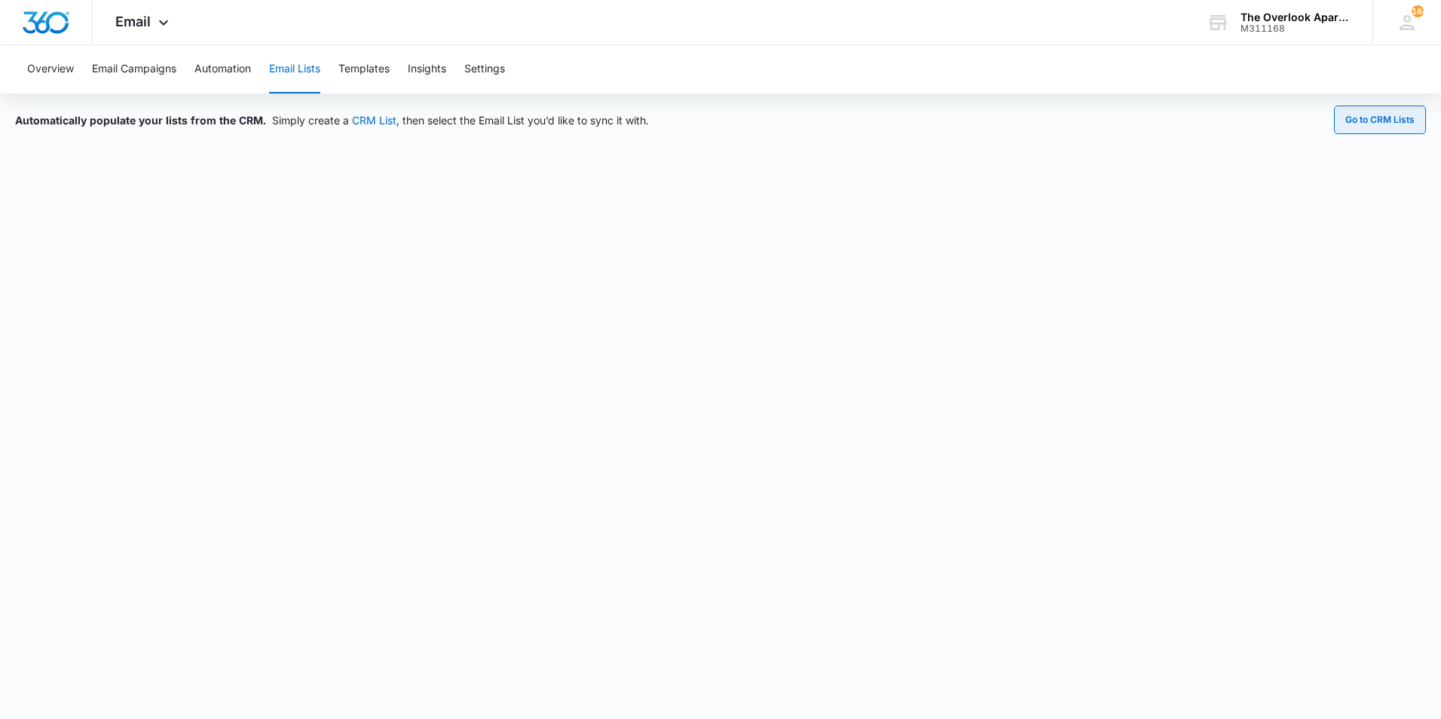
click at [1411, 130] on button "Go to CRM Lists" at bounding box center [1380, 119] width 92 height 29
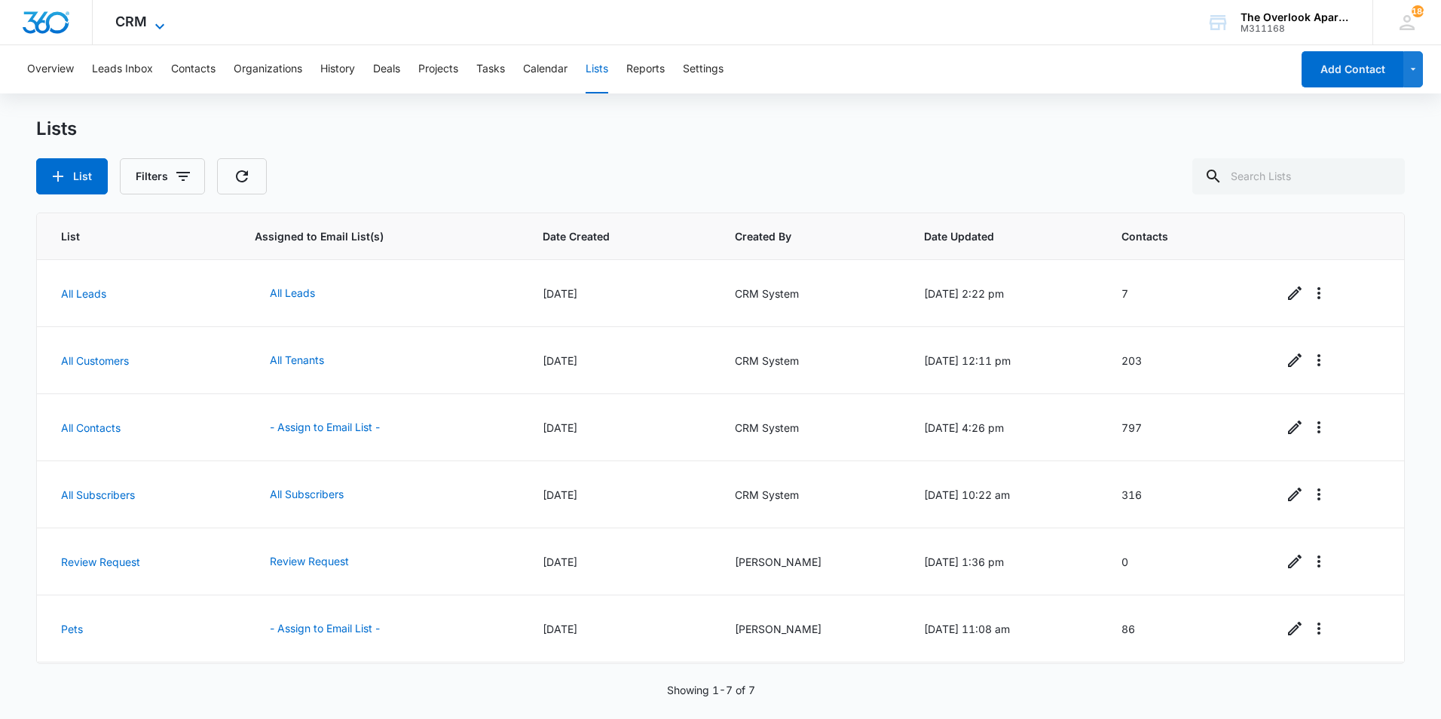
click at [124, 23] on span "CRM" at bounding box center [131, 22] width 32 height 16
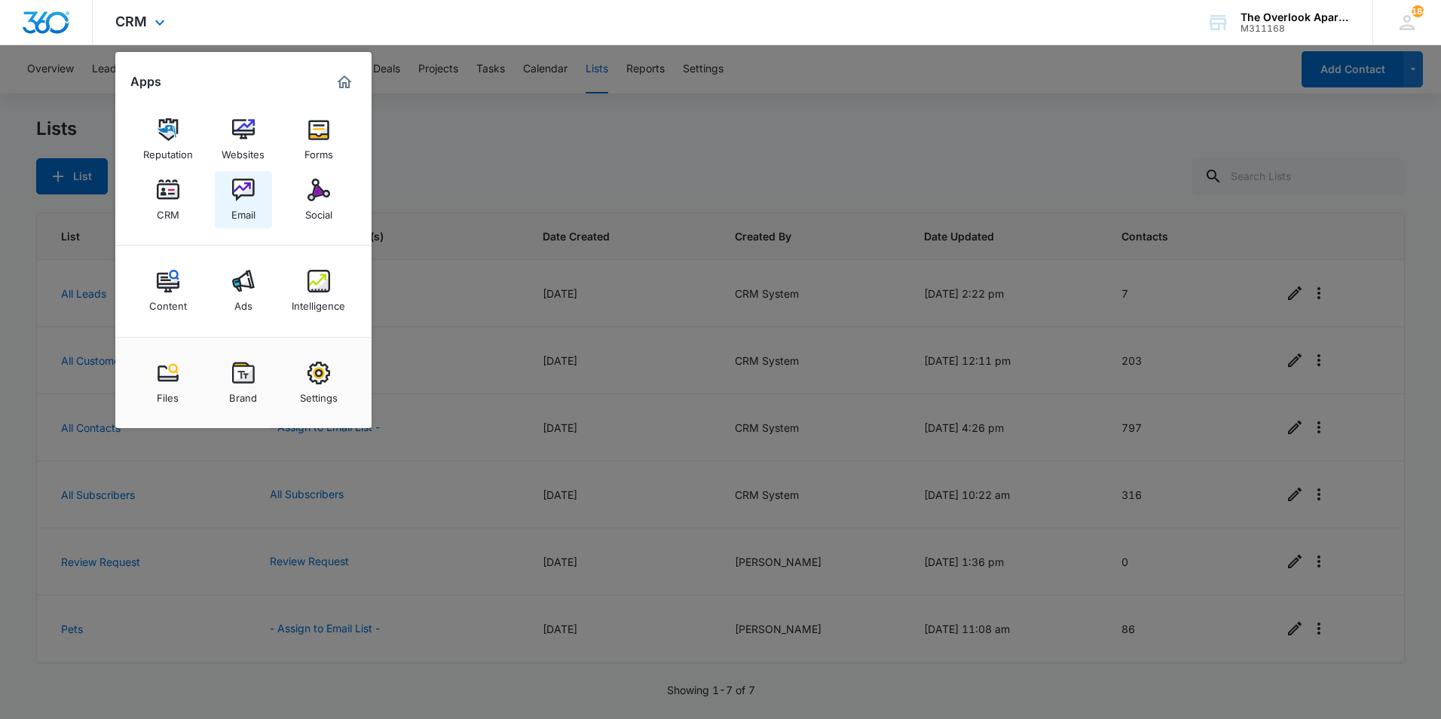
click at [248, 195] on img at bounding box center [243, 190] width 23 height 23
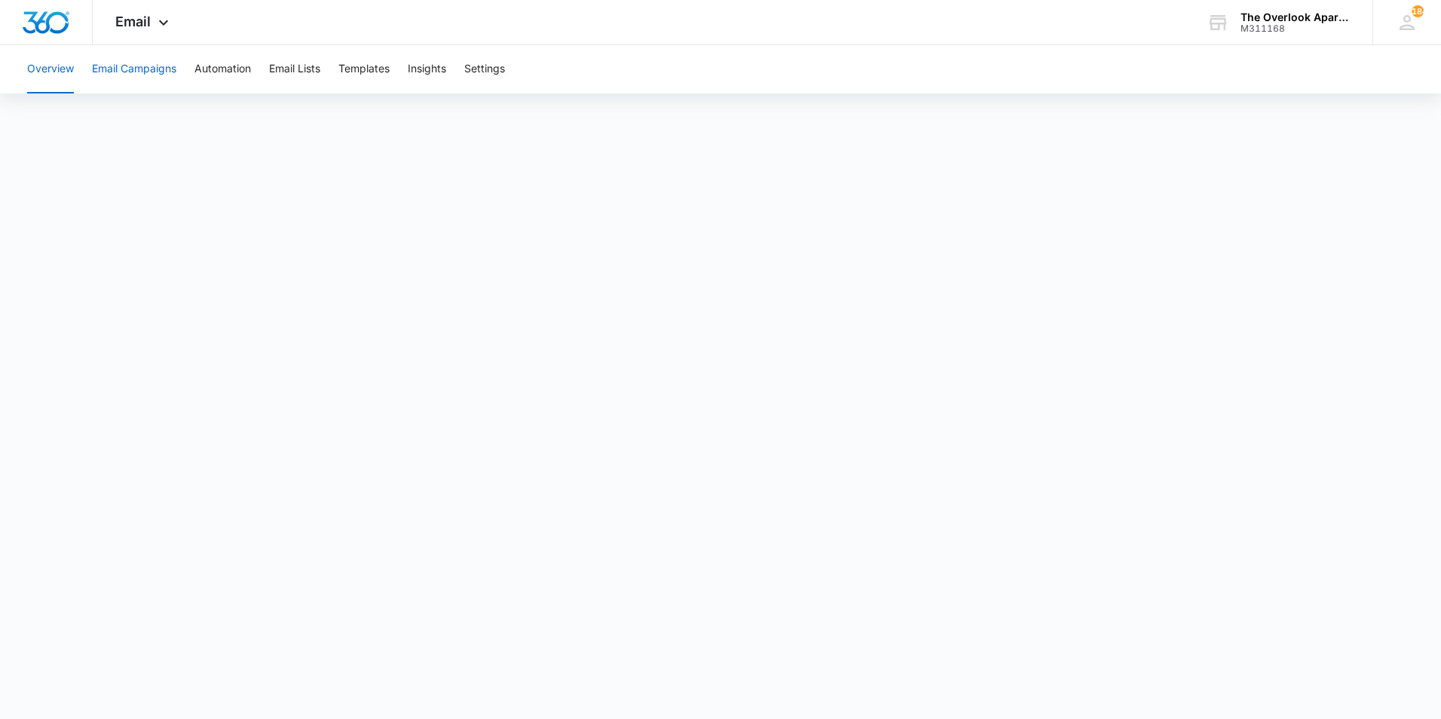
click at [164, 68] on button "Email Campaigns" at bounding box center [134, 69] width 84 height 48
